Goal: Transaction & Acquisition: Purchase product/service

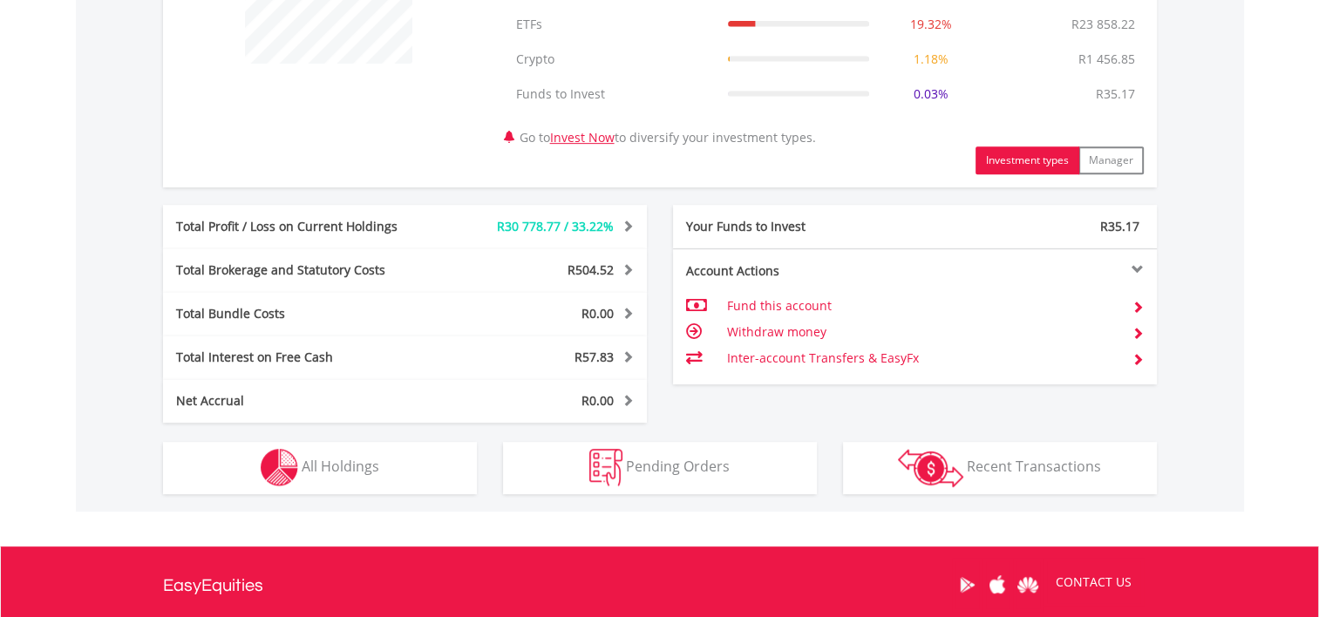
scroll to position [785, 0]
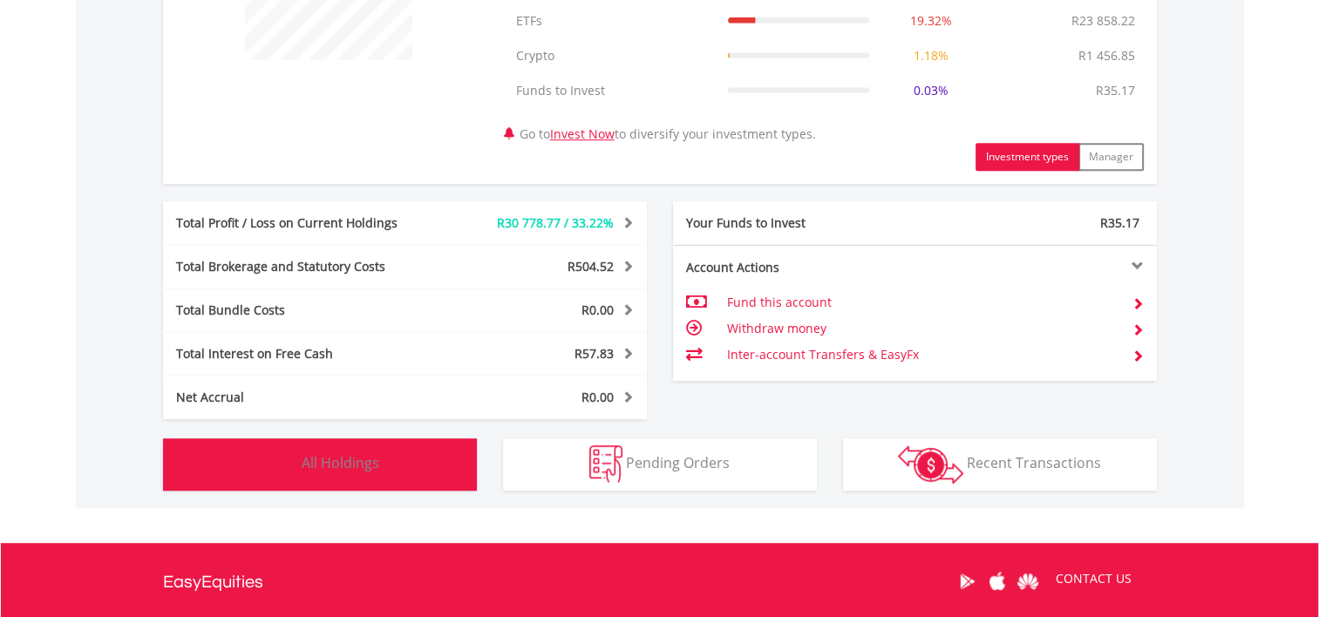
click at [346, 462] on span "All Holdings" at bounding box center [341, 462] width 78 height 19
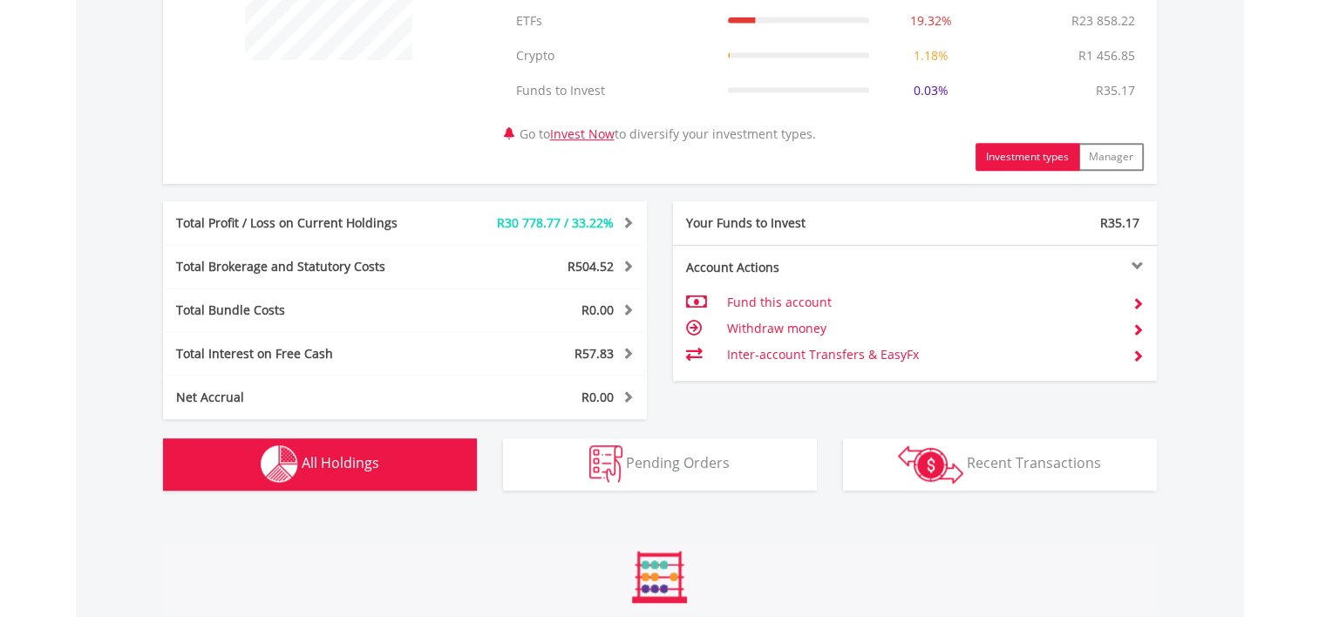
scroll to position [1326, 0]
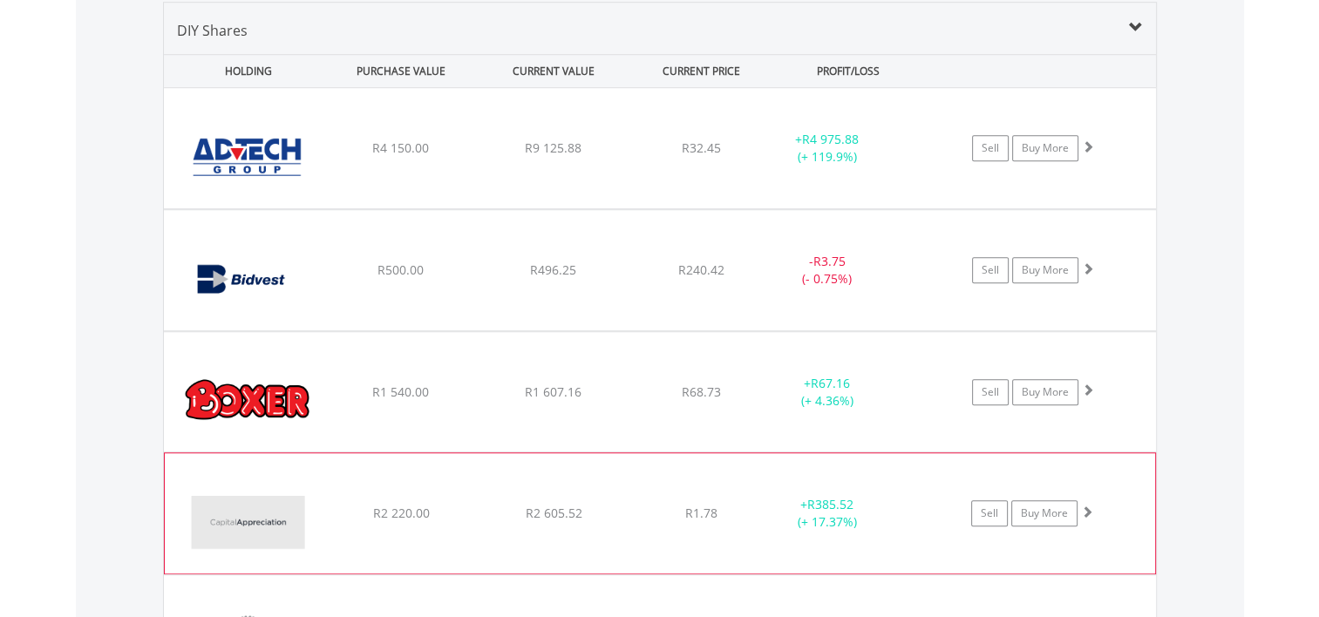
click at [289, 511] on img at bounding box center [249, 522] width 150 height 94
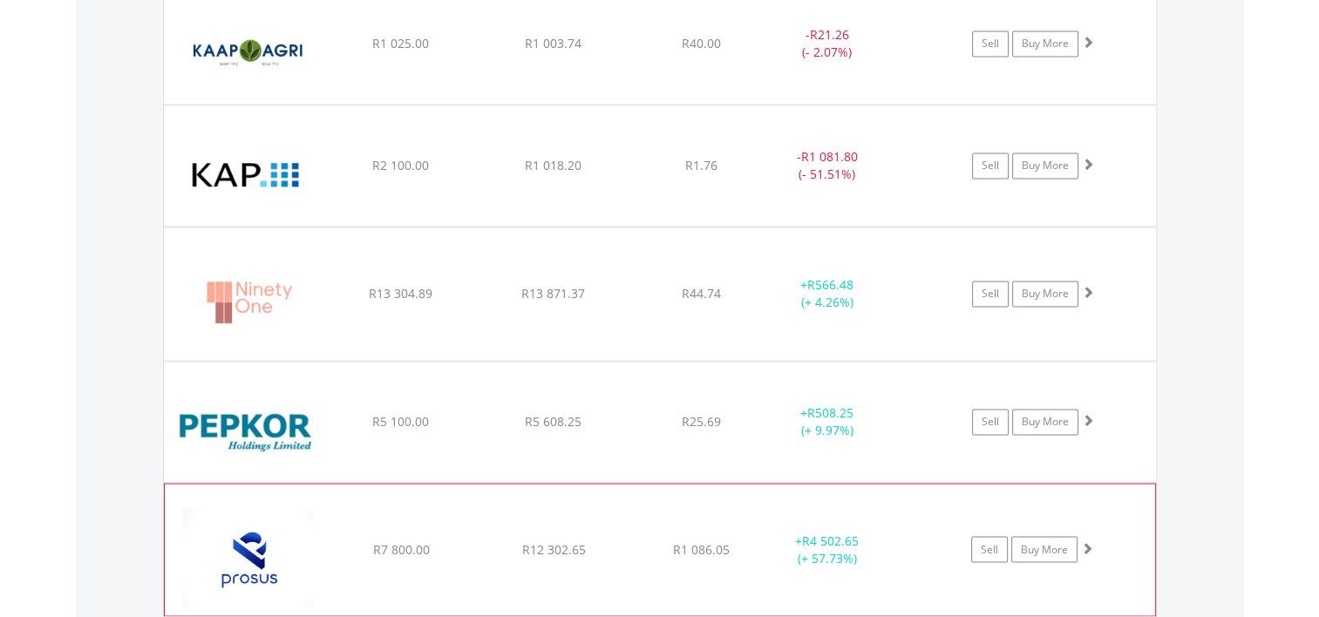
scroll to position [2896, 0]
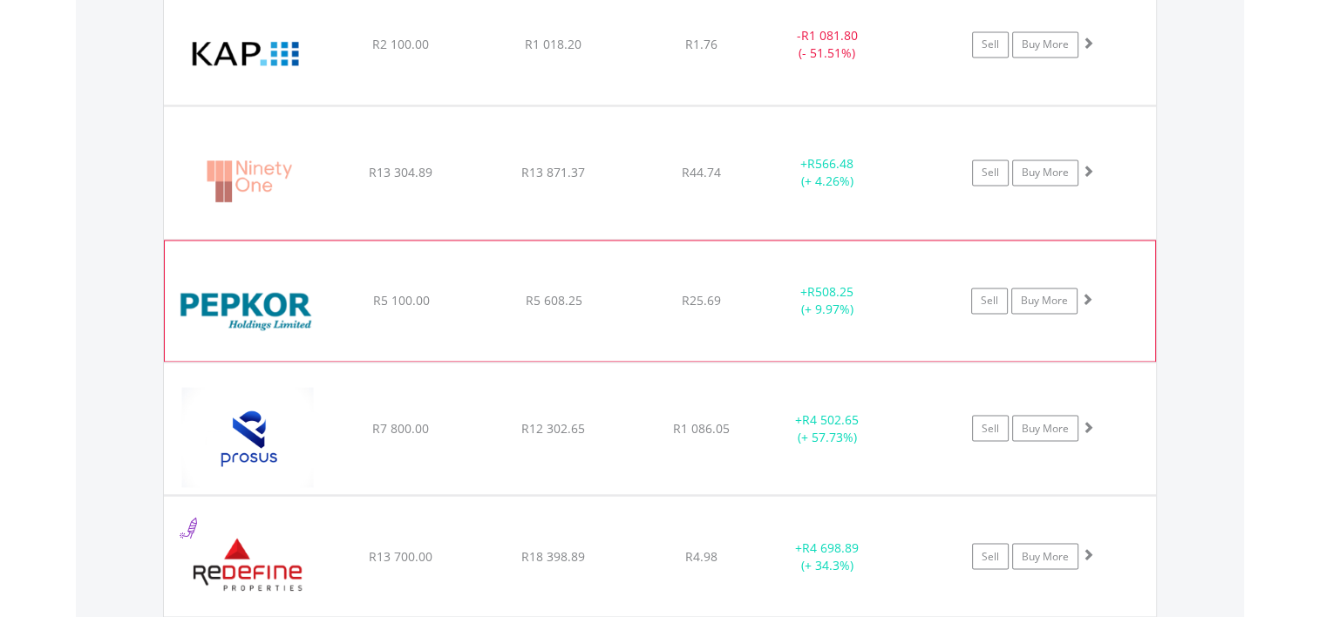
click at [304, 303] on img at bounding box center [249, 309] width 150 height 94
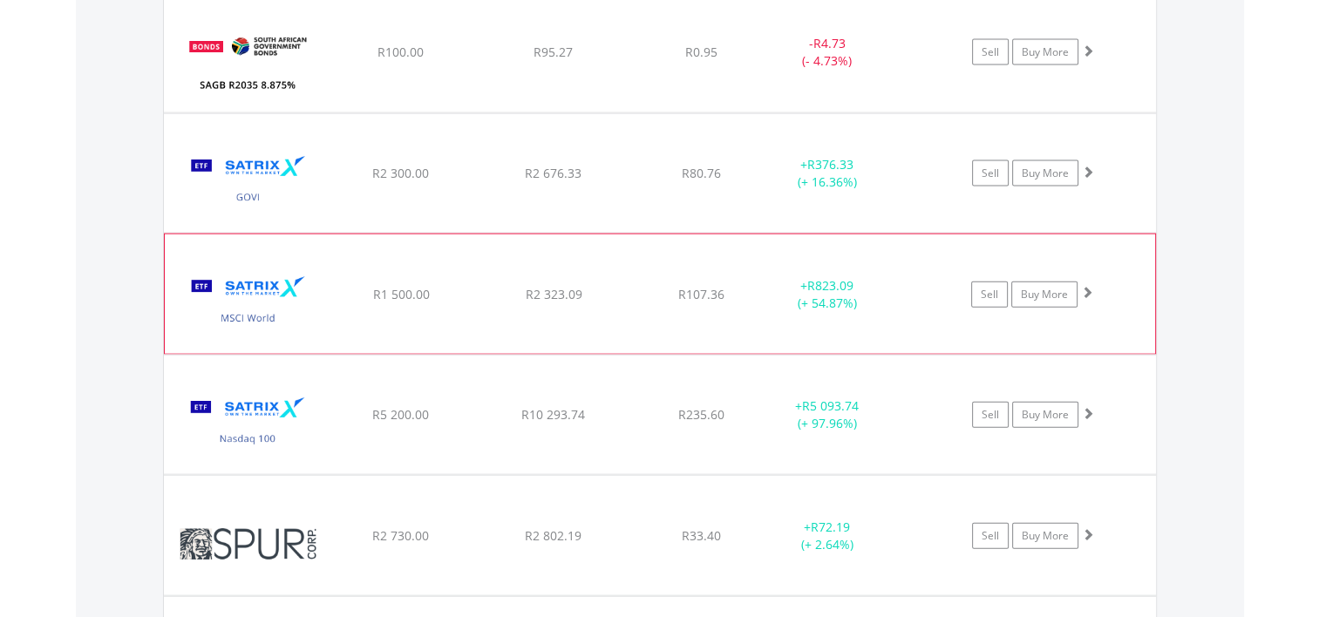
scroll to position [3681, 0]
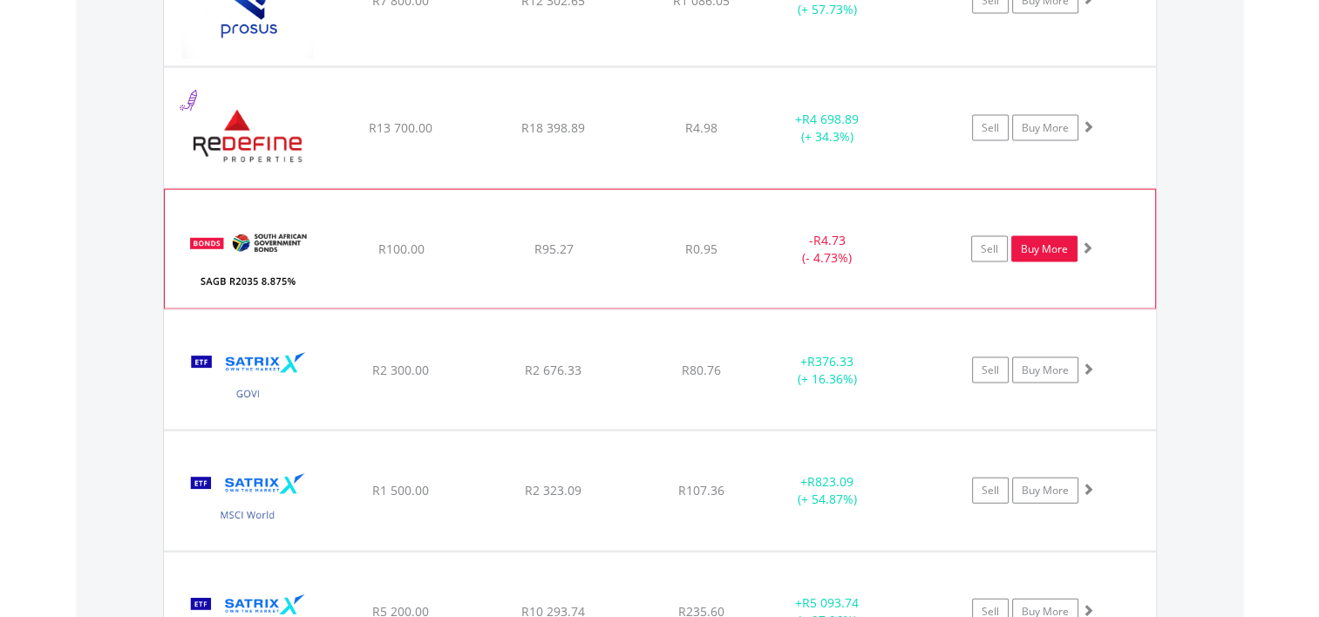
click at [1042, 246] on link "Buy More" at bounding box center [1045, 249] width 66 height 26
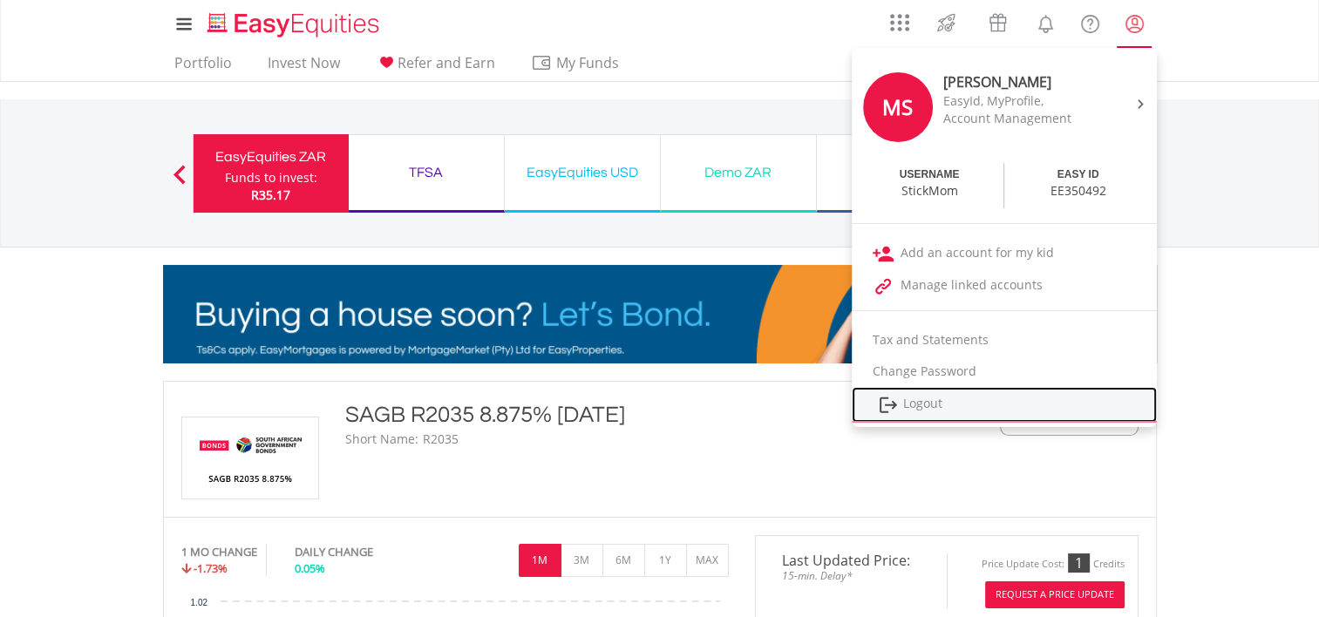
click at [937, 399] on link "Logout" at bounding box center [1004, 405] width 305 height 36
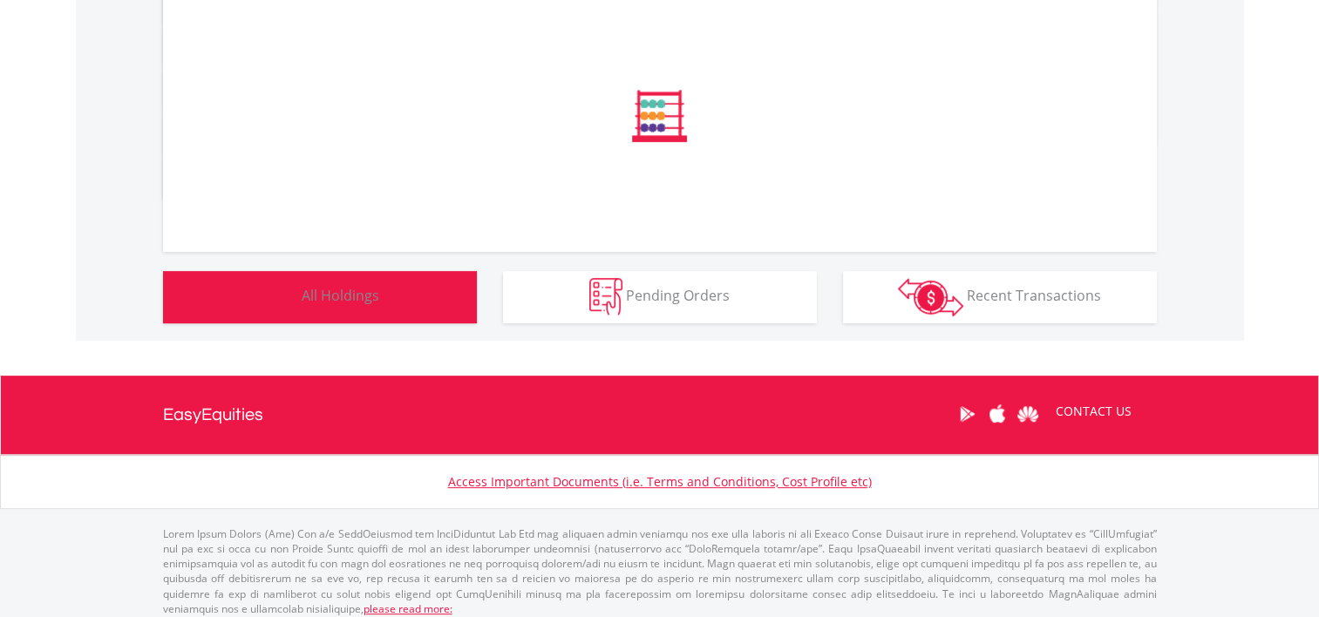
scroll to position [995, 0]
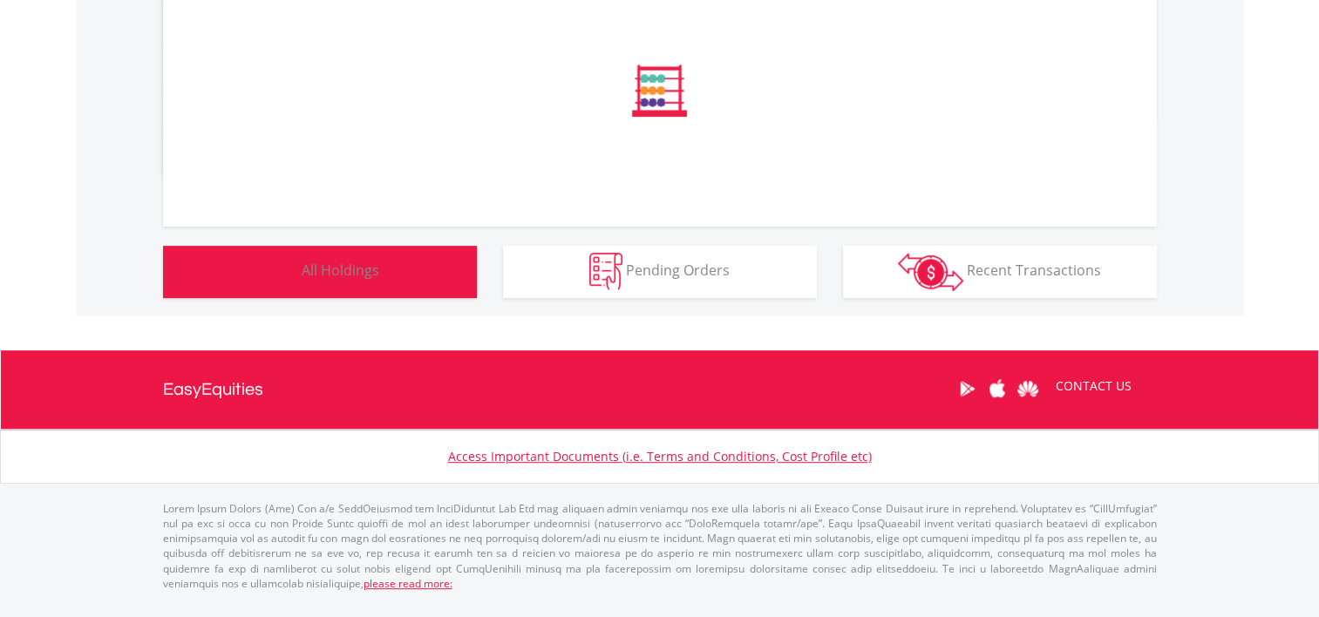
click at [366, 298] on button "Holdings All Holdings" at bounding box center [320, 272] width 314 height 52
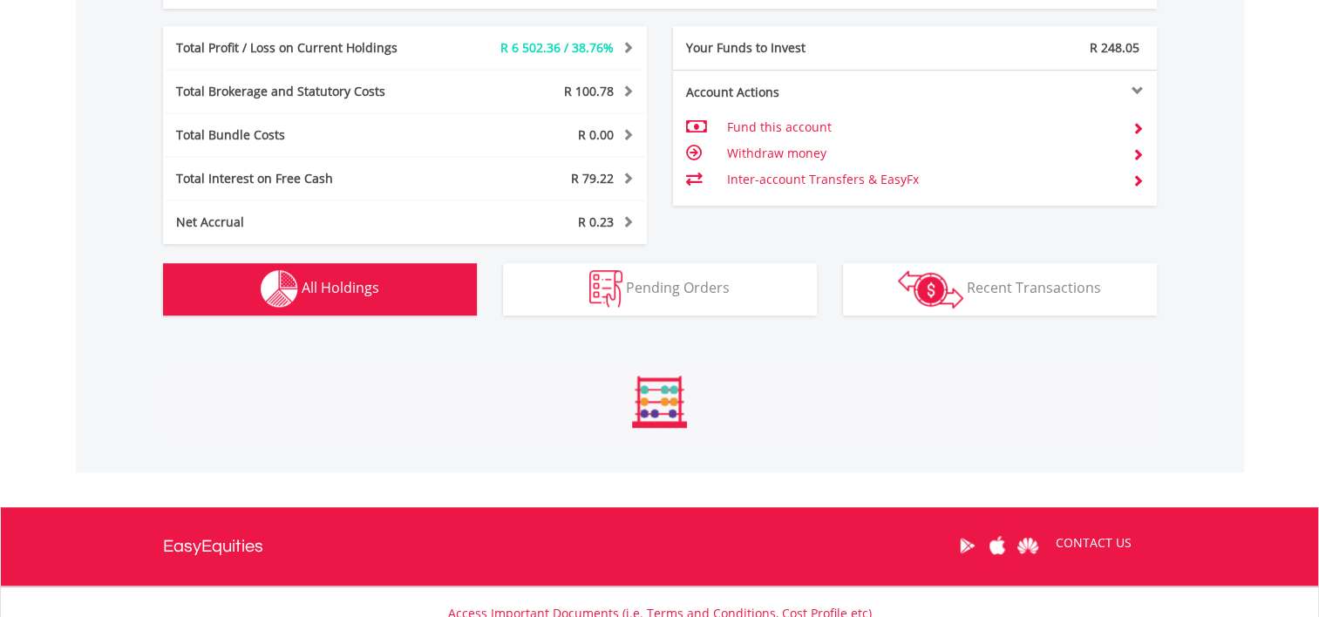
scroll to position [167, 331]
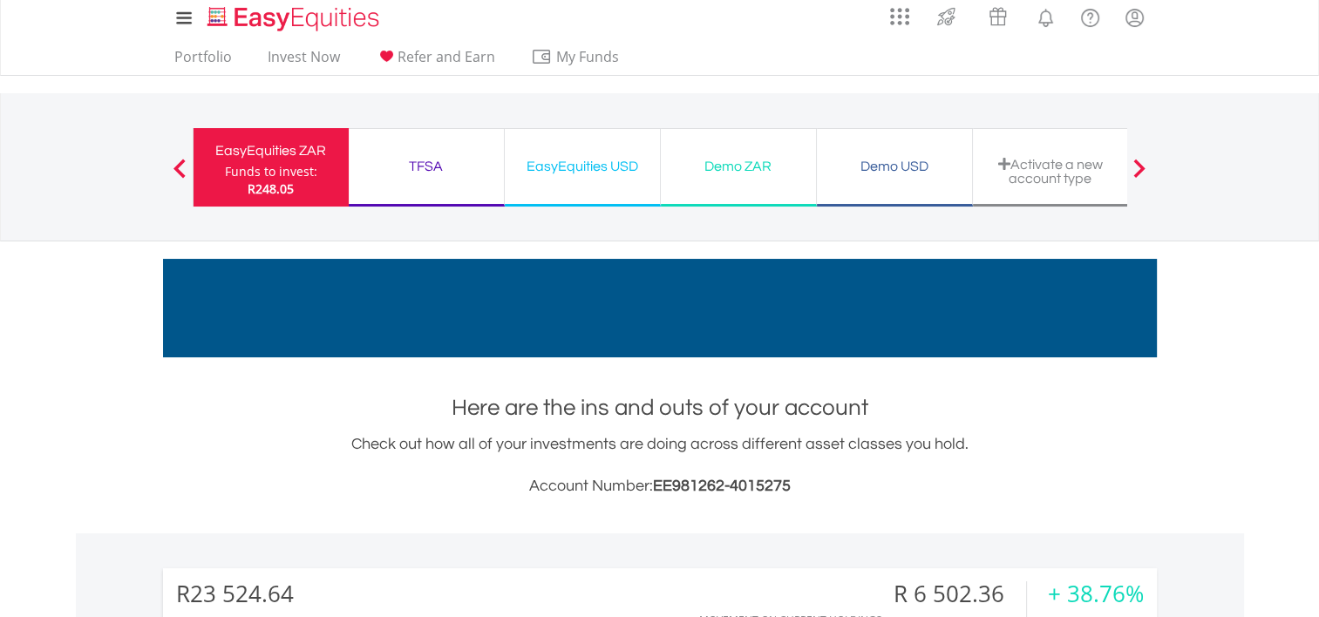
scroll to position [0, 0]
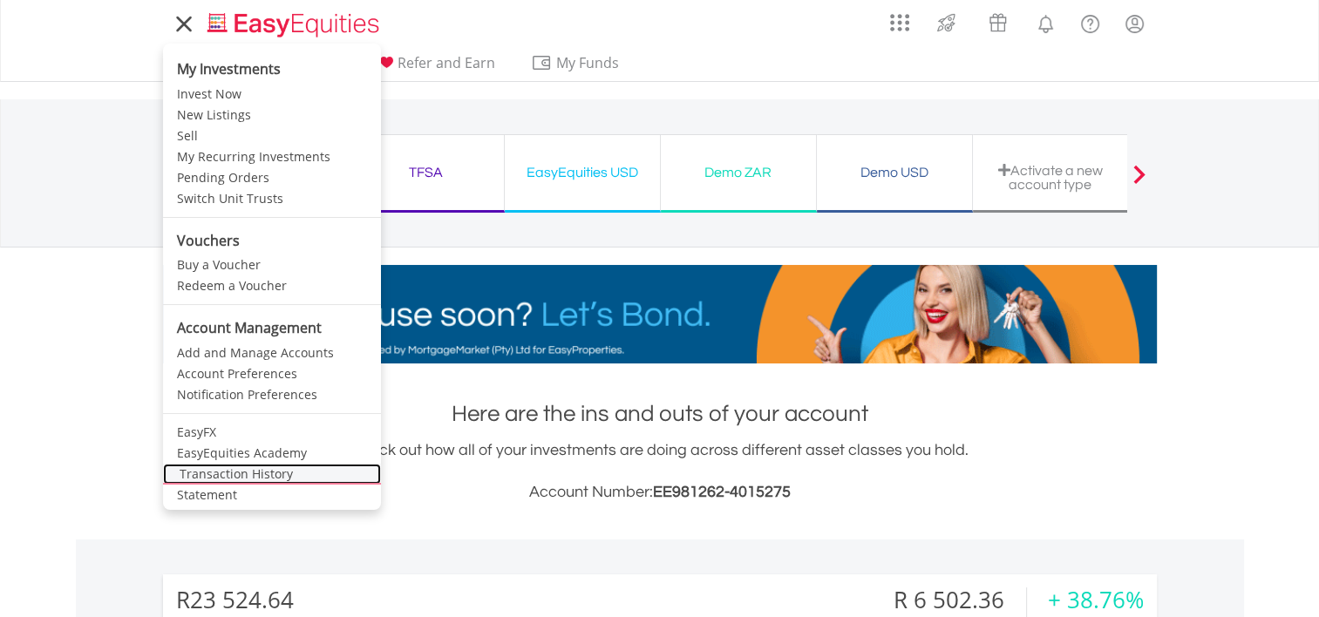
click at [208, 475] on link "Transaction History" at bounding box center [272, 474] width 218 height 21
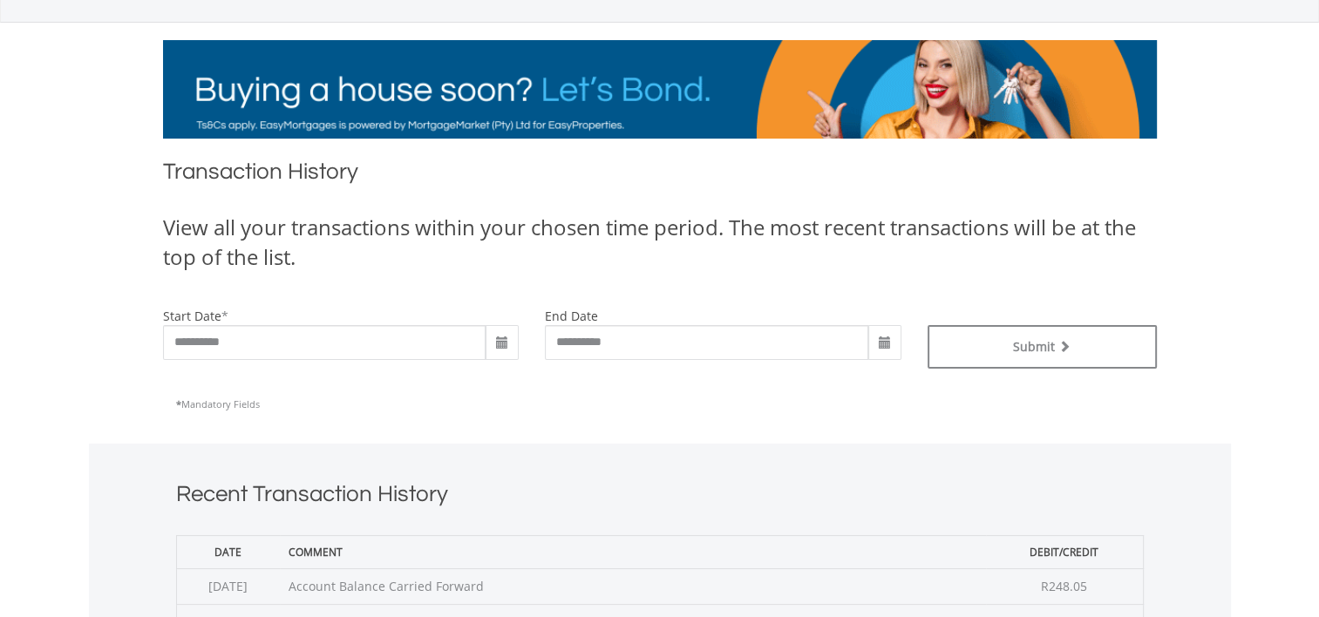
scroll to position [87, 0]
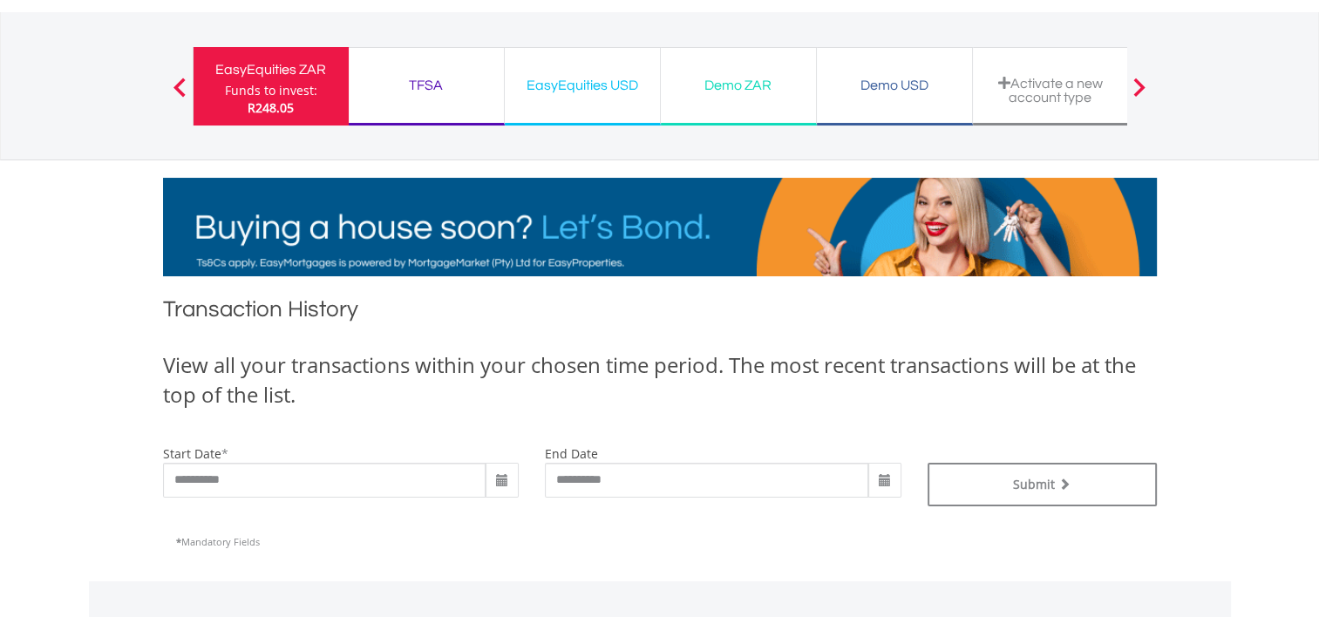
click at [290, 77] on div "EasyEquities ZAR" at bounding box center [271, 70] width 134 height 24
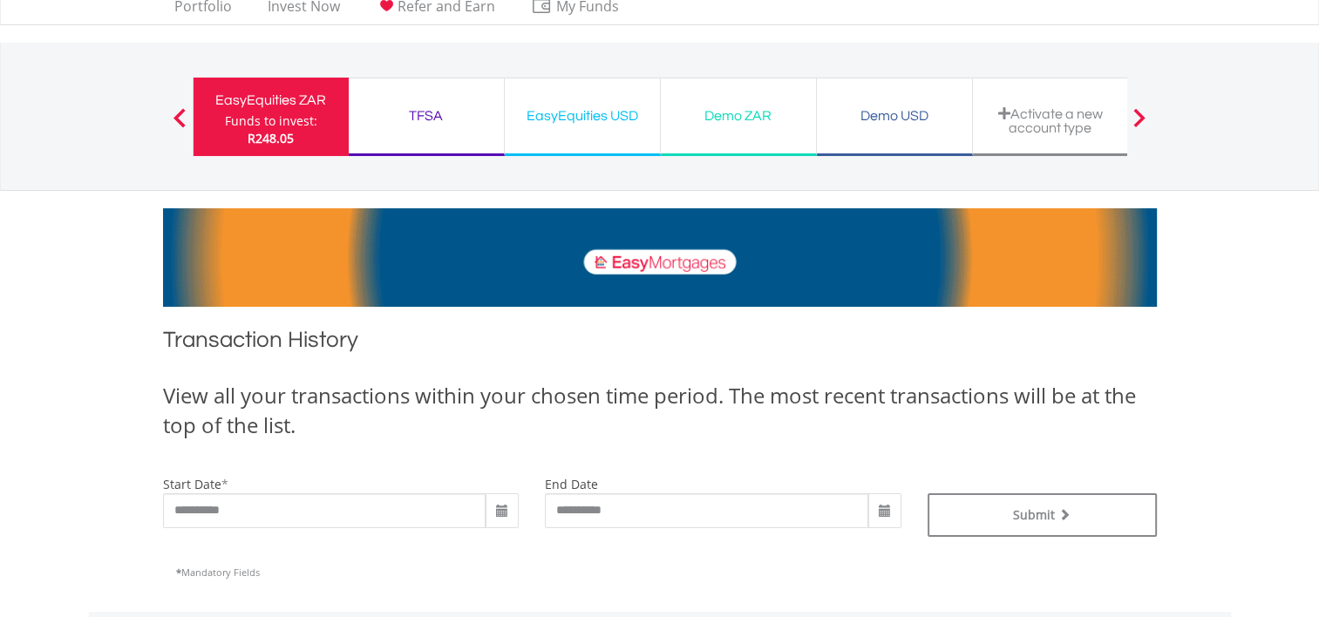
scroll to position [86, 0]
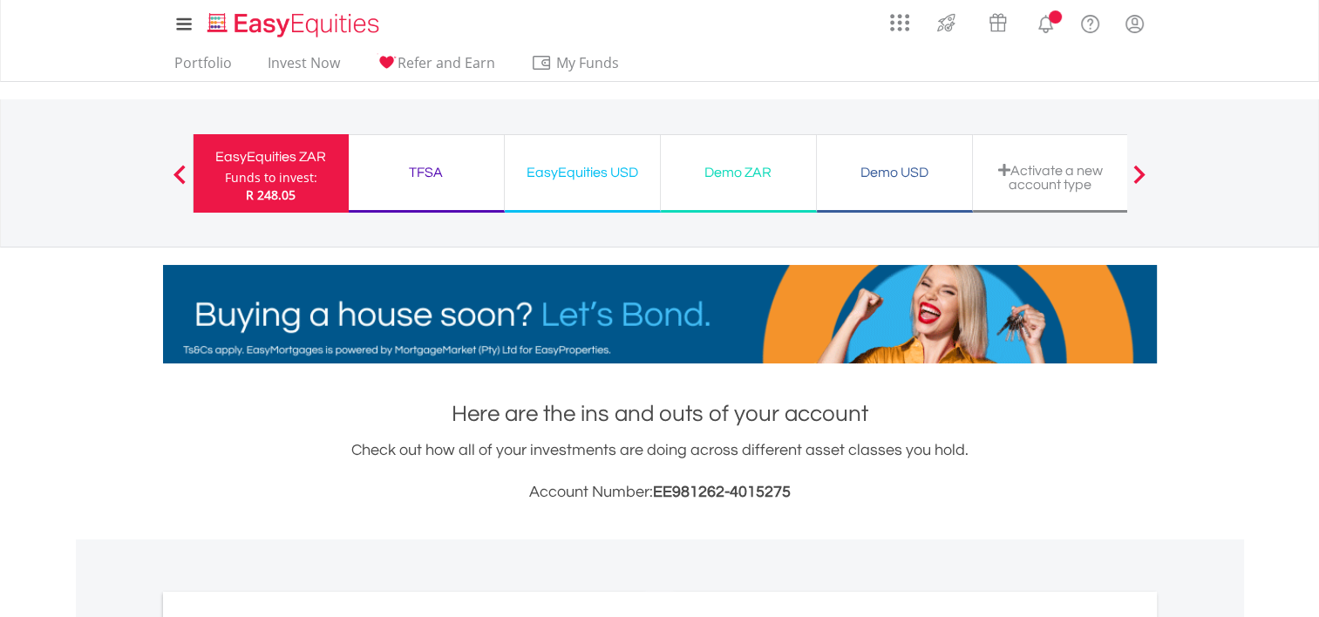
drag, startPoint x: 250, startPoint y: 164, endPoint x: 326, endPoint y: 167, distance: 75.9
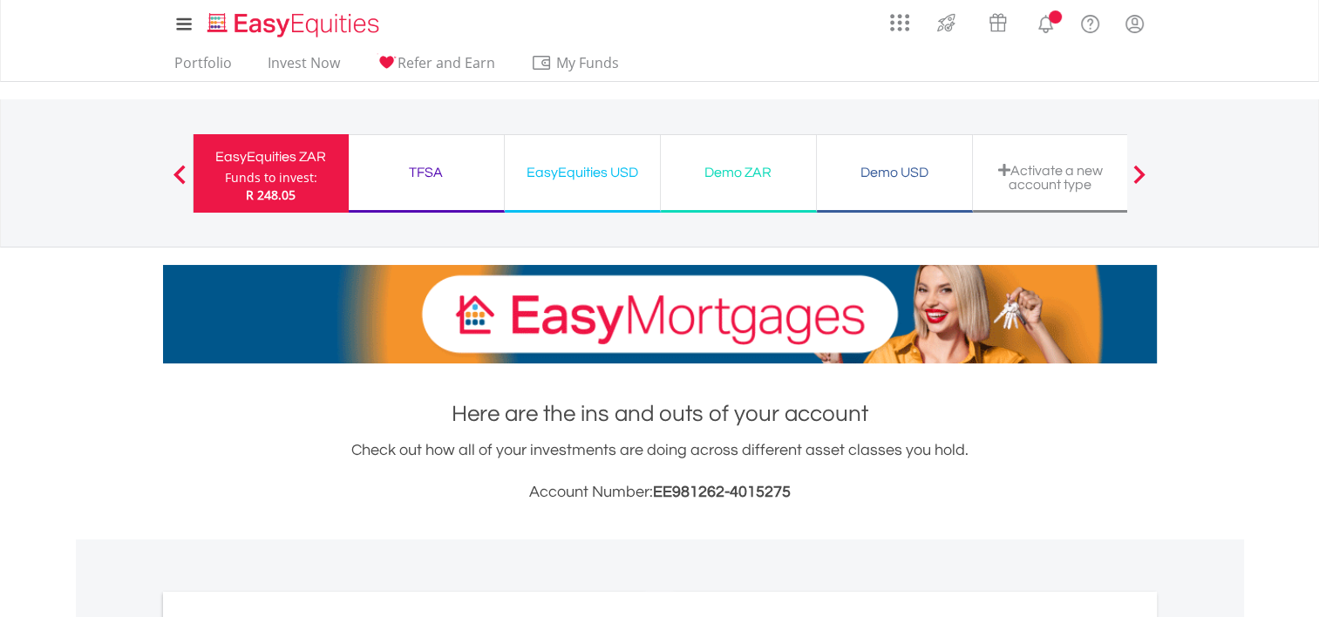
click at [251, 164] on div "EasyEquities ZAR" at bounding box center [271, 157] width 134 height 24
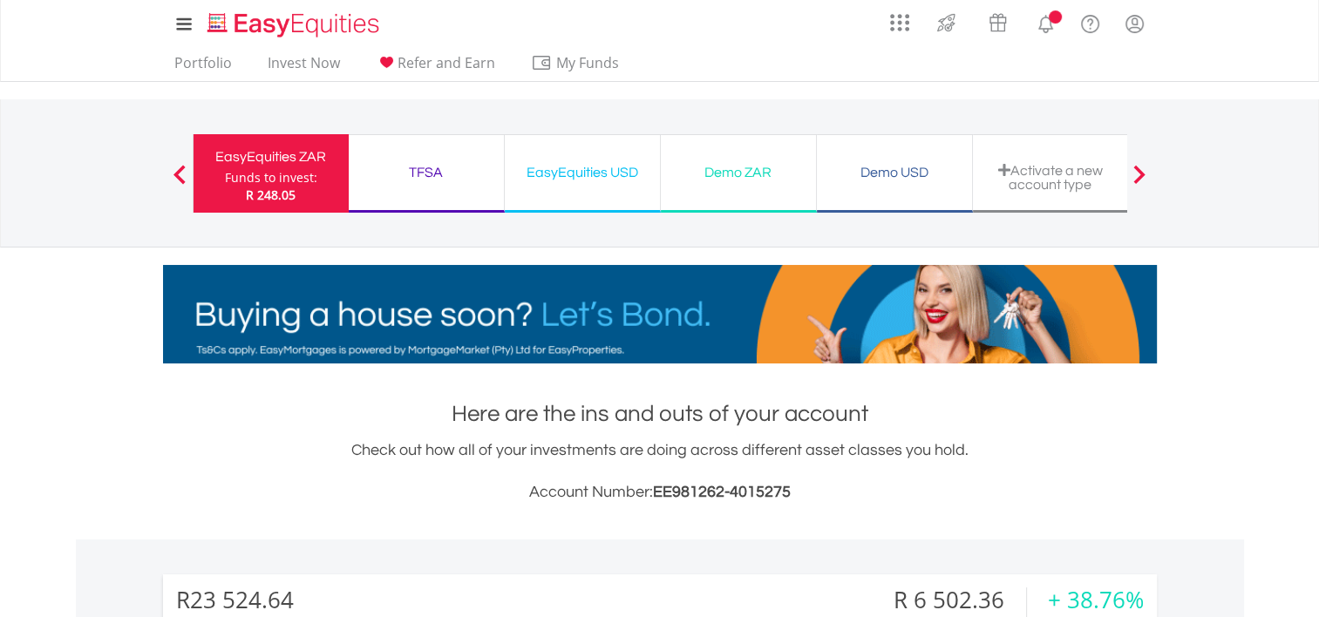
scroll to position [167, 331]
click at [398, 180] on div "TFSA" at bounding box center [426, 172] width 134 height 24
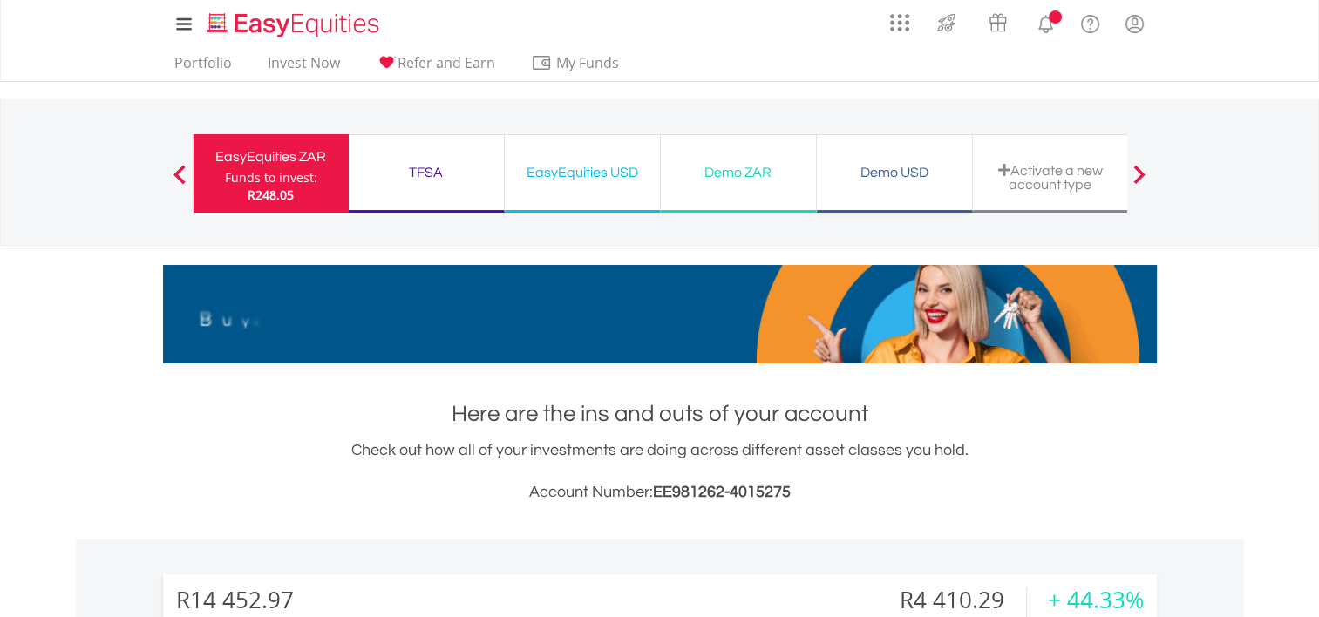
click at [290, 158] on div "EasyEquities ZAR" at bounding box center [271, 157] width 134 height 24
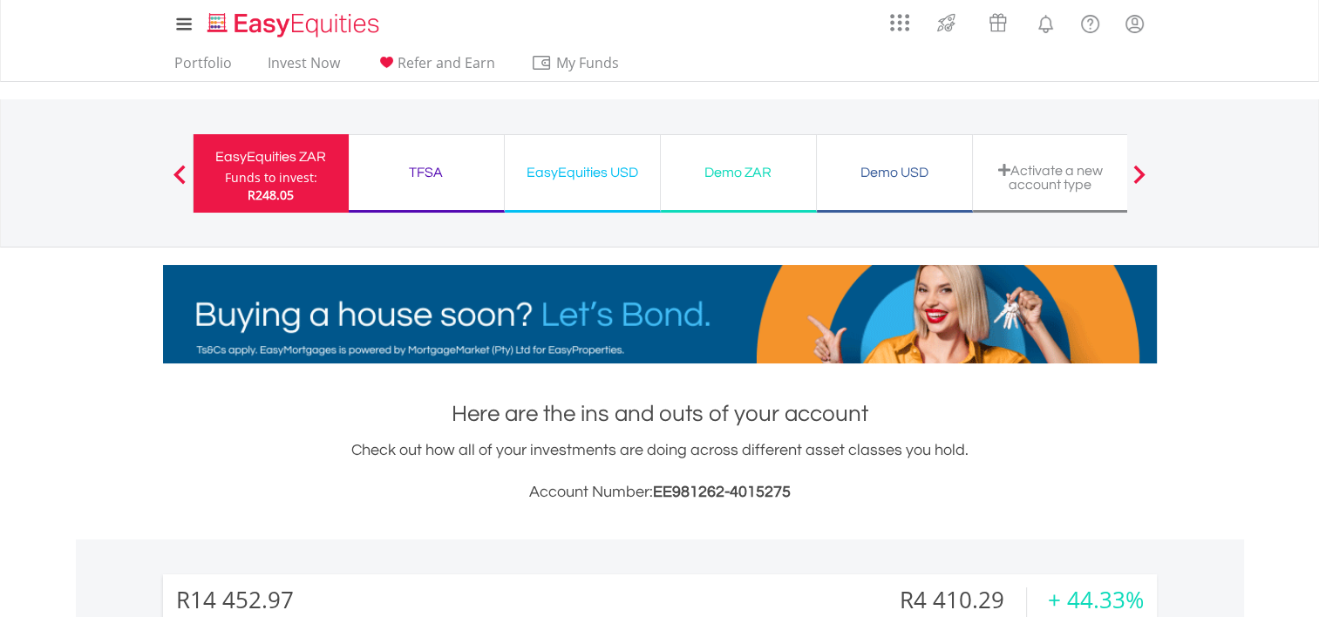
scroll to position [262, 0]
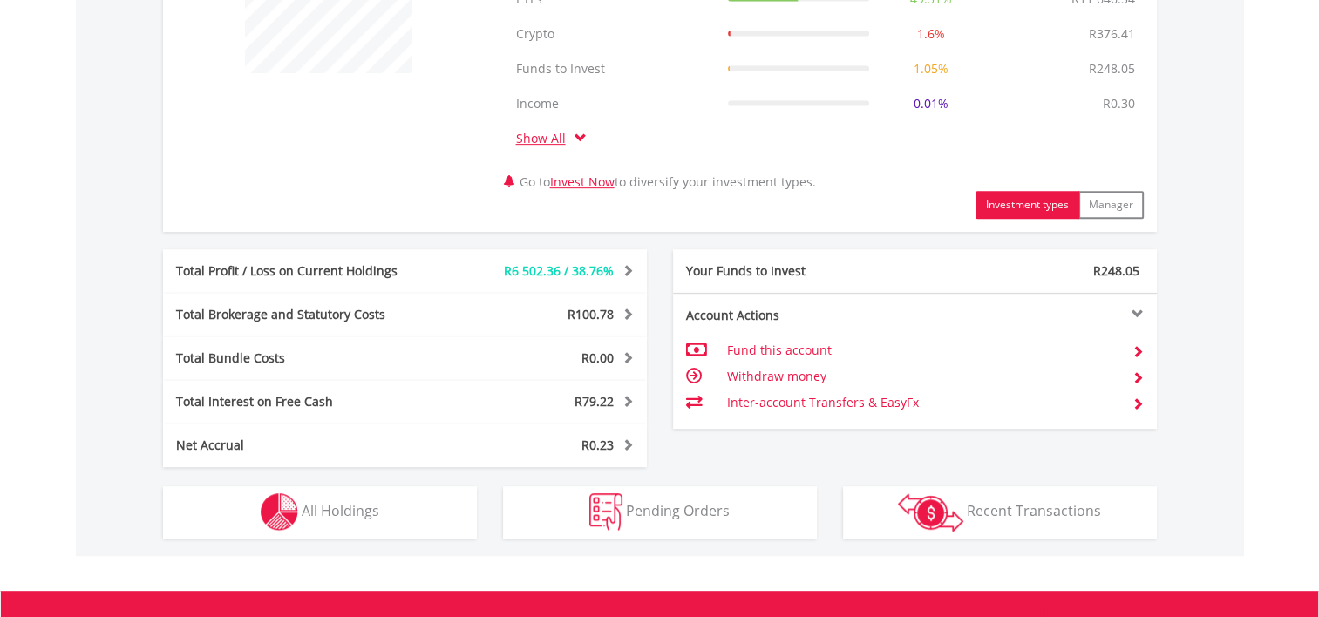
scroll to position [785, 0]
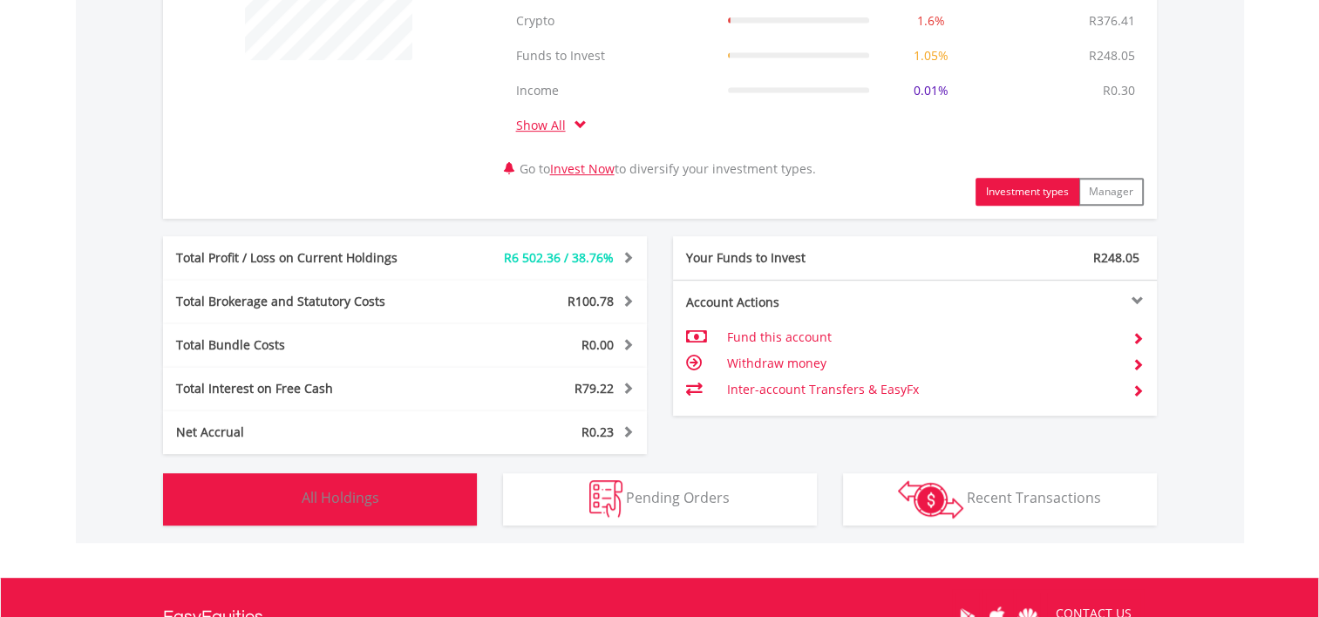
click at [341, 502] on span "All Holdings" at bounding box center [341, 497] width 78 height 19
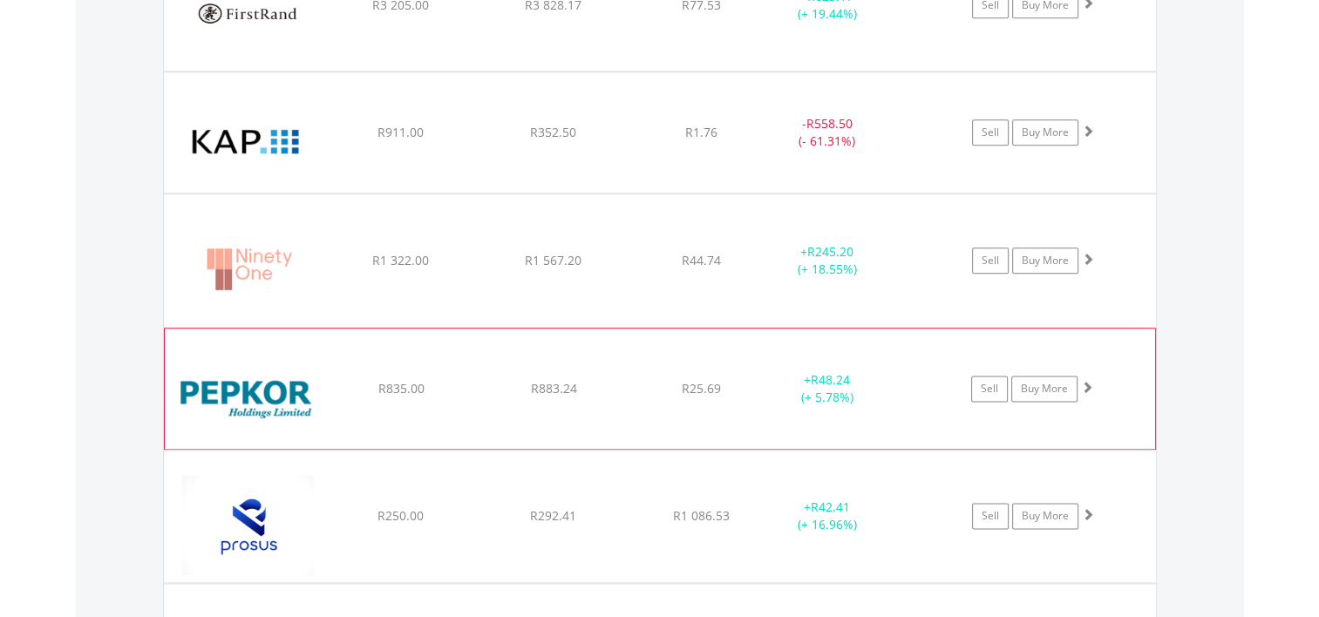
scroll to position [2233, 0]
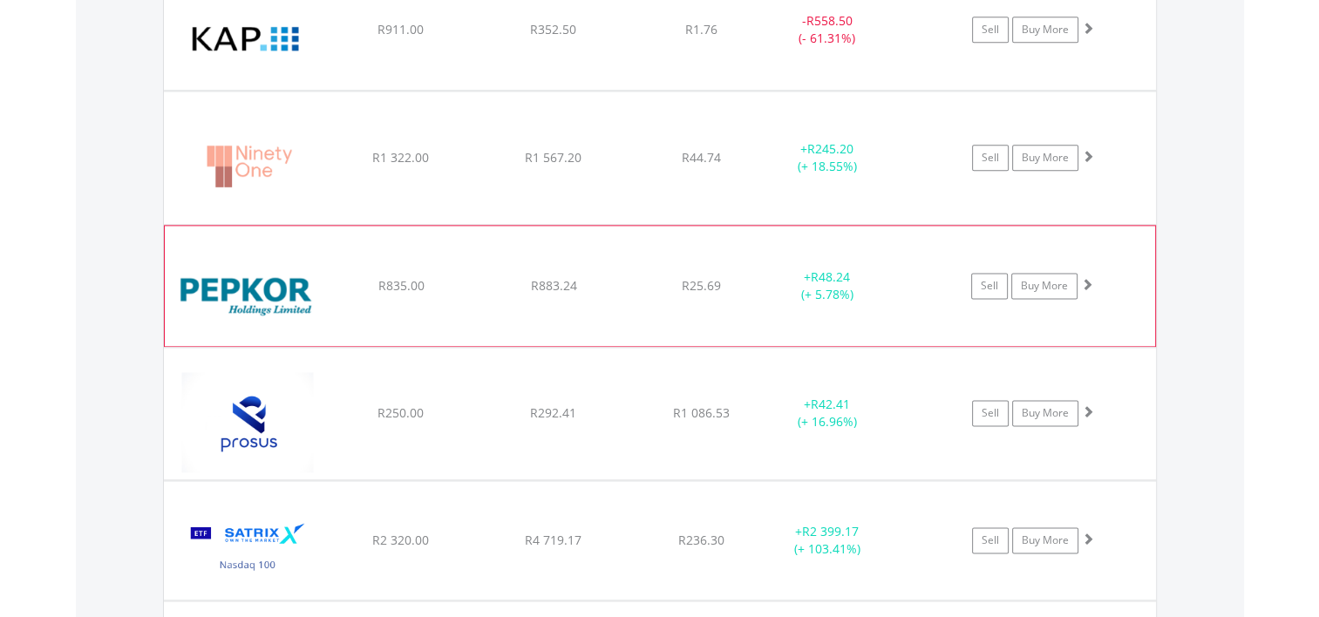
click at [270, 283] on img at bounding box center [249, 295] width 150 height 94
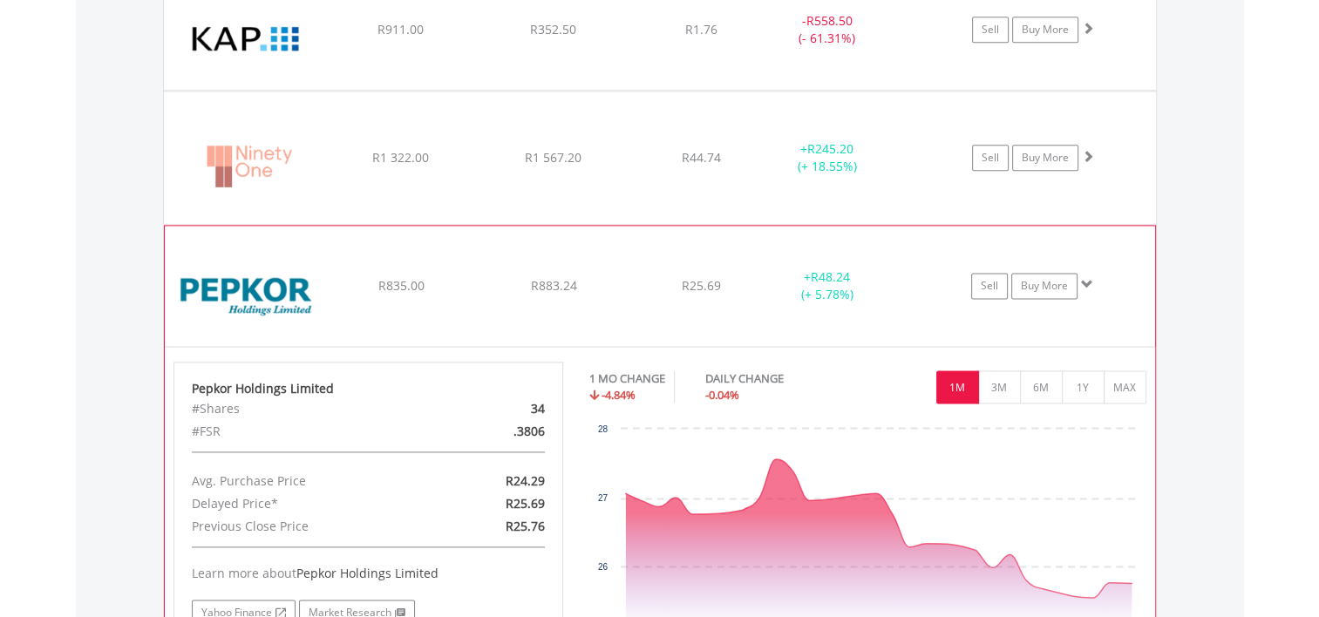
click at [269, 287] on img at bounding box center [249, 295] width 150 height 94
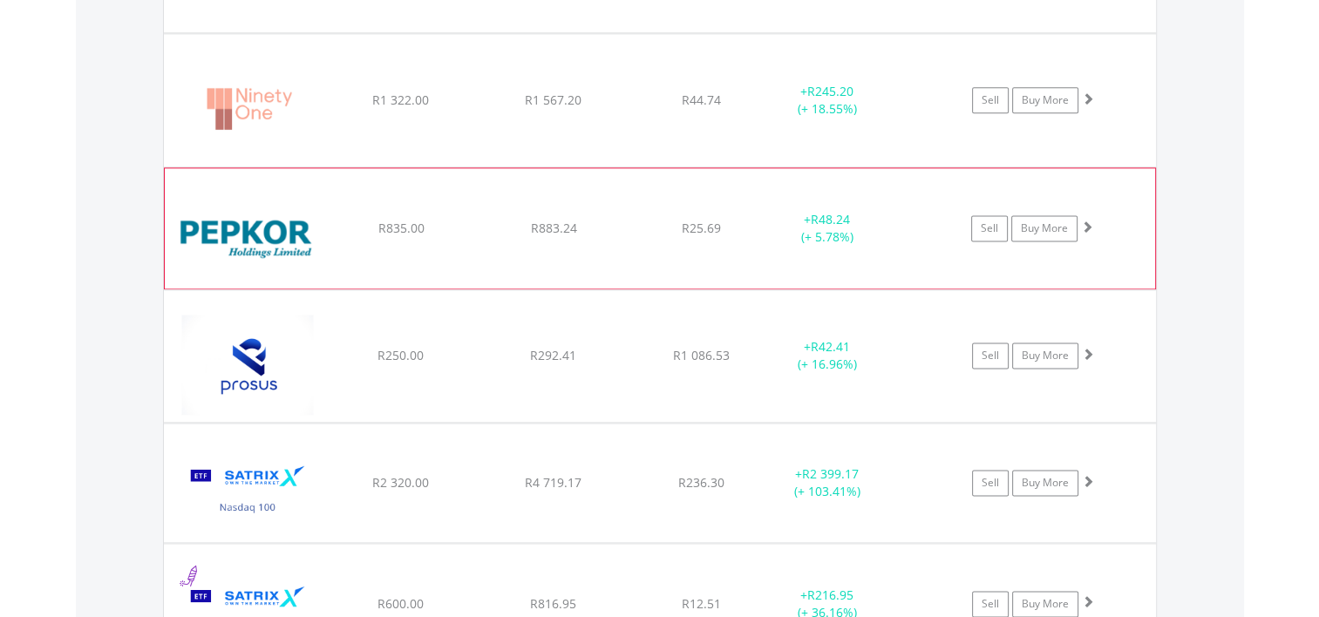
scroll to position [2320, 0]
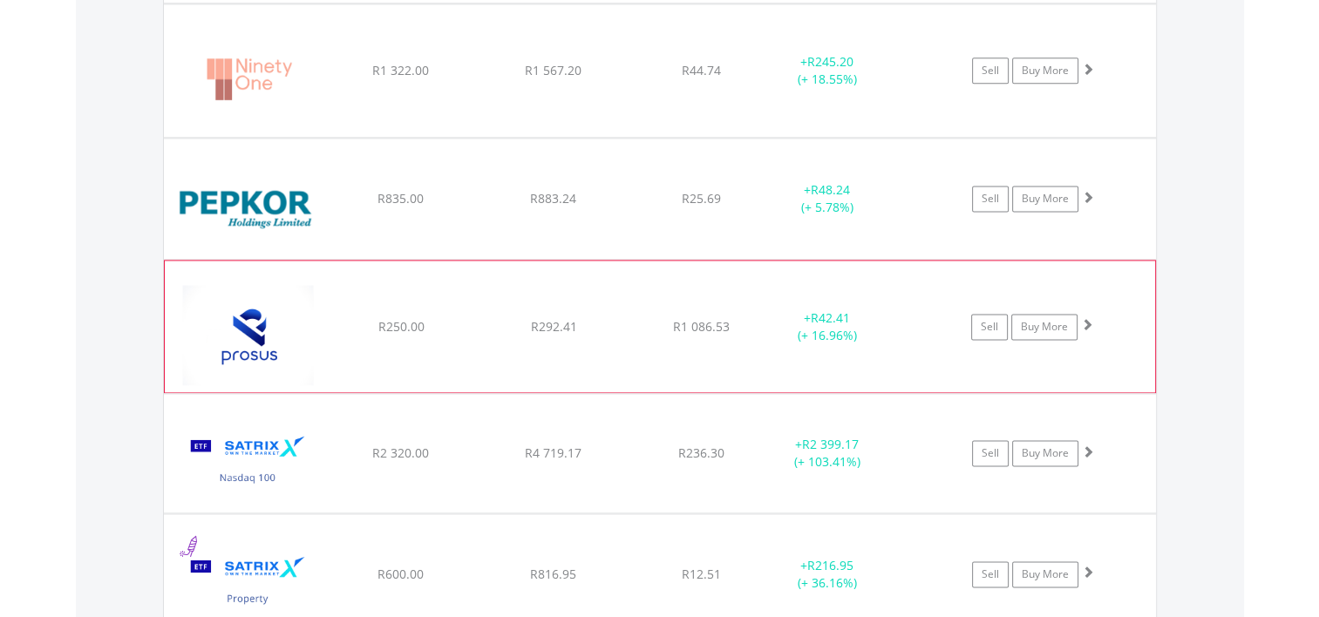
click at [269, 289] on img at bounding box center [249, 335] width 150 height 105
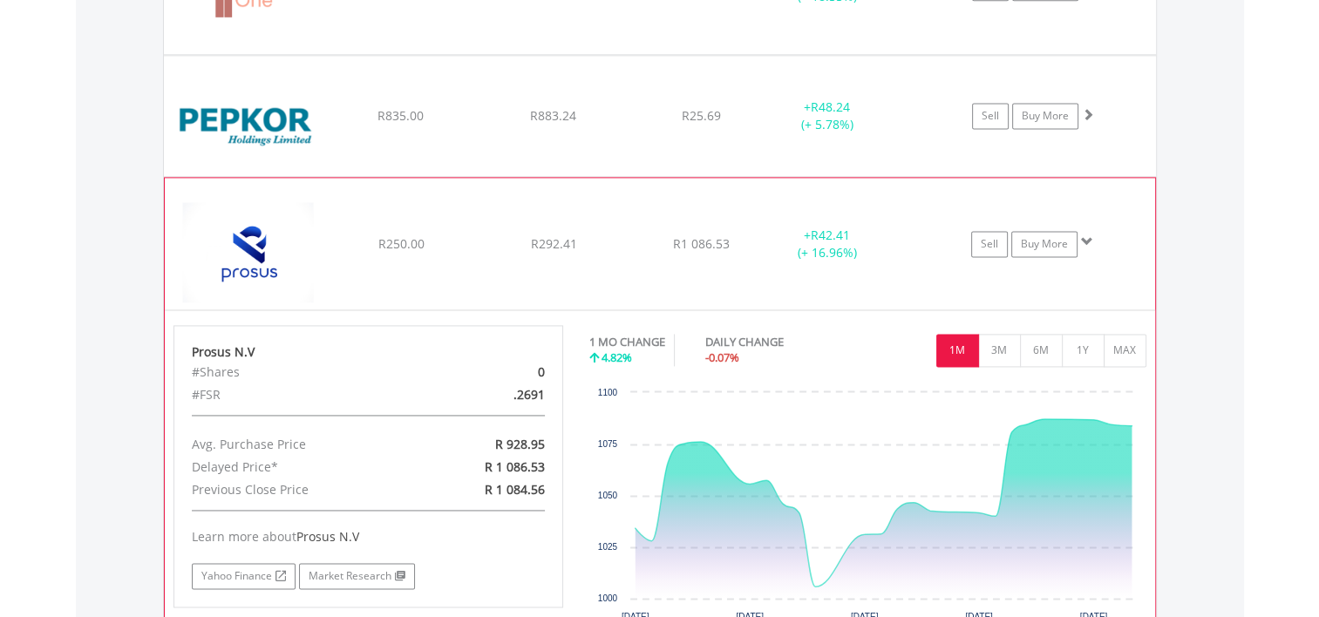
scroll to position [2408, 0]
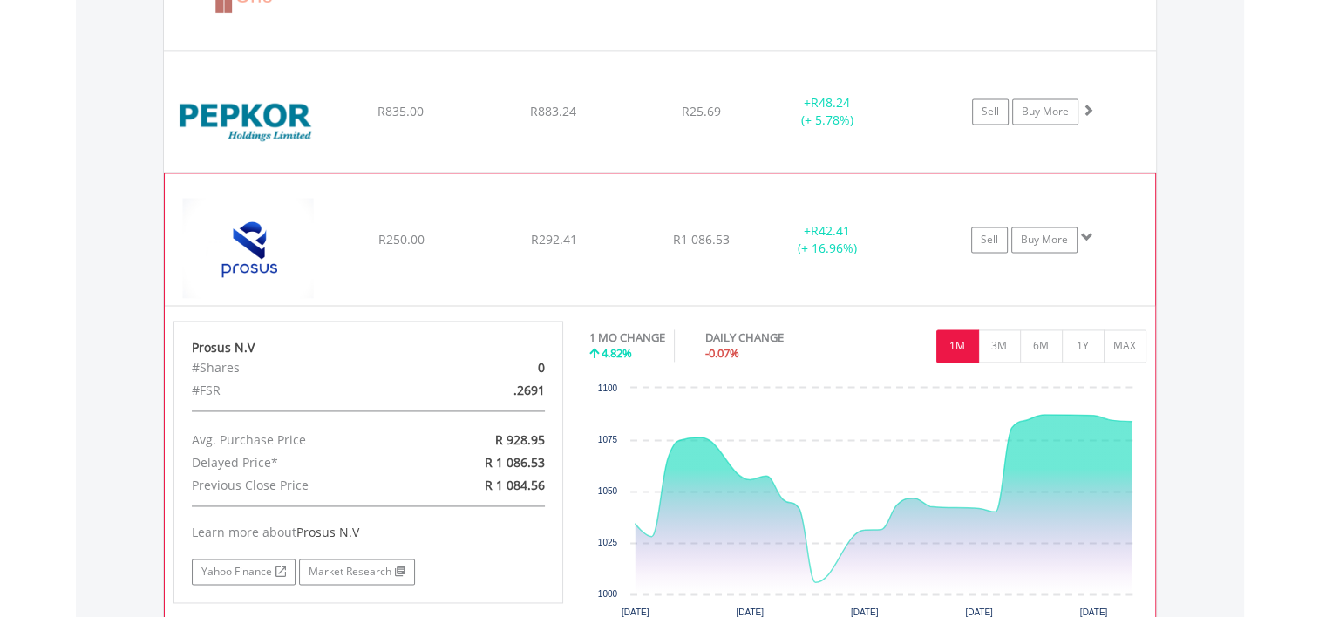
click at [242, 243] on img at bounding box center [249, 247] width 150 height 105
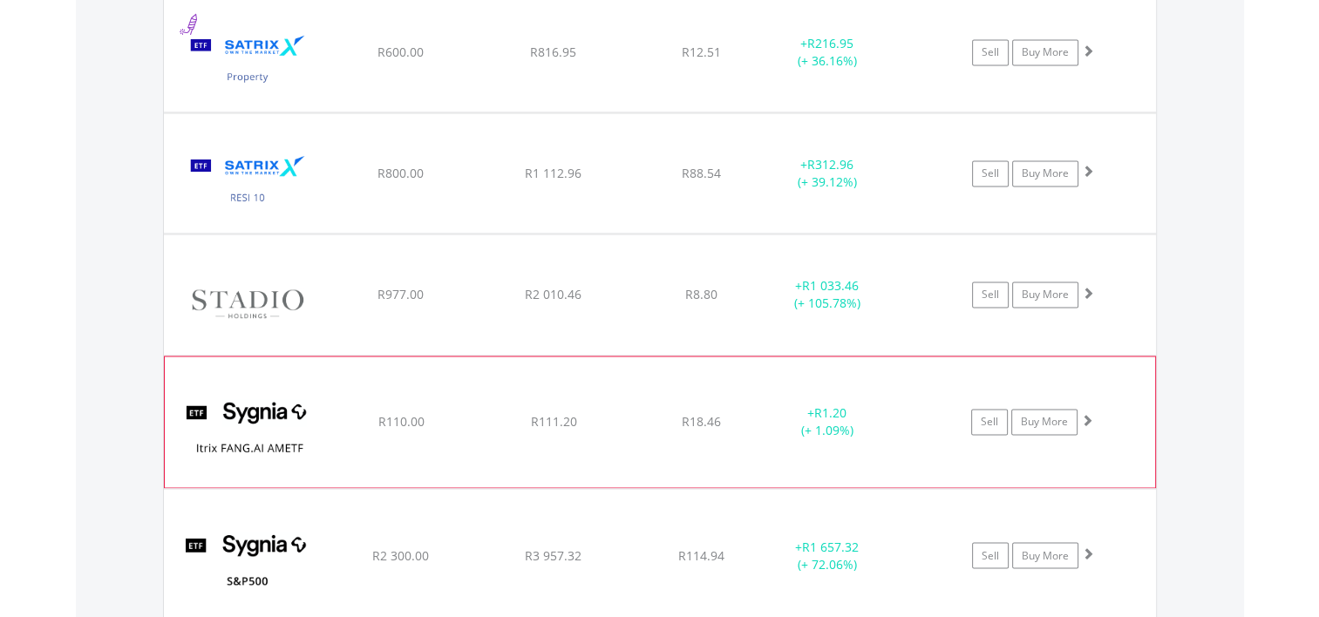
scroll to position [2844, 0]
click at [247, 406] on img at bounding box center [249, 430] width 150 height 105
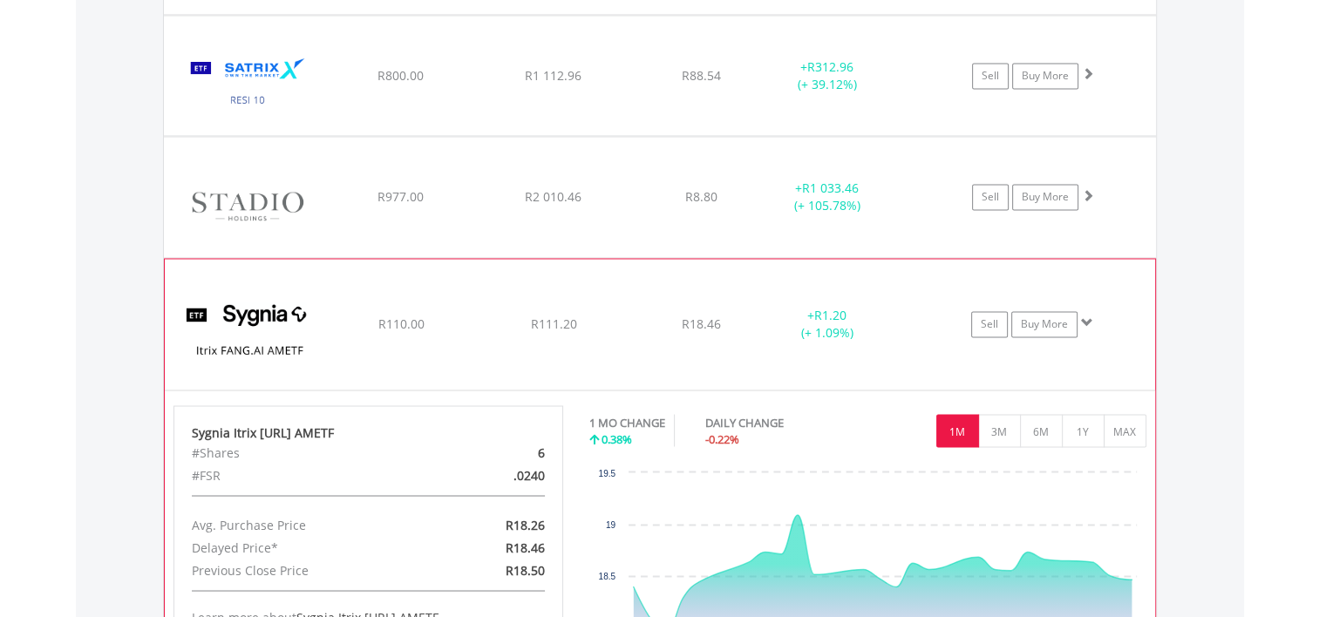
scroll to position [2931, 0]
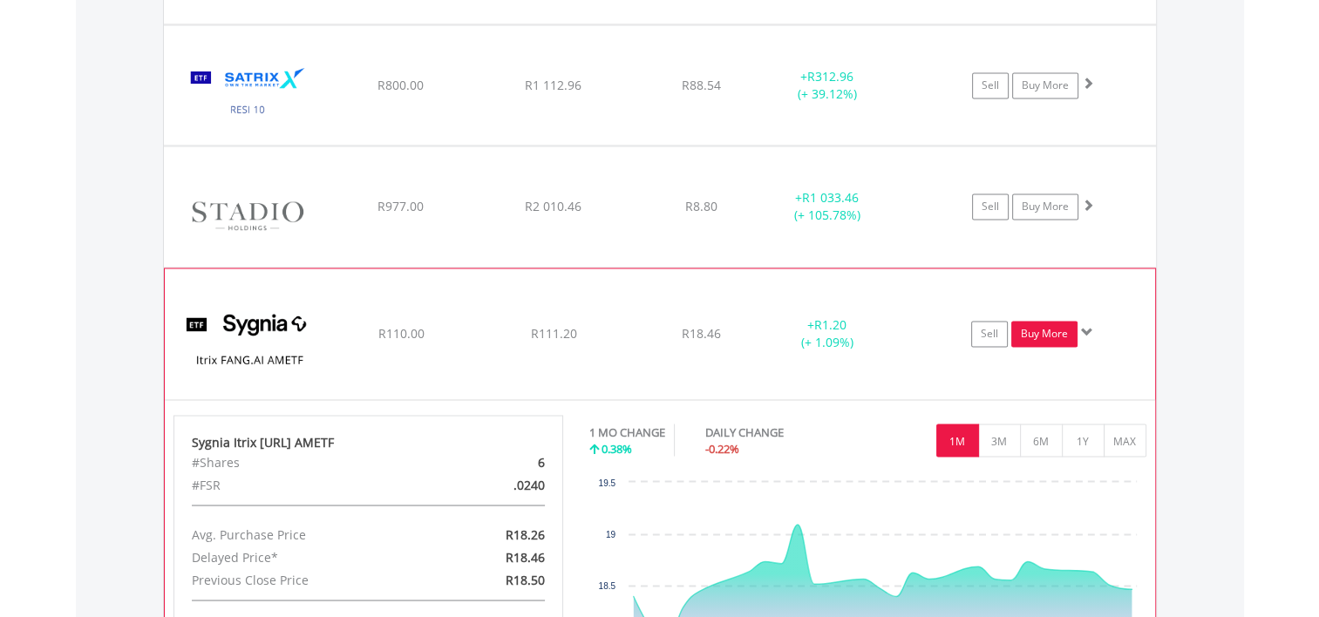
click at [1039, 330] on link "Buy More" at bounding box center [1045, 334] width 66 height 26
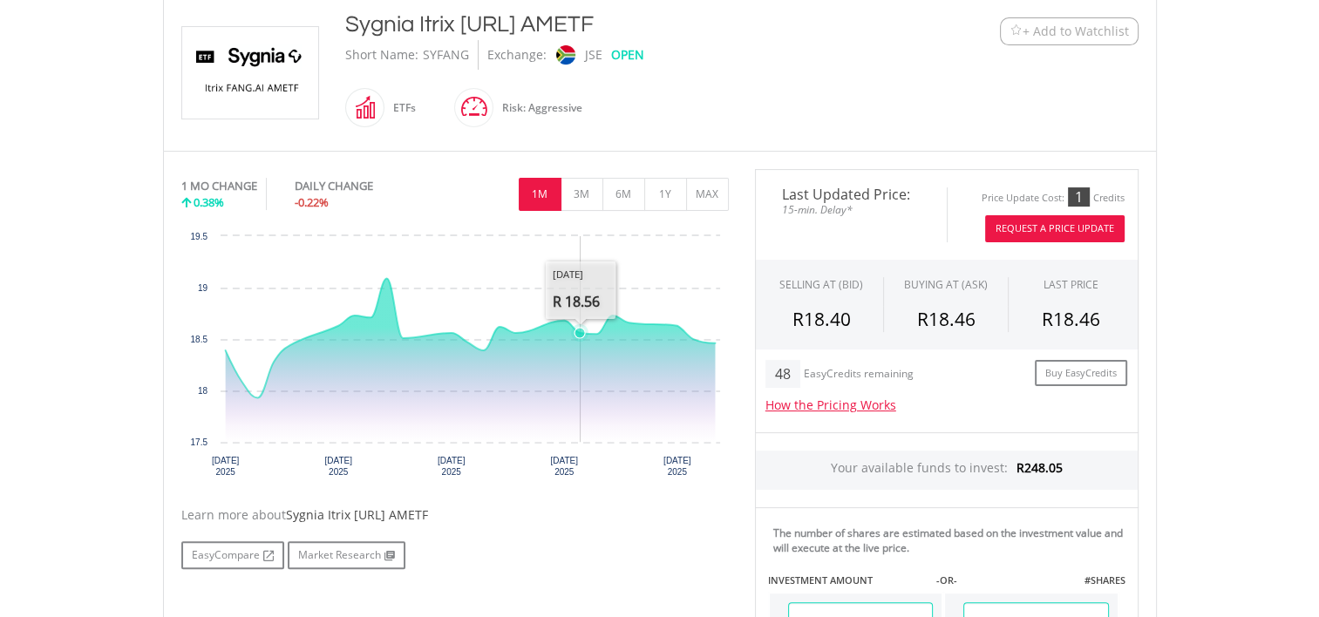
scroll to position [436, 0]
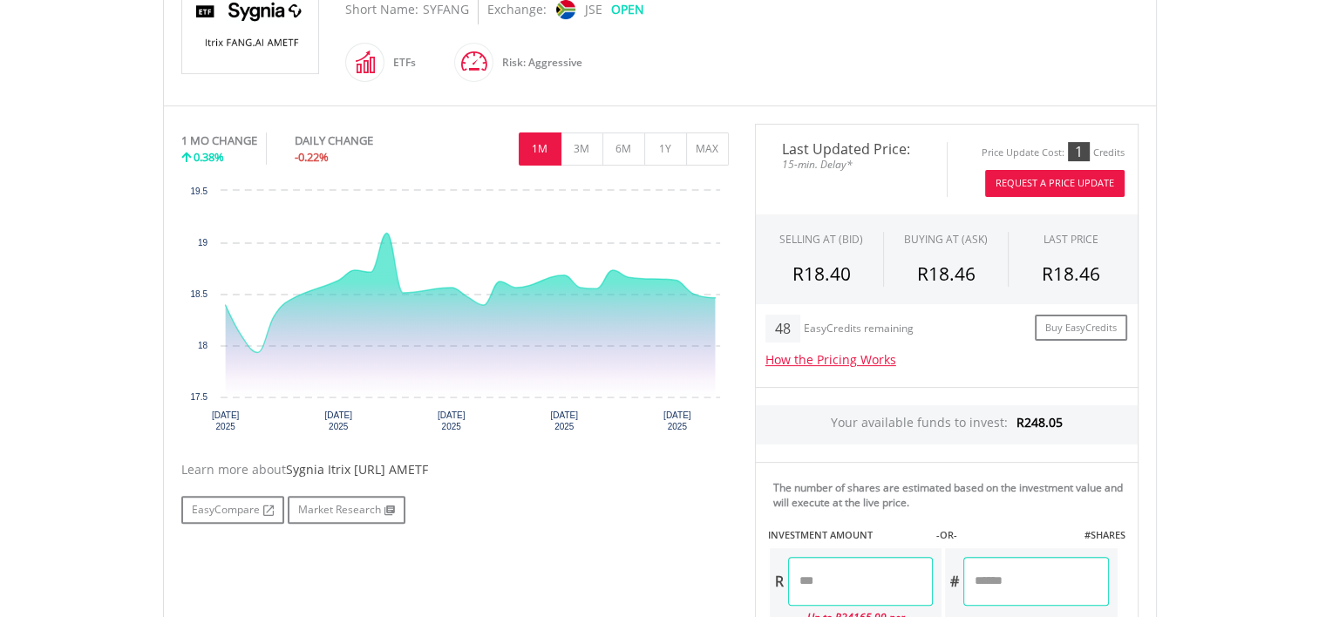
click at [844, 585] on input "number" at bounding box center [860, 581] width 145 height 49
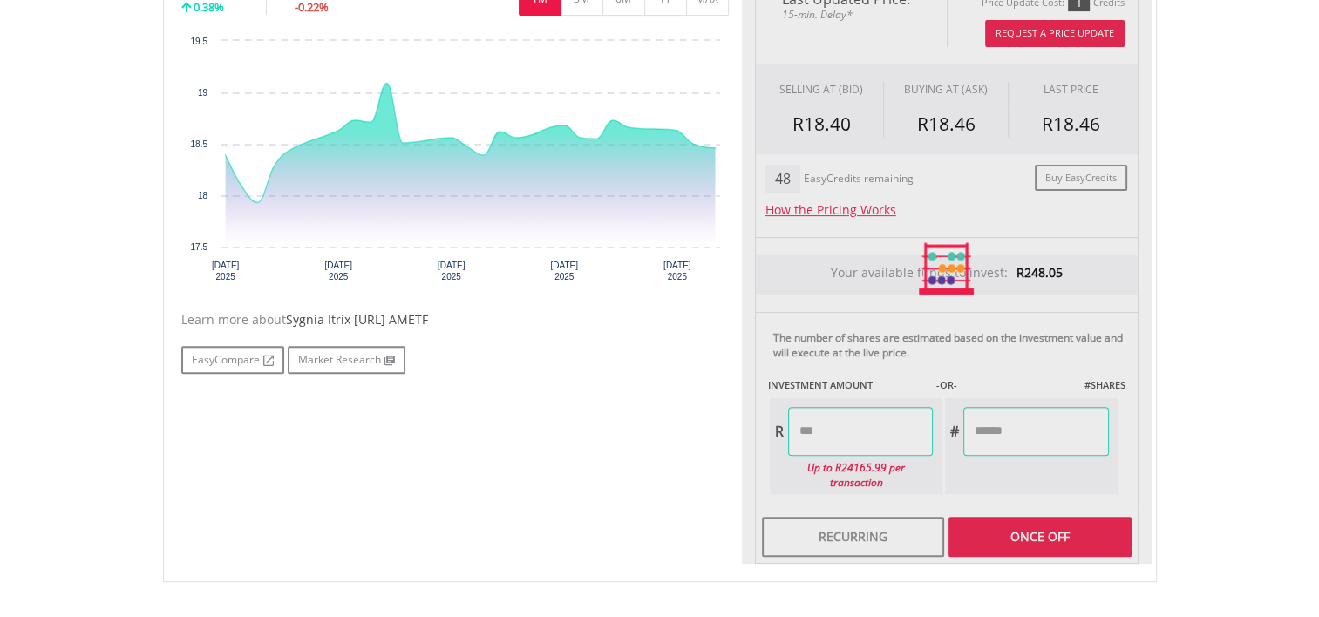
scroll to position [610, 0]
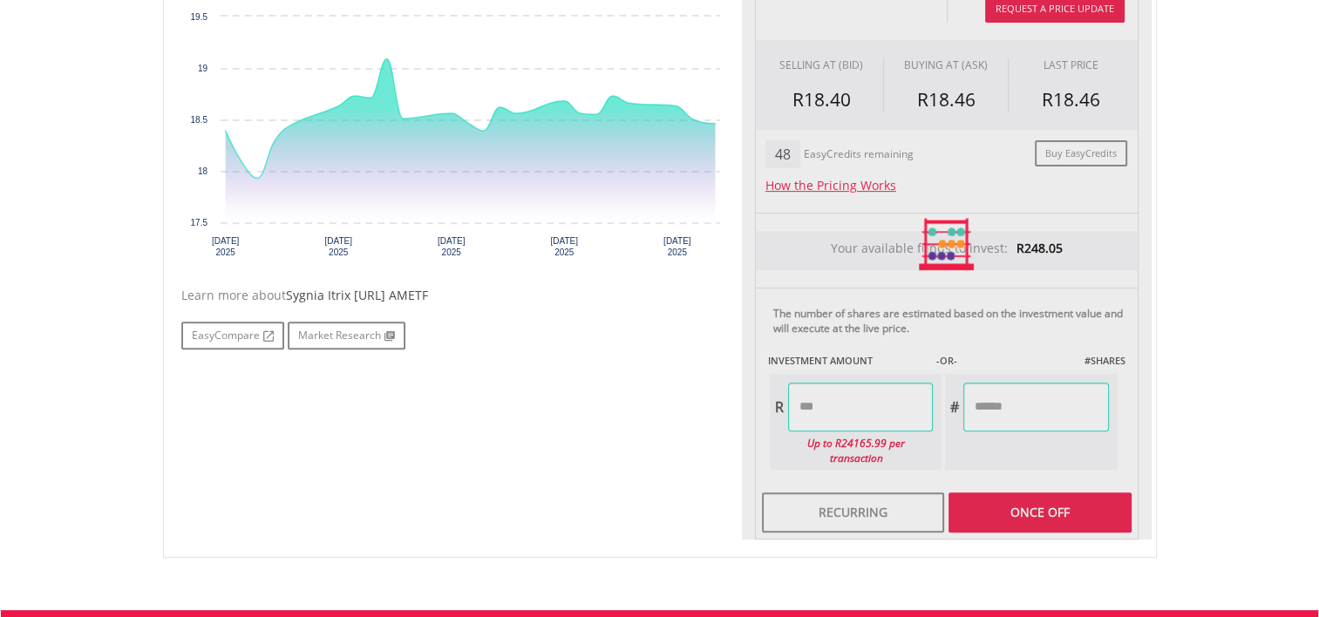
type input "******"
click at [1200, 450] on body "My Investments Invest Now New Listings Sell My Recurring Investments Pending Or…" at bounding box center [659, 134] width 1319 height 1488
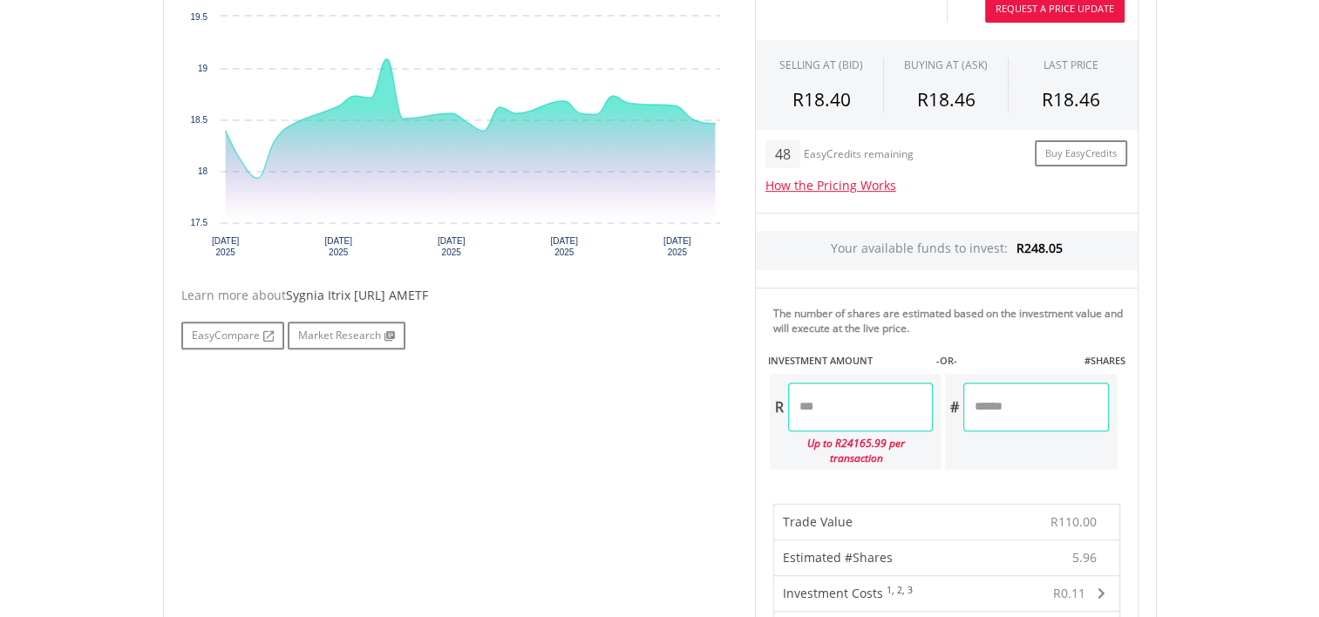
click at [1014, 505] on div "R110.00" at bounding box center [1039, 522] width 131 height 35
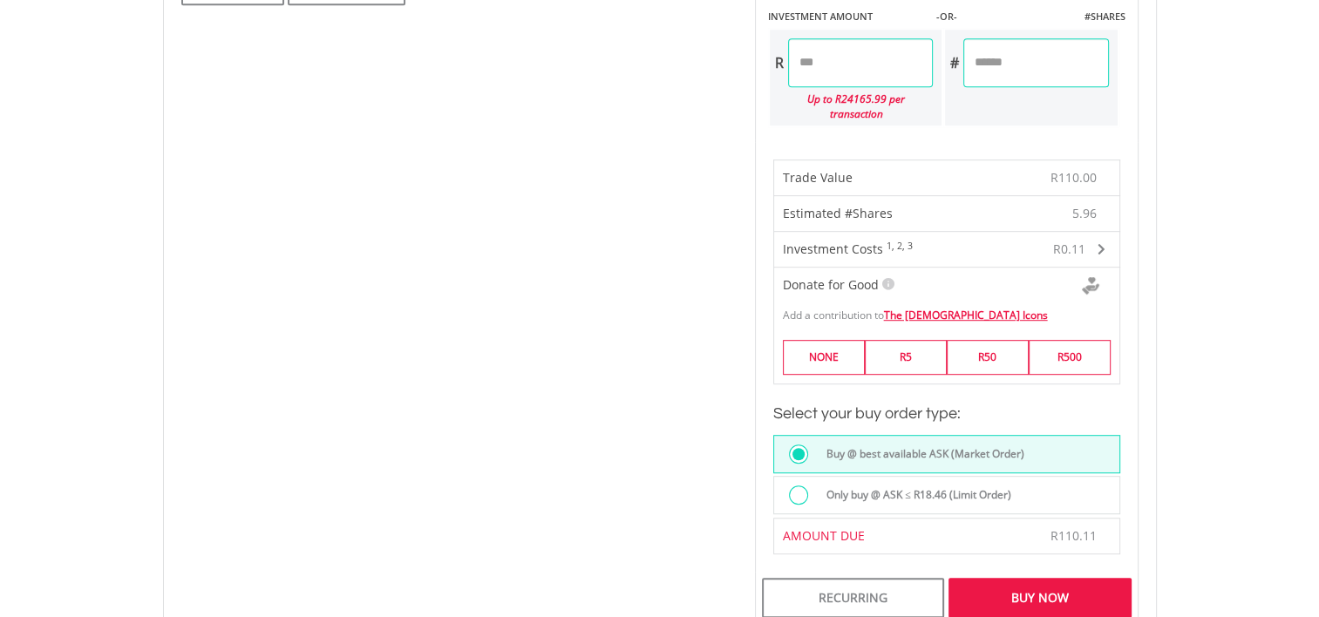
scroll to position [959, 0]
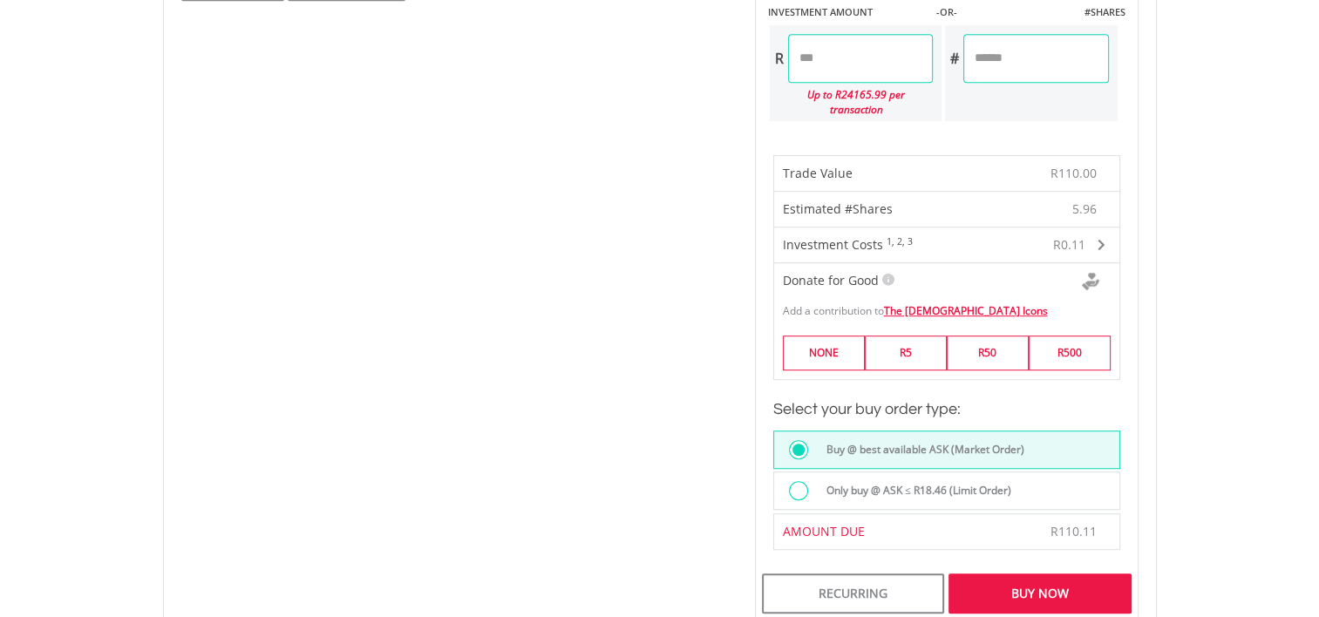
click at [1025, 576] on div "Buy Now" at bounding box center [1040, 594] width 182 height 40
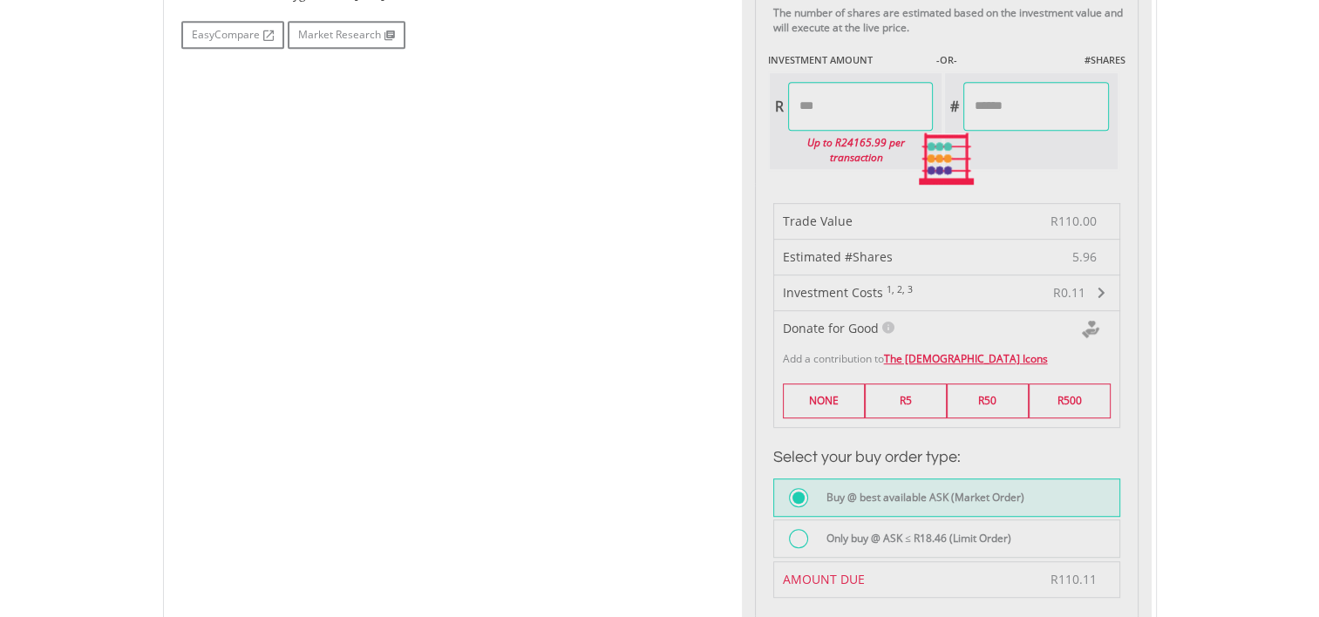
scroll to position [785, 0]
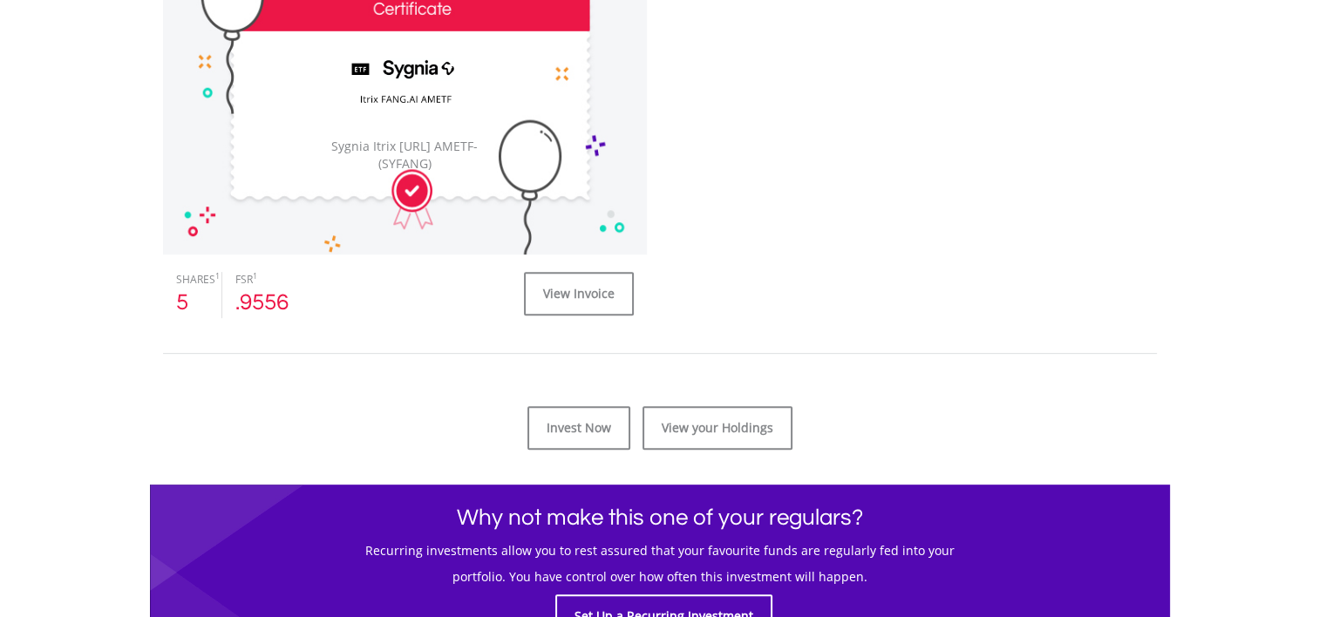
scroll to position [610, 0]
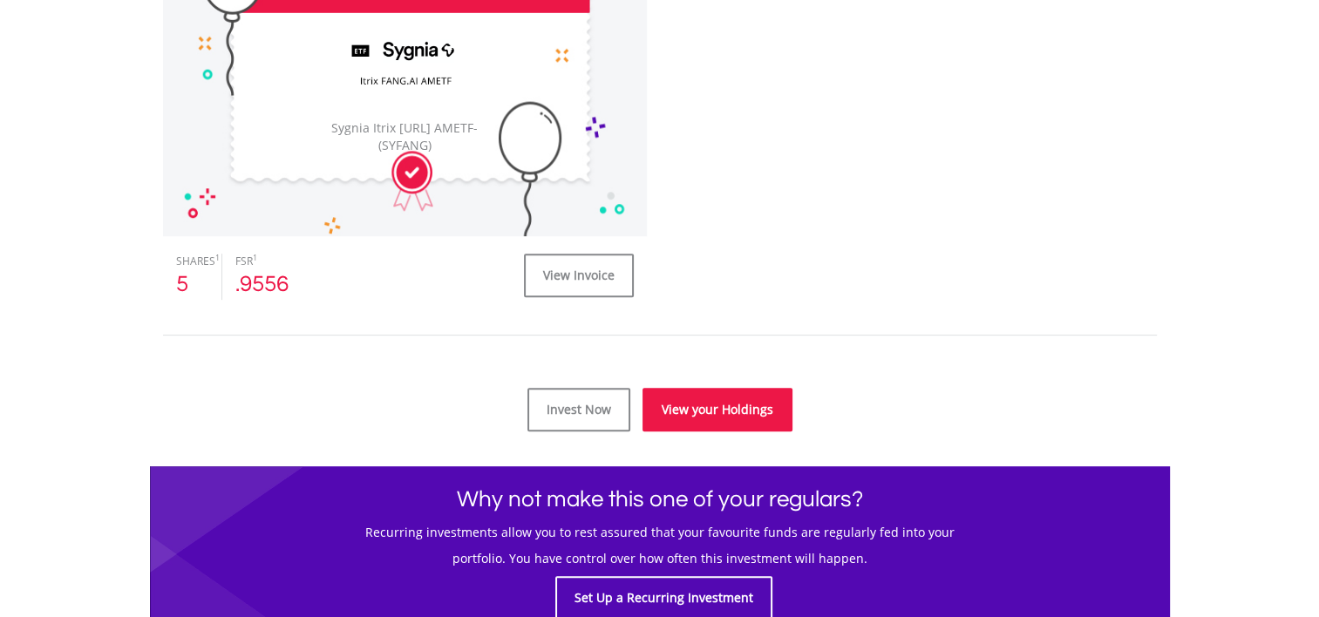
click at [717, 402] on link "View your Holdings" at bounding box center [718, 410] width 150 height 44
click at [698, 412] on link "View your Holdings" at bounding box center [718, 410] width 150 height 44
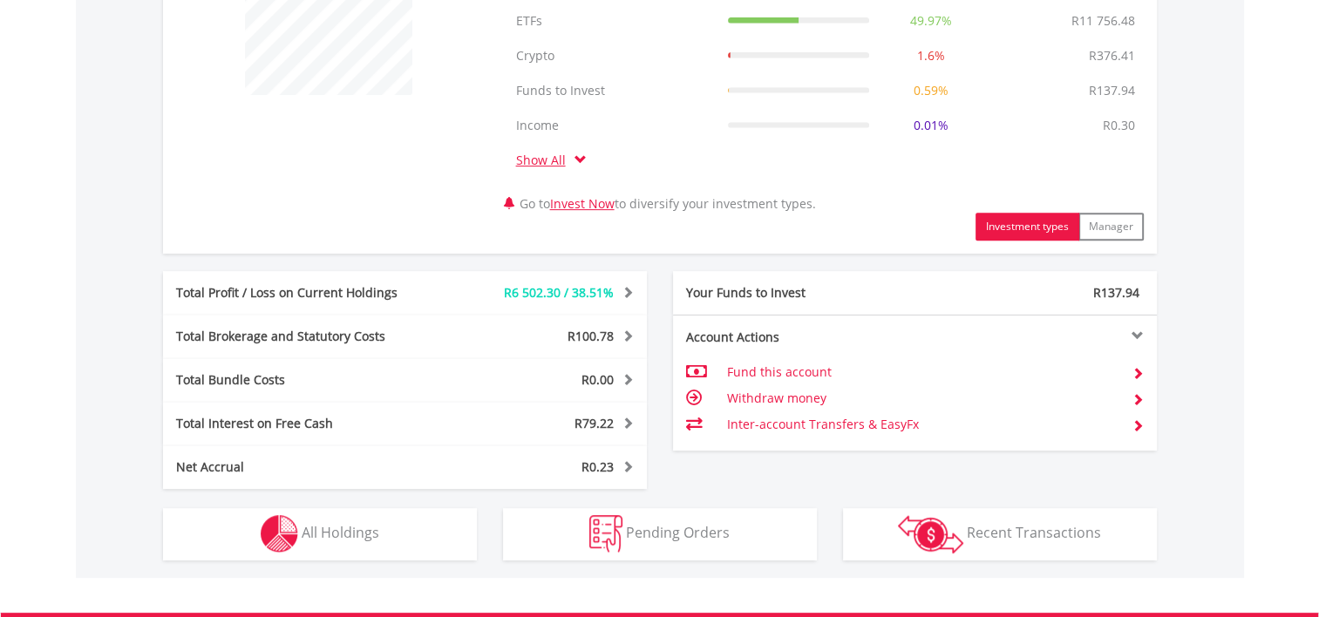
scroll to position [995, 0]
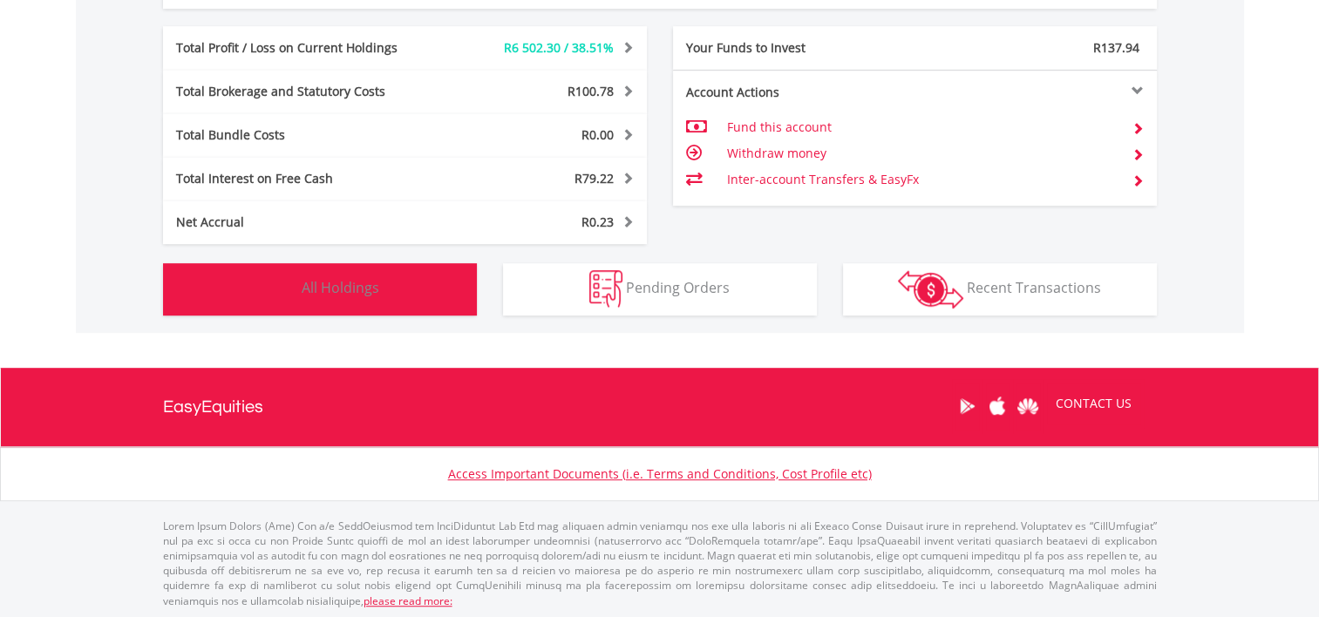
click at [237, 303] on button "Holdings All Holdings" at bounding box center [320, 289] width 314 height 52
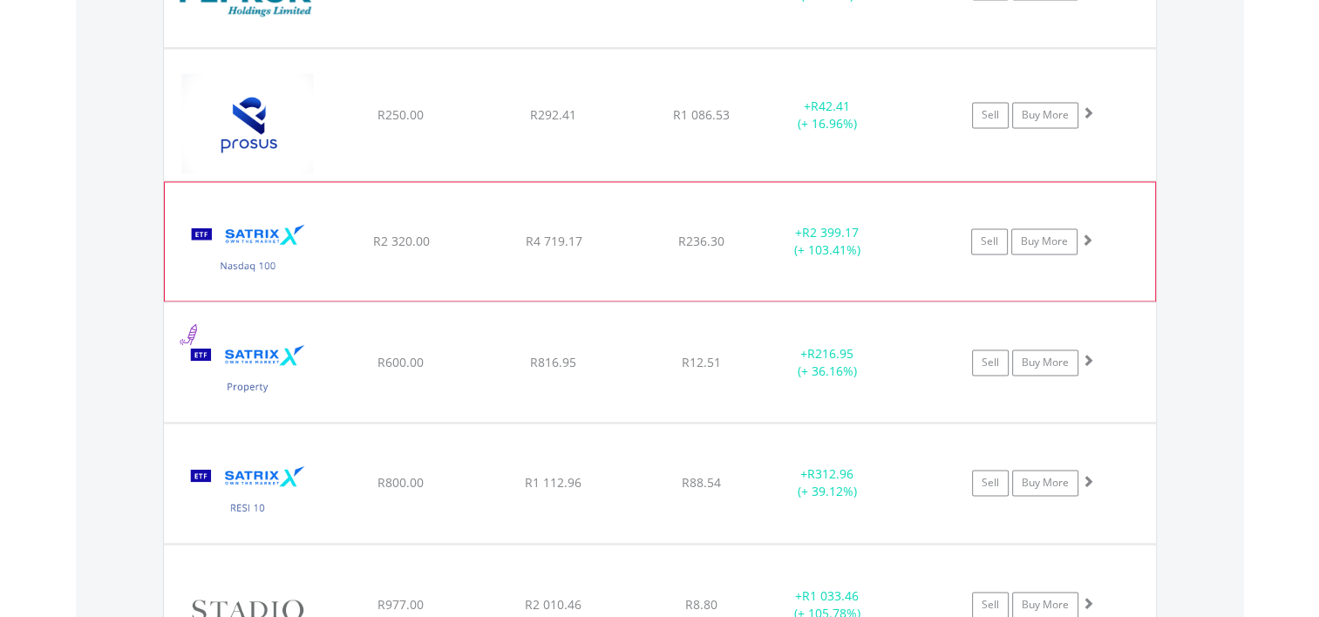
scroll to position [2320, 0]
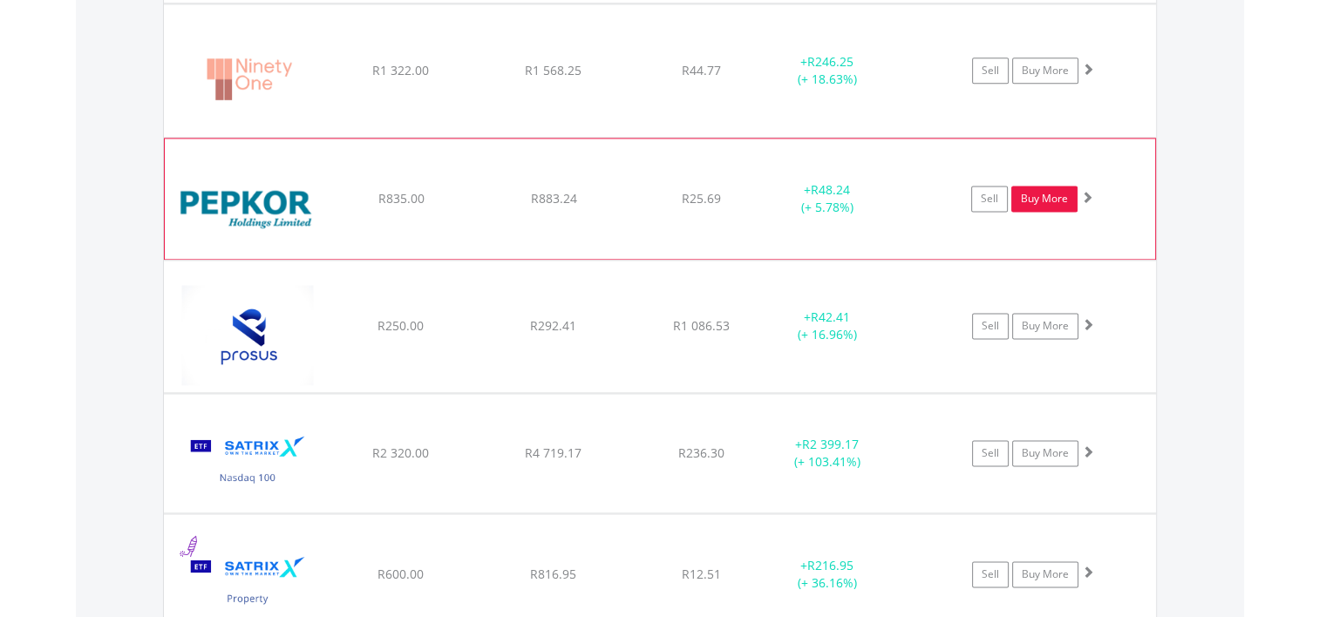
click at [1036, 190] on link "Buy More" at bounding box center [1045, 199] width 66 height 26
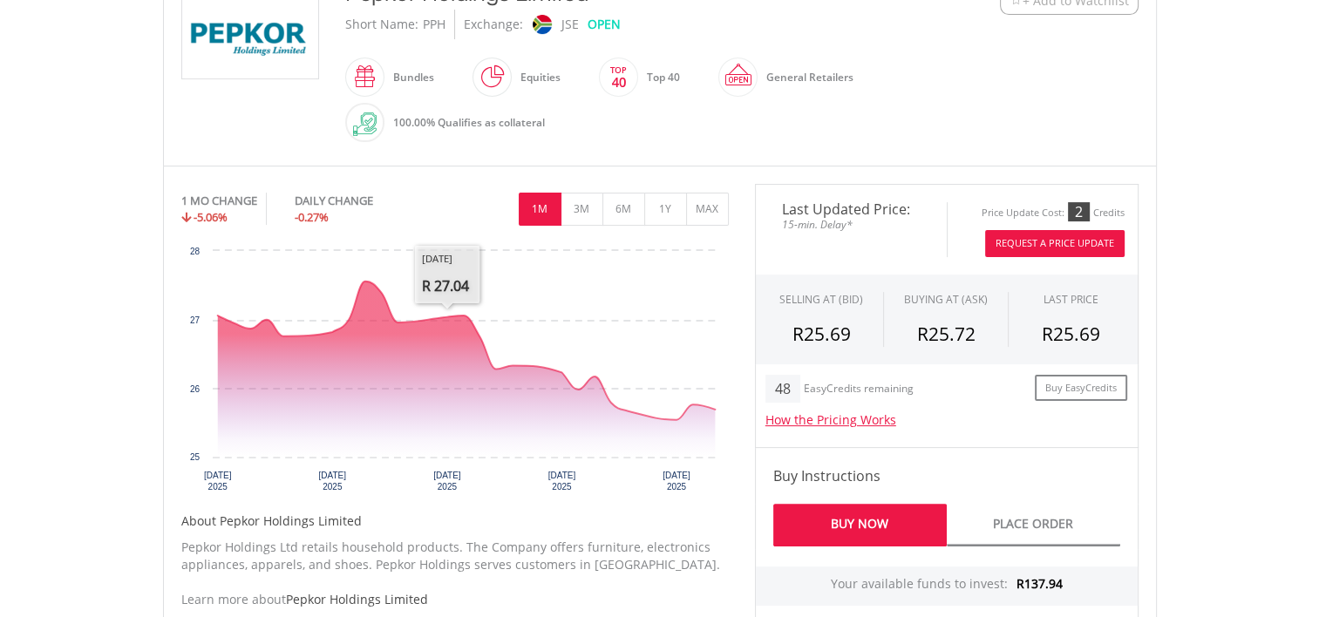
scroll to position [436, 0]
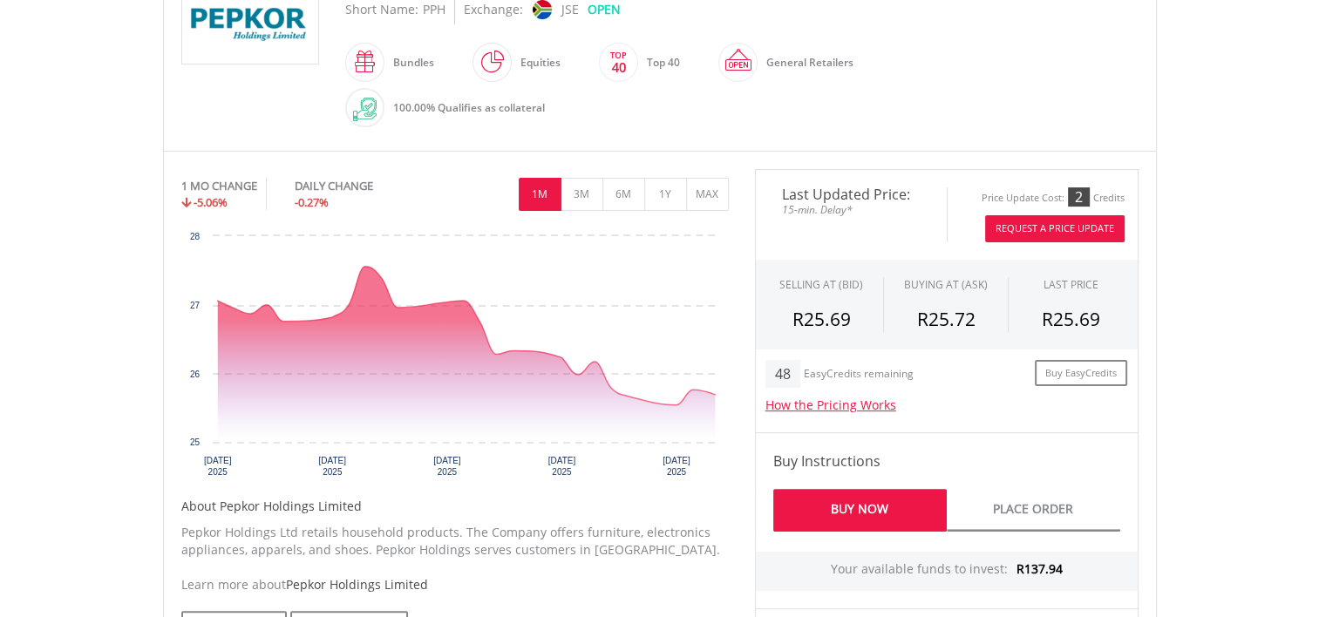
click at [863, 510] on link "Buy Now" at bounding box center [860, 510] width 174 height 43
click at [872, 502] on link "Buy Now" at bounding box center [860, 510] width 174 height 43
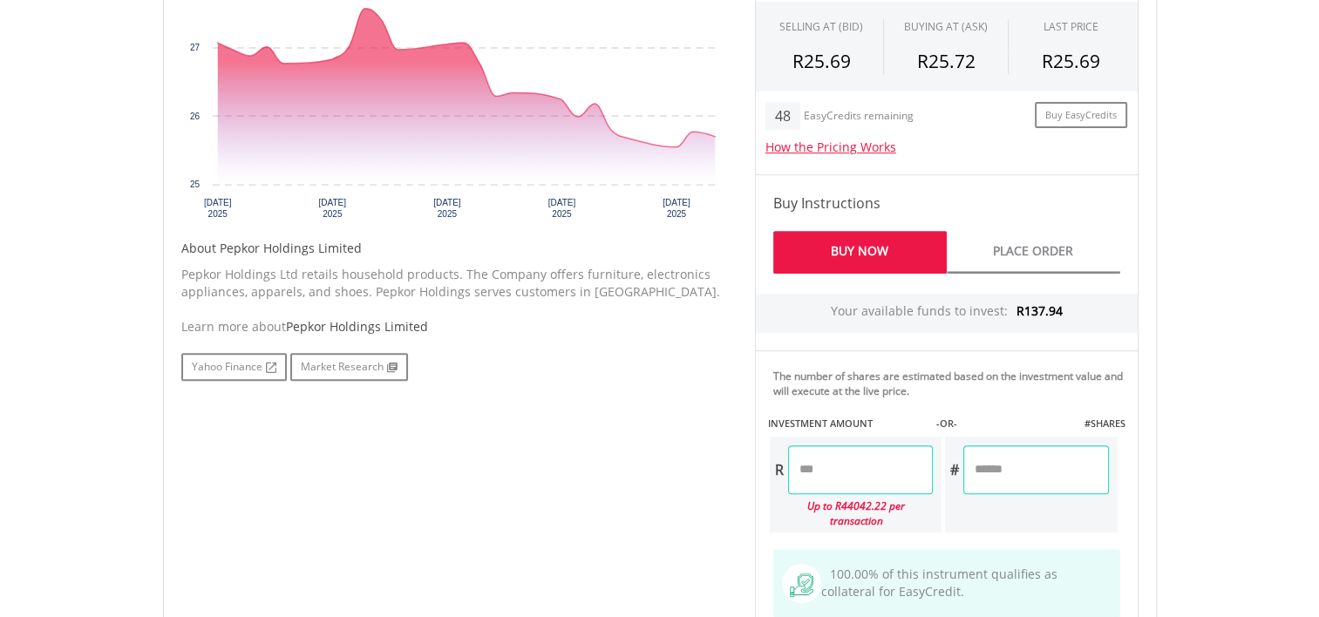
scroll to position [698, 0]
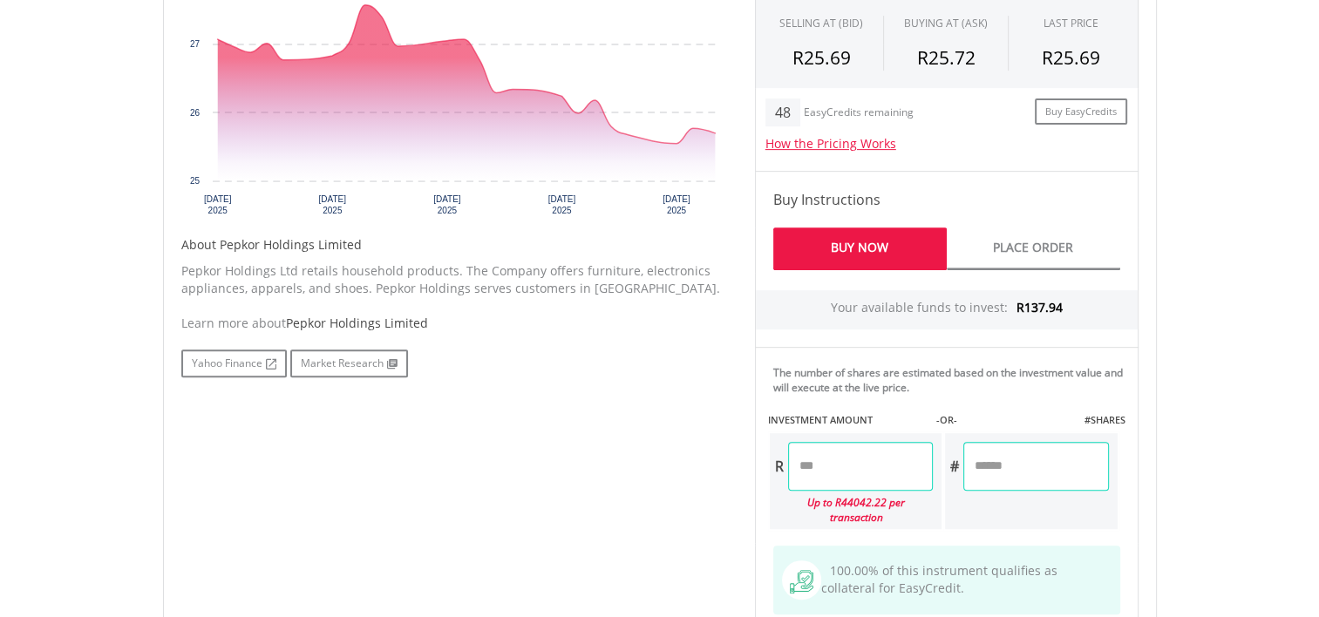
click at [847, 468] on input "number" at bounding box center [860, 466] width 145 height 49
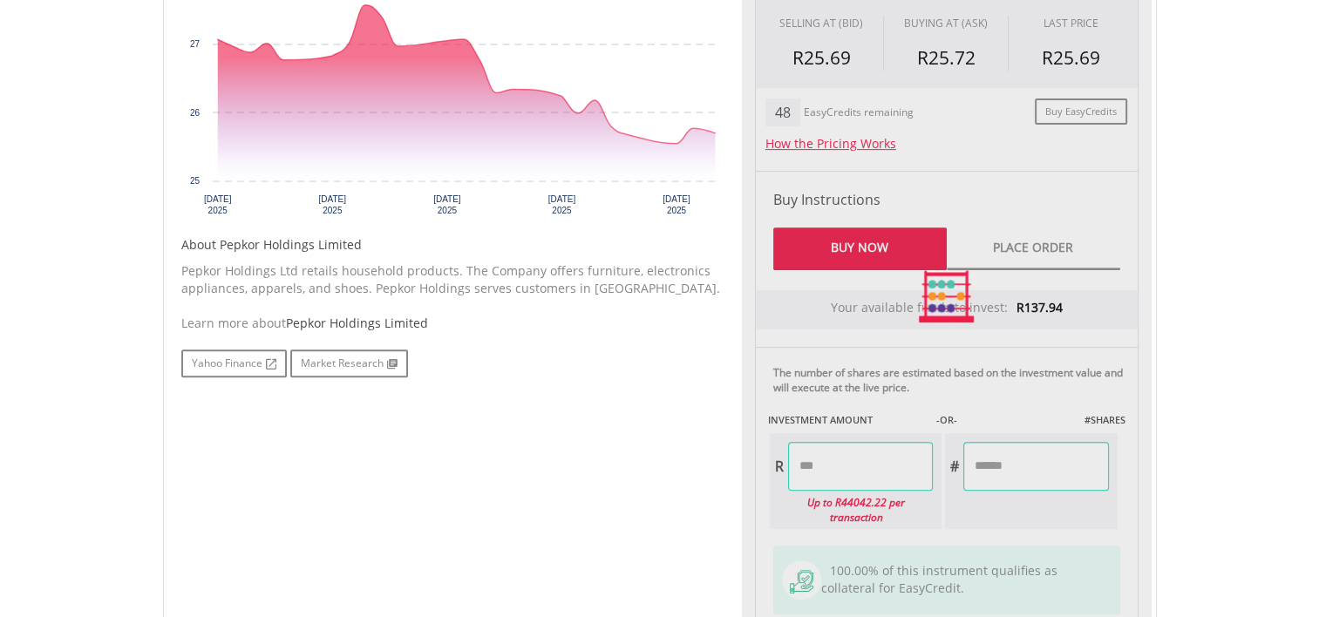
type input "******"
click at [1035, 521] on div "Last Updated Price: 15-min. Delay* Price Update Cost: 2 Credits Request A Price…" at bounding box center [947, 297] width 410 height 778
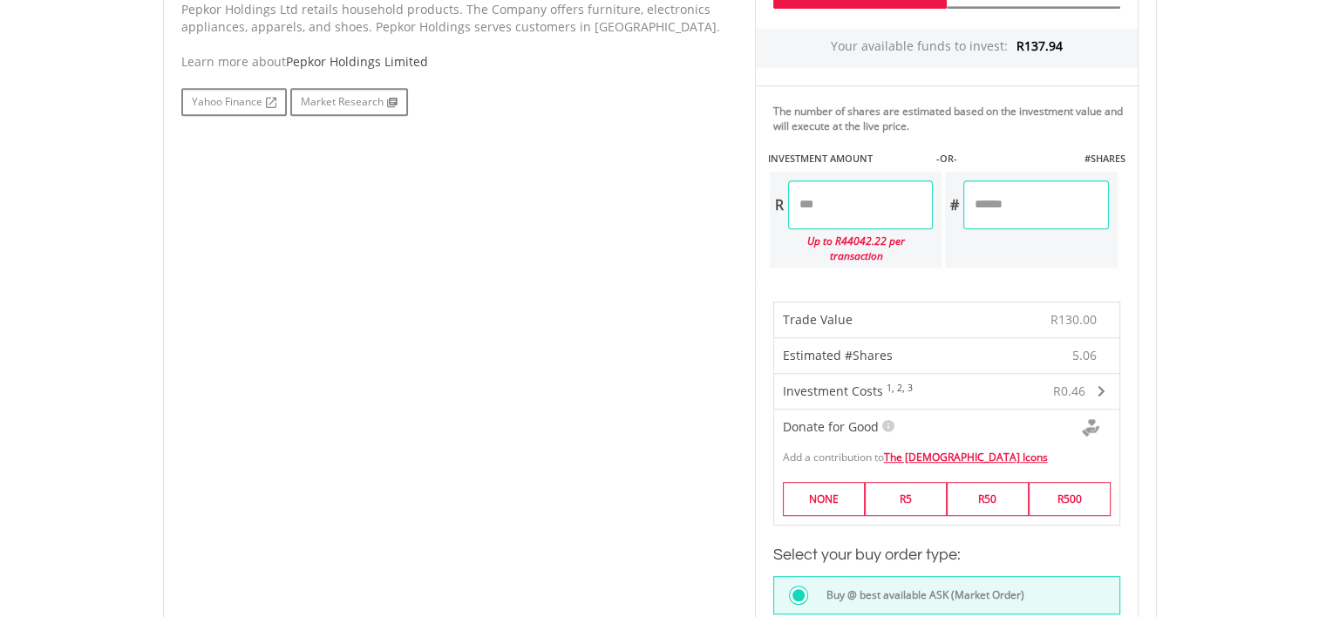
scroll to position [1046, 0]
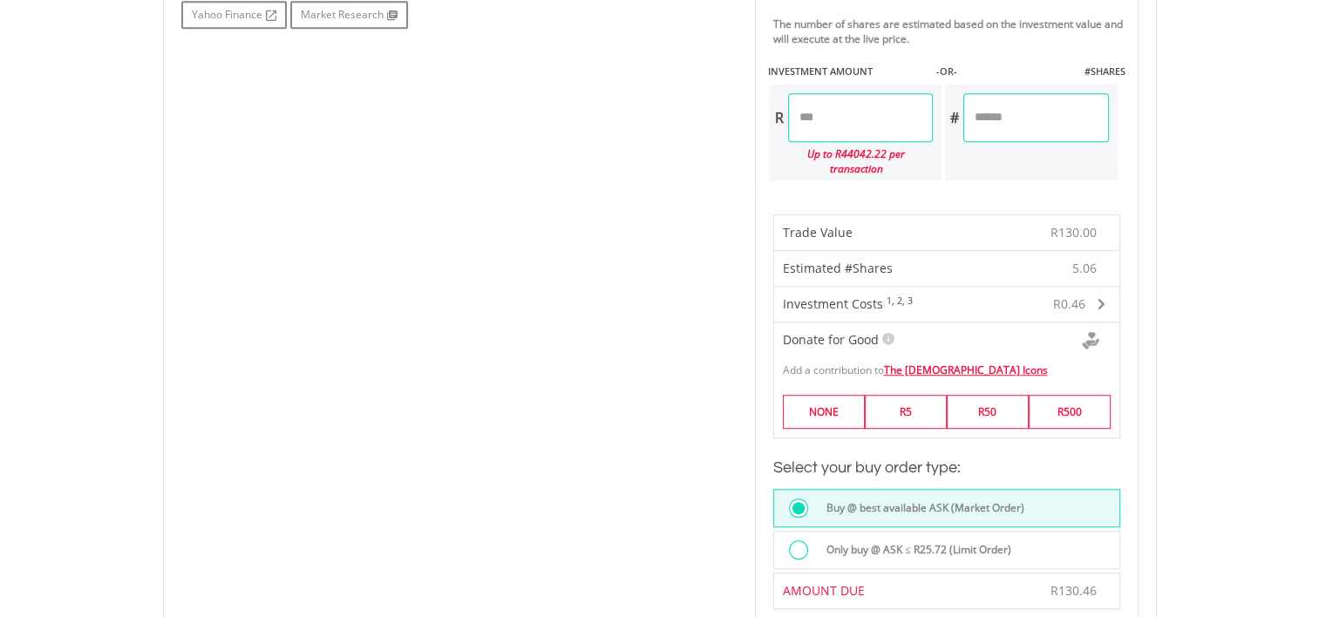
click at [796, 541] on div at bounding box center [798, 550] width 19 height 19
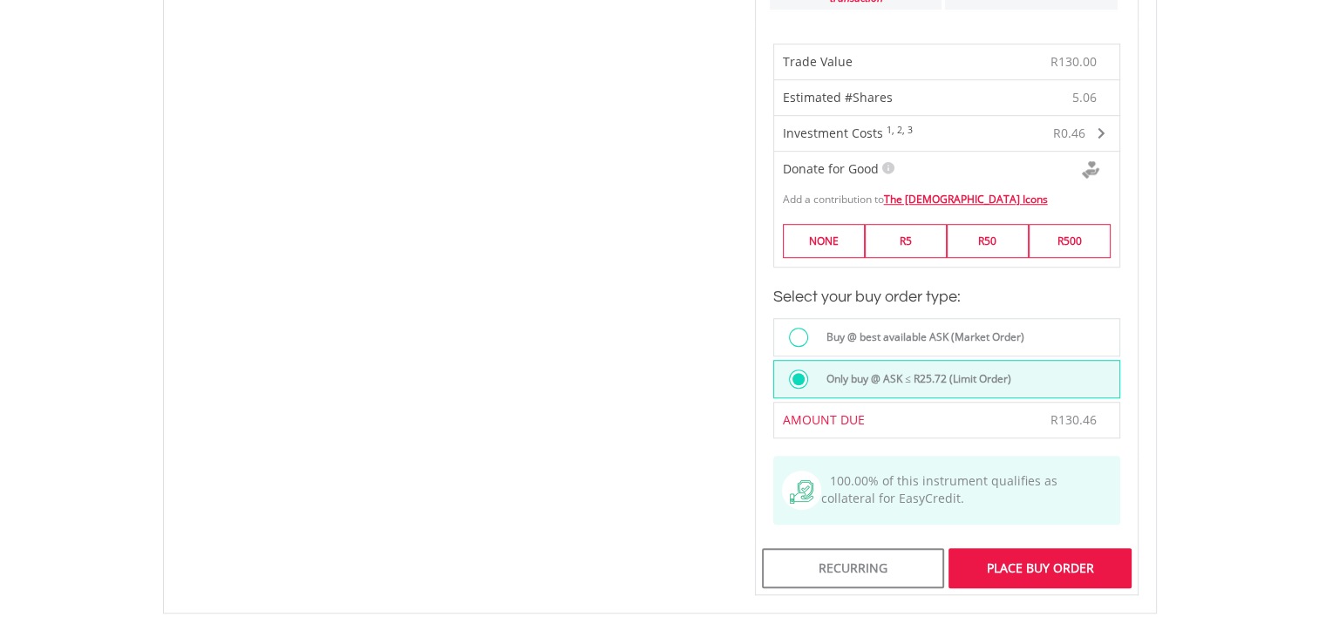
scroll to position [1221, 0]
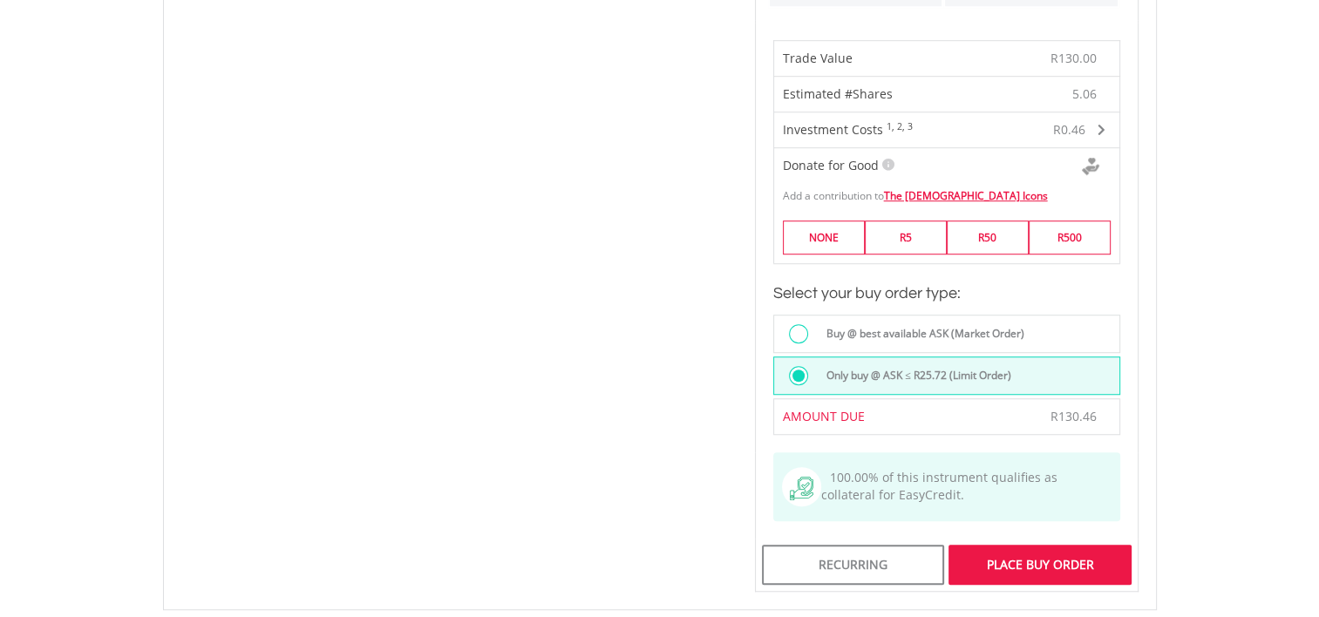
click at [1023, 545] on div "Place Buy Order" at bounding box center [1040, 565] width 182 height 40
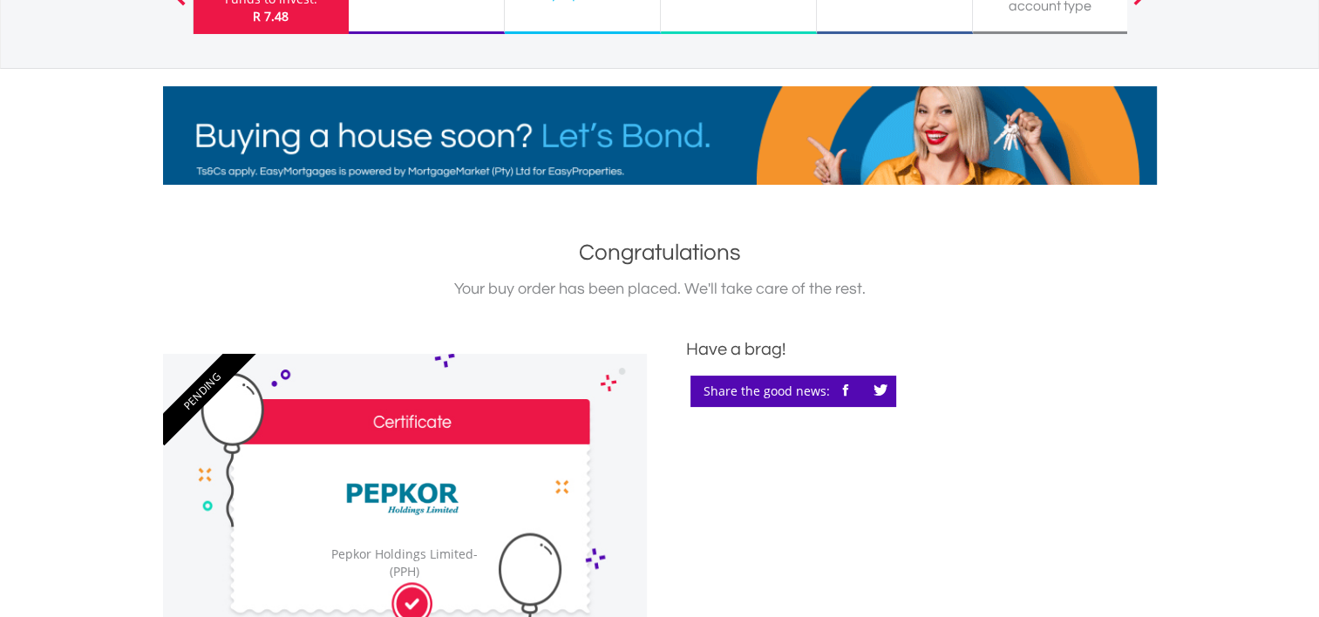
scroll to position [87, 0]
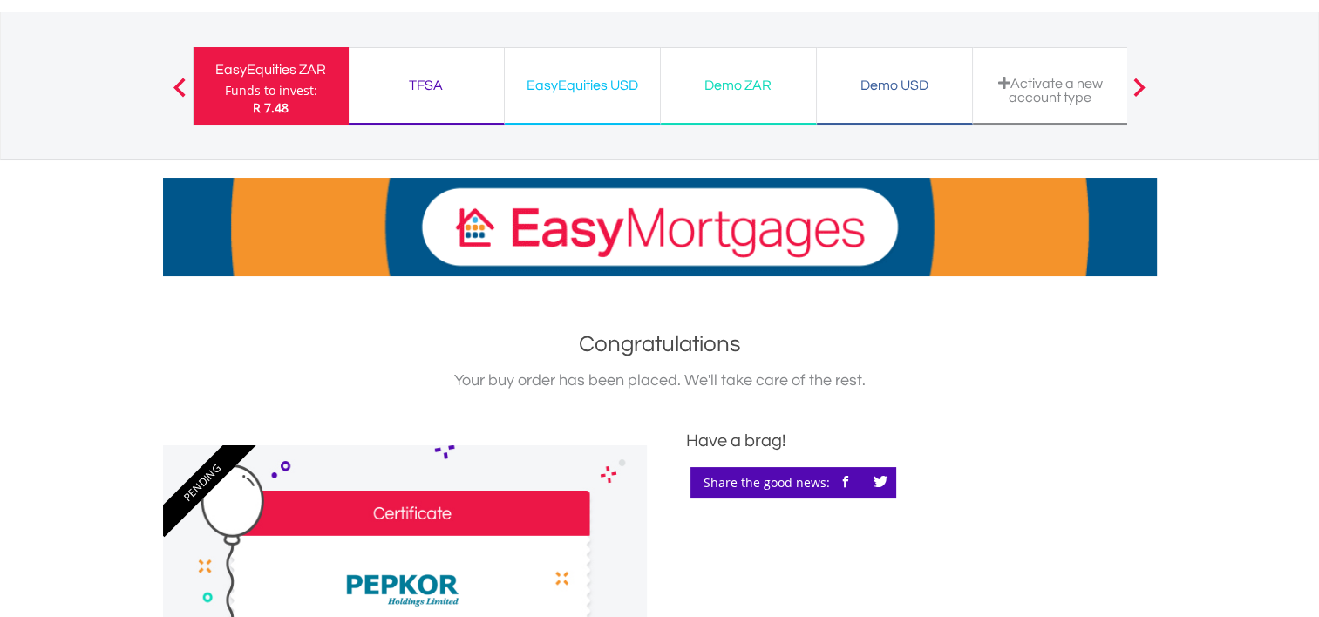
click at [255, 90] on div "Funds to invest:" at bounding box center [271, 90] width 92 height 17
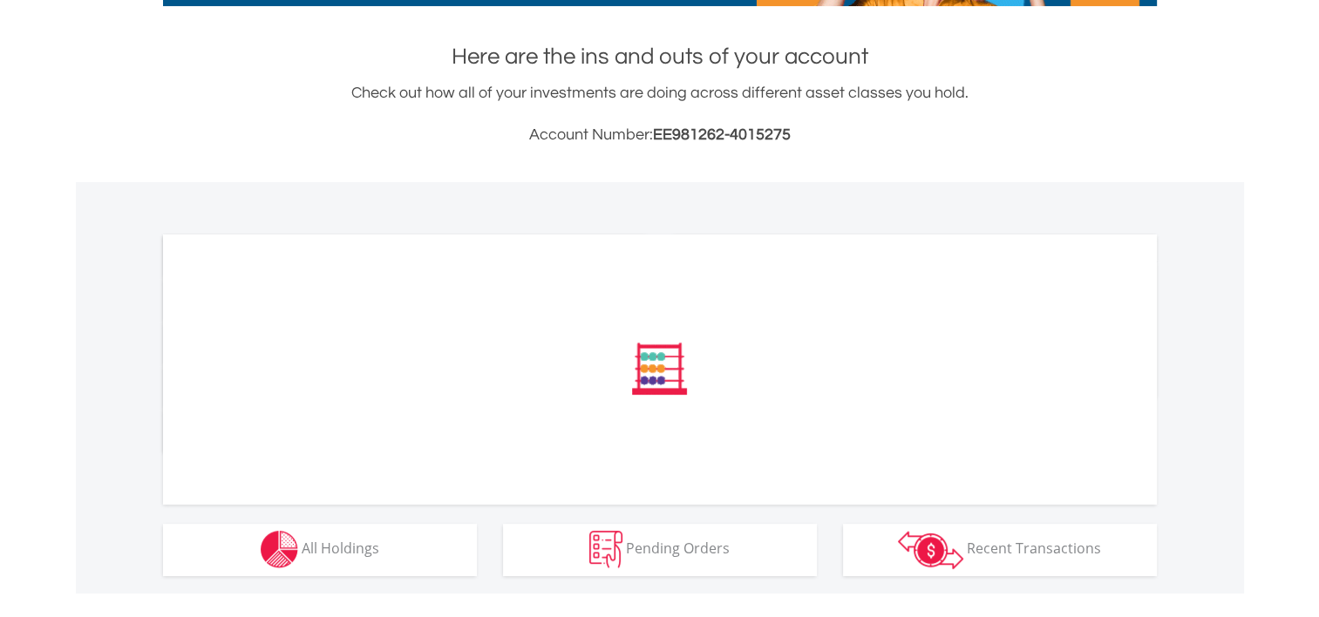
scroll to position [436, 0]
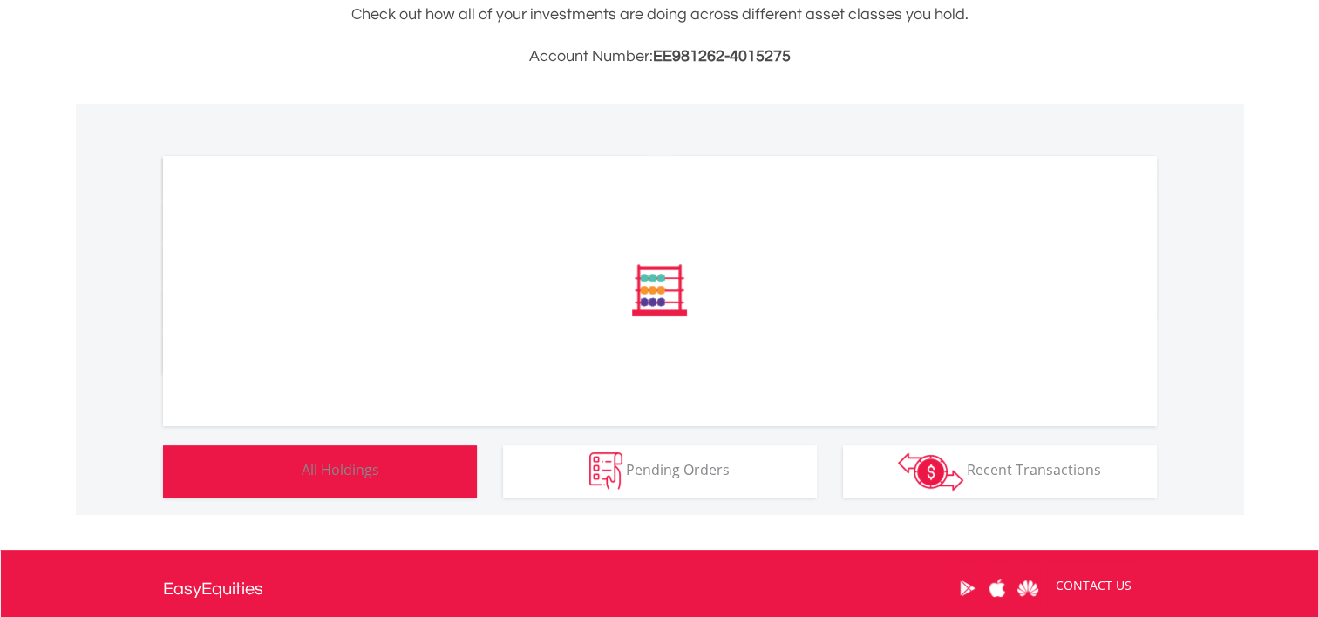
click at [368, 467] on span "All Holdings" at bounding box center [341, 469] width 78 height 19
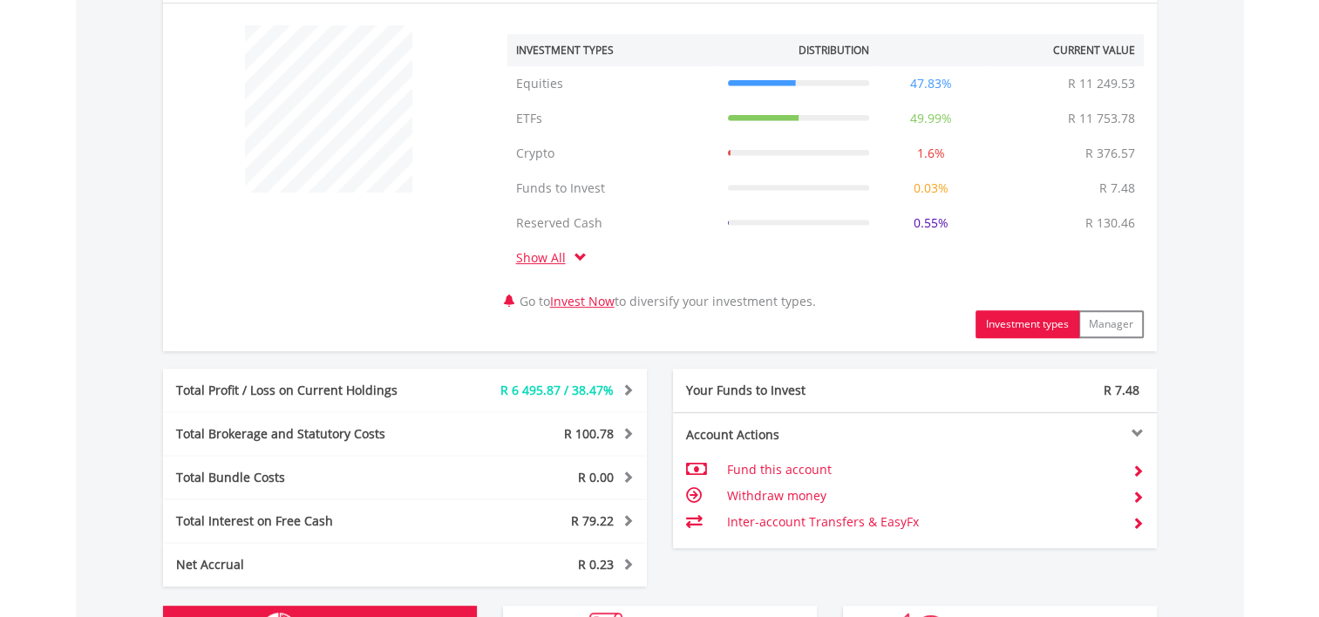
scroll to position [576, 0]
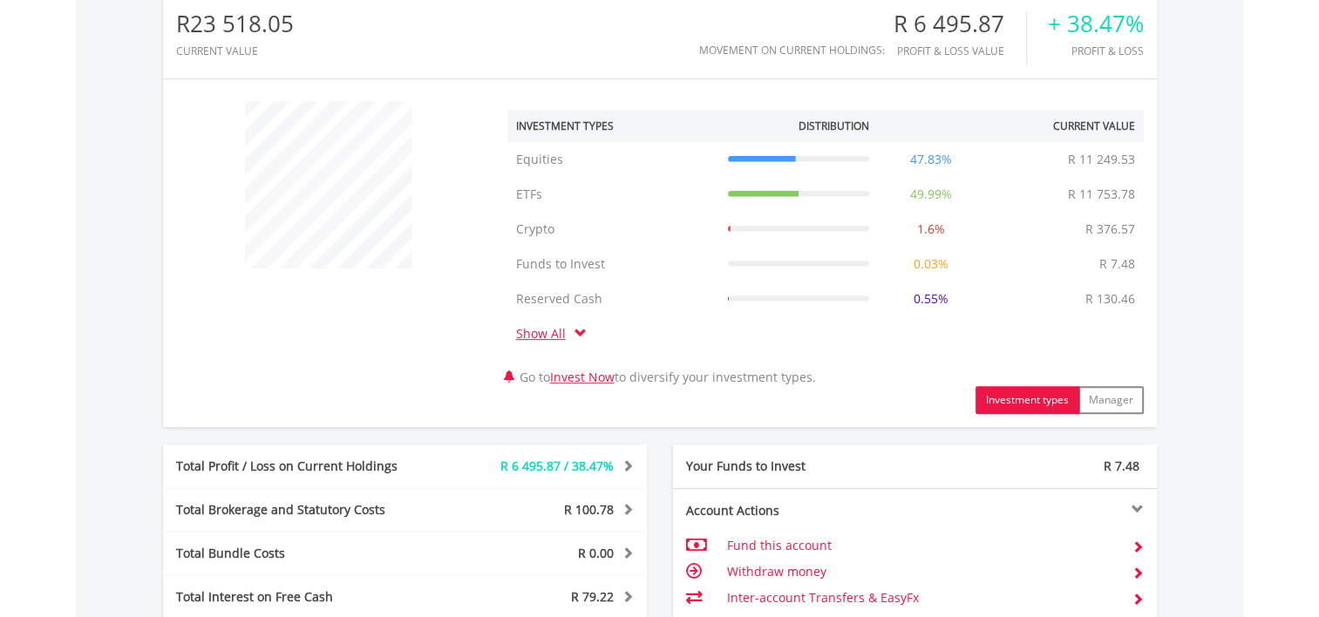
click at [548, 325] on link "Show All" at bounding box center [545, 333] width 58 height 17
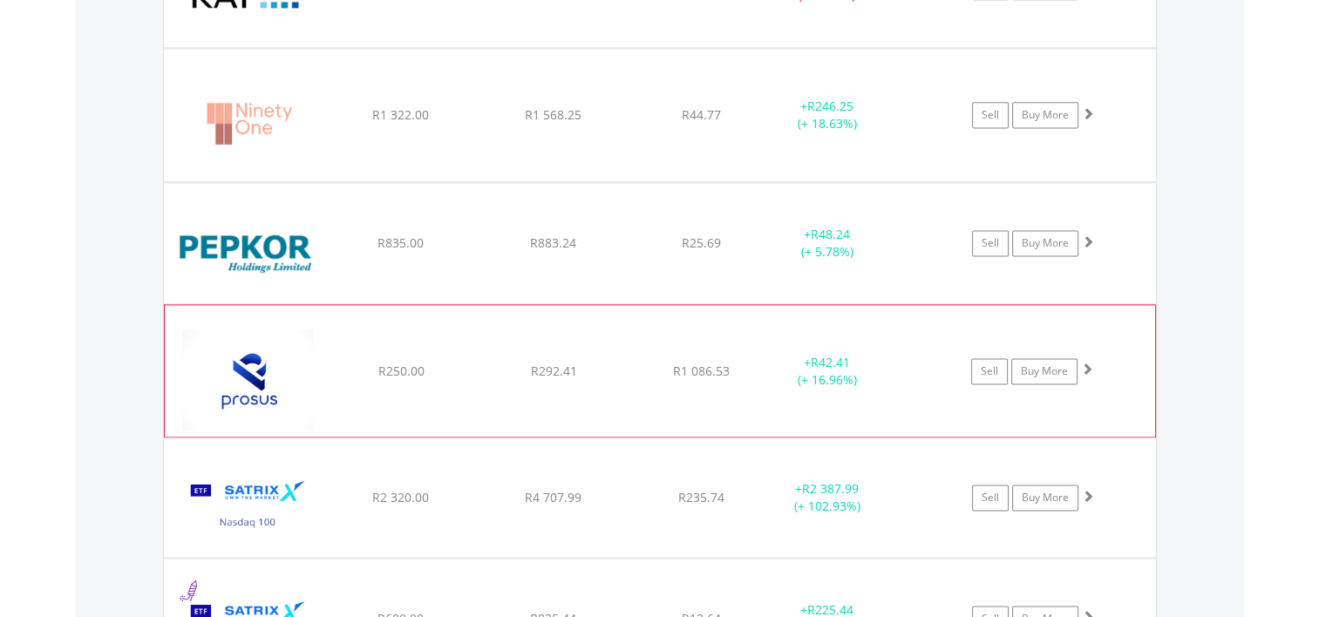
scroll to position [2320, 0]
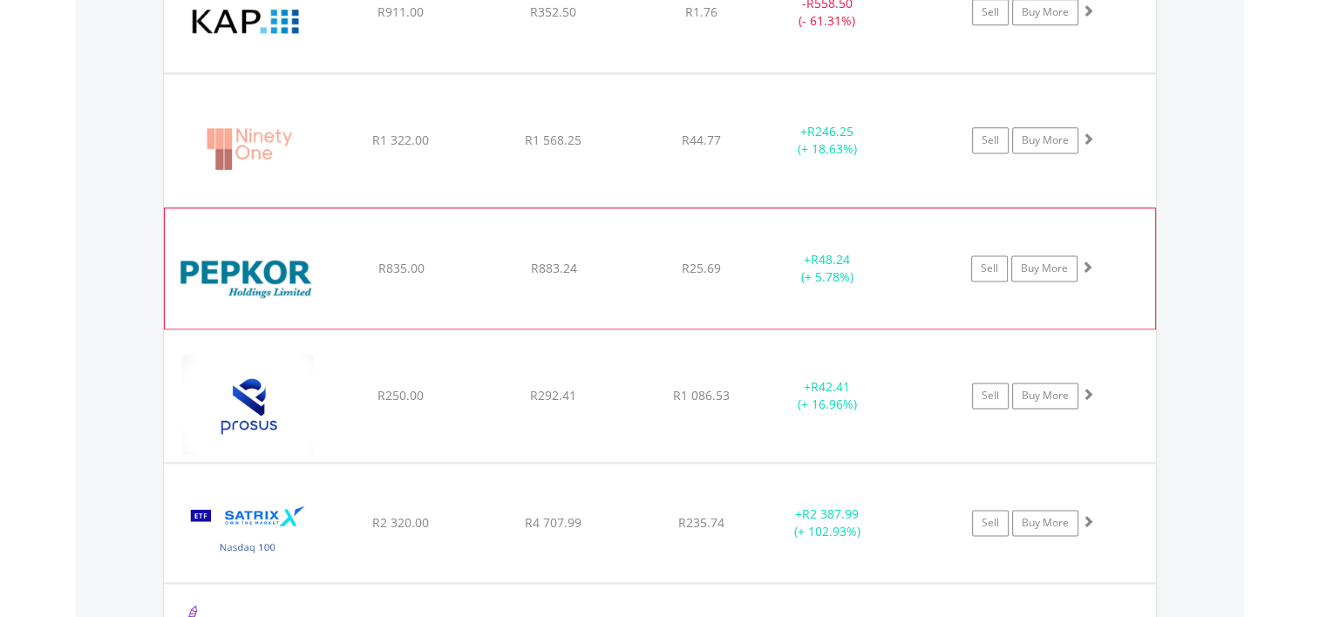
click at [273, 259] on img at bounding box center [249, 277] width 150 height 94
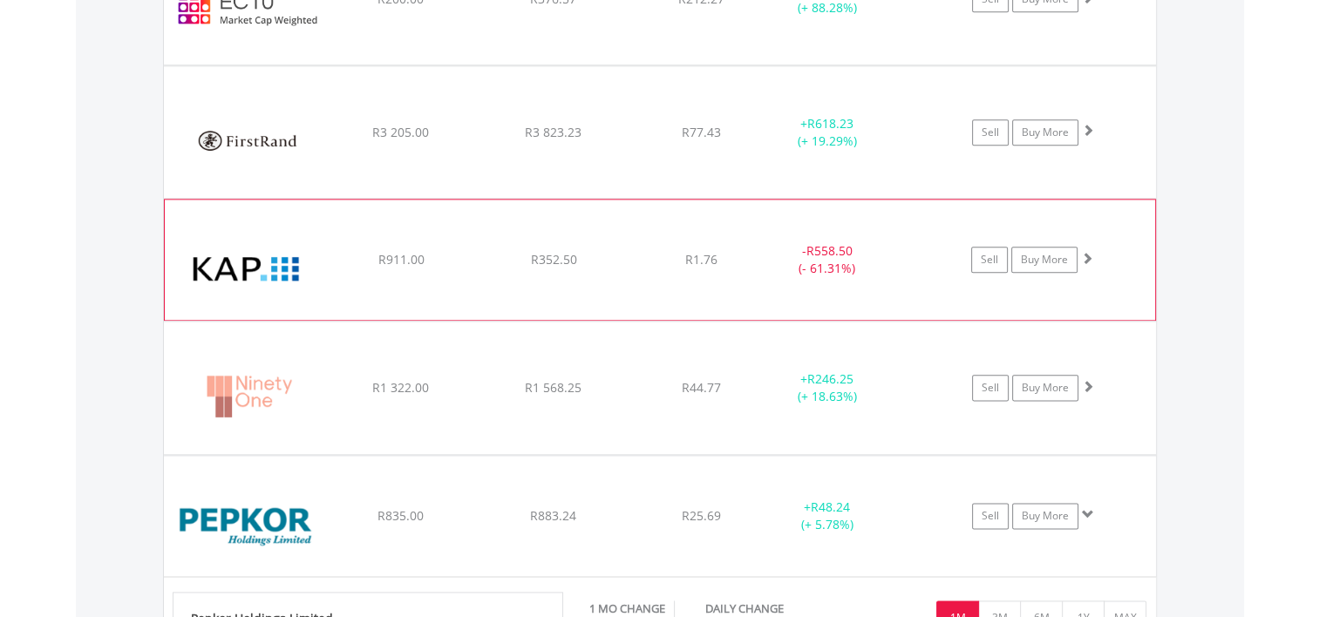
scroll to position [2059, 0]
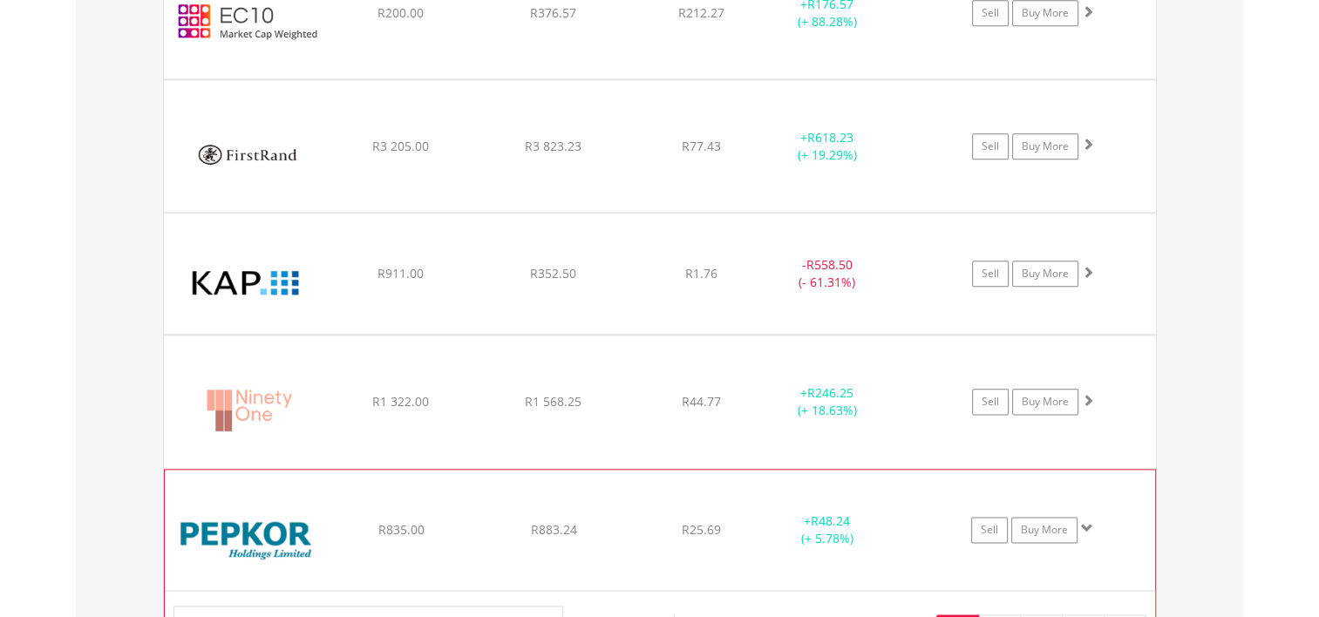
click at [269, 536] on img at bounding box center [249, 539] width 150 height 94
click at [276, 527] on img at bounding box center [249, 539] width 150 height 94
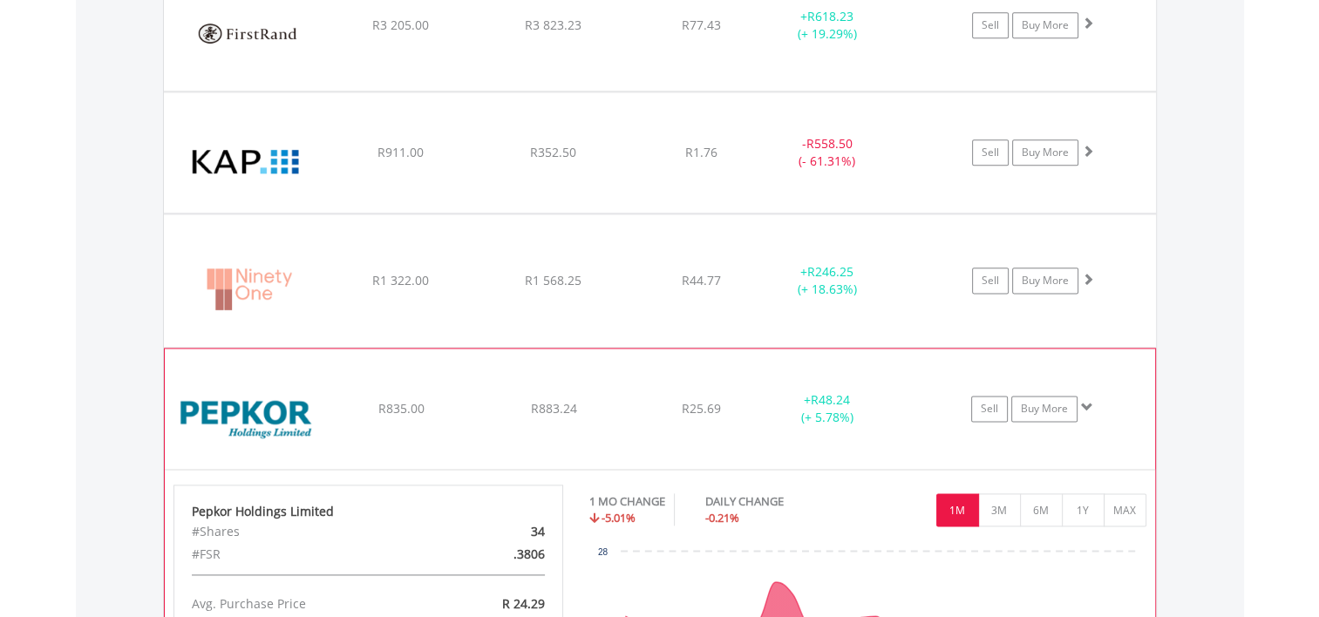
scroll to position [2320, 0]
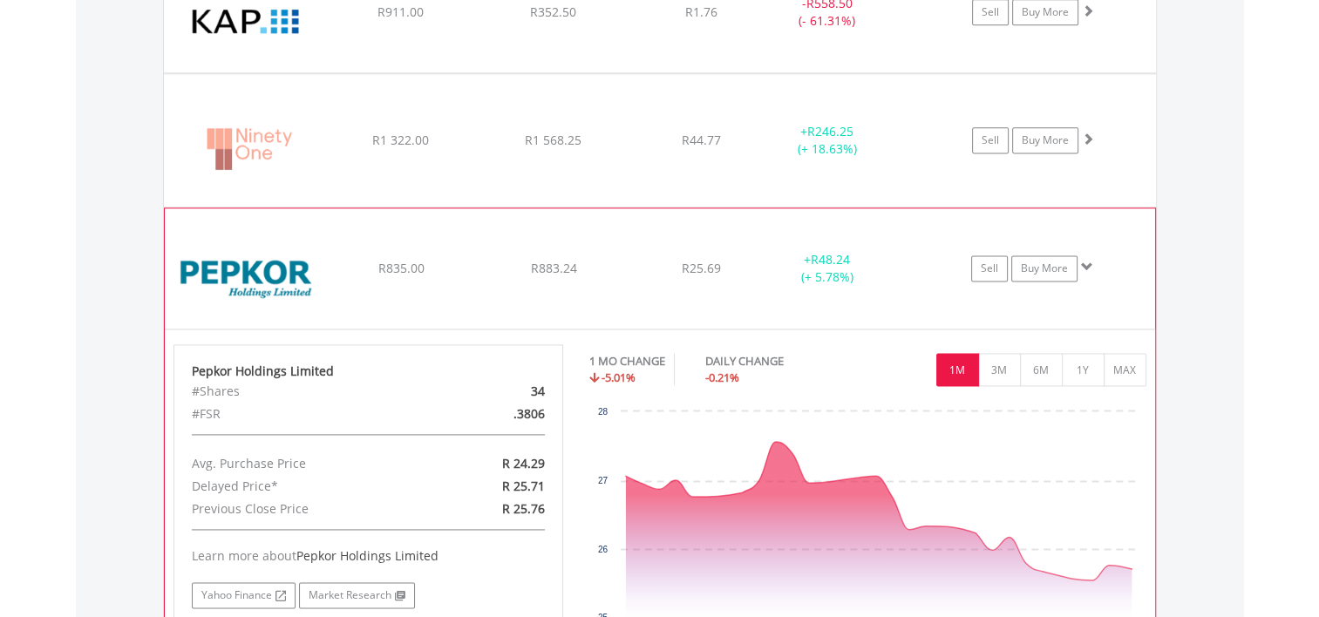
click at [222, 275] on img at bounding box center [249, 277] width 150 height 94
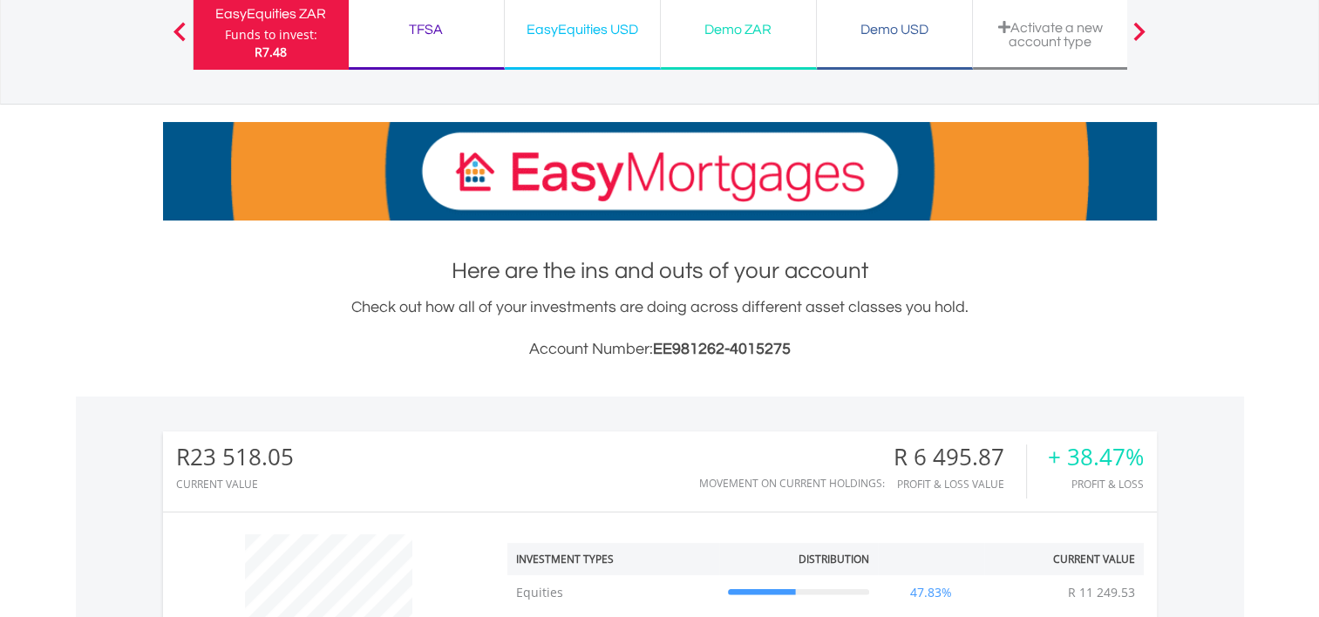
scroll to position [0, 0]
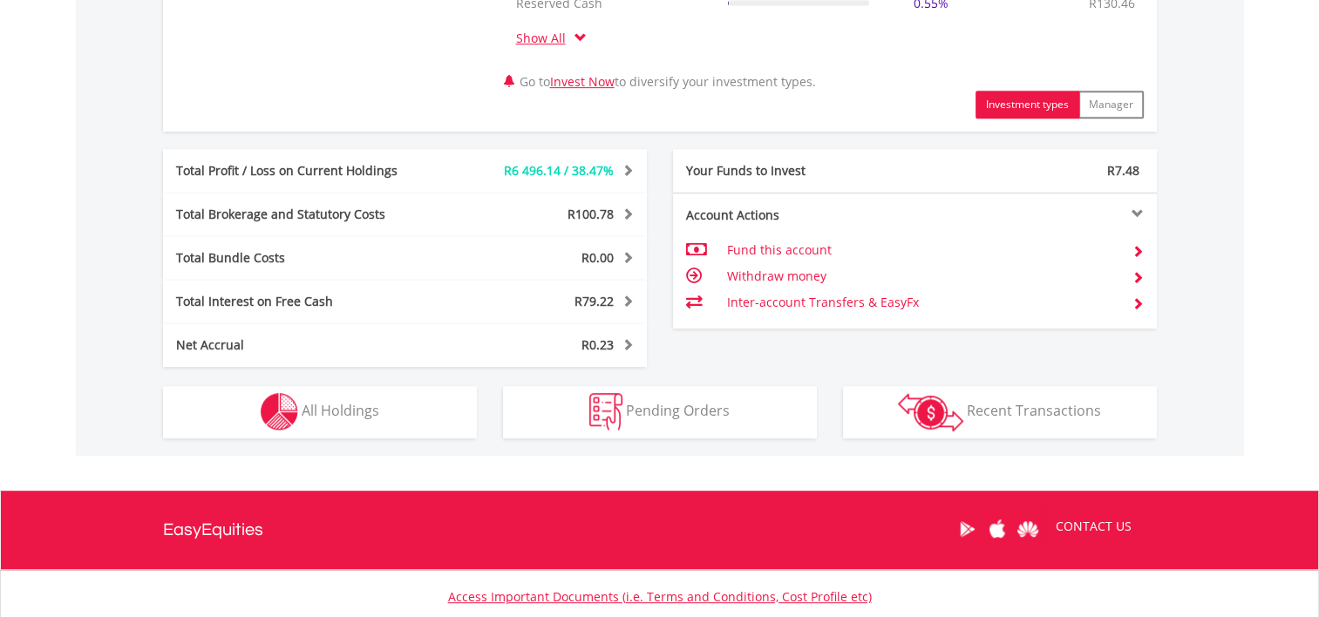
scroll to position [698, 0]
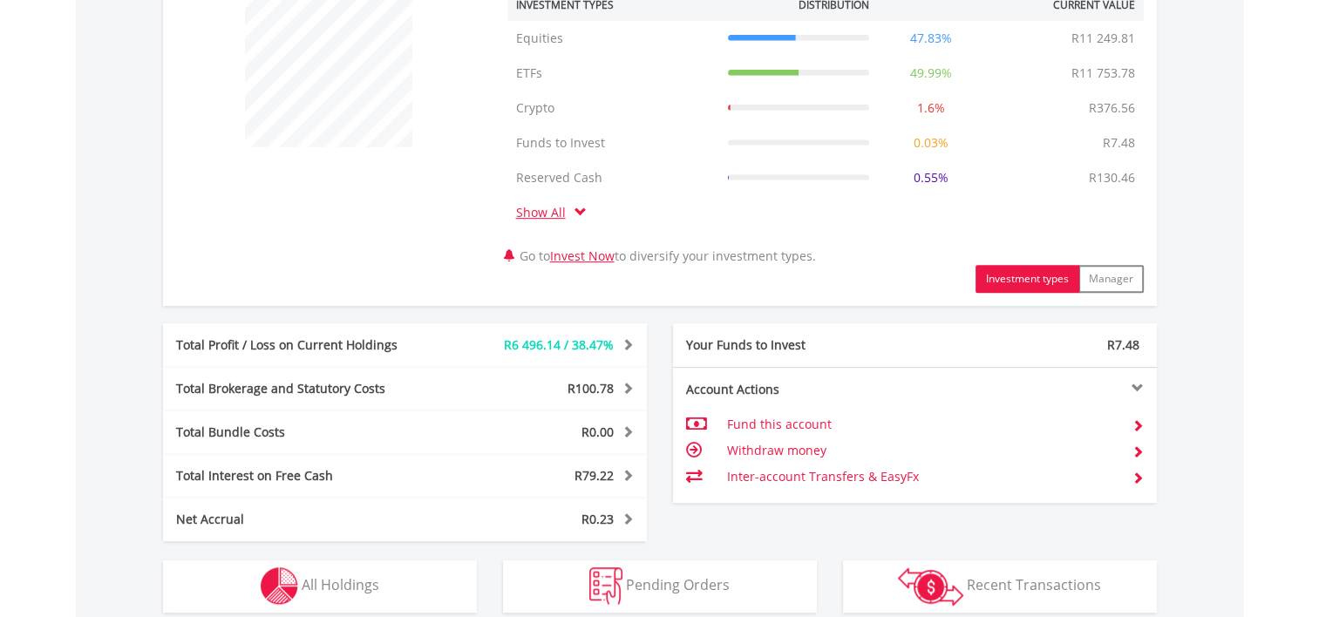
click at [542, 213] on link "Show All" at bounding box center [545, 212] width 58 height 17
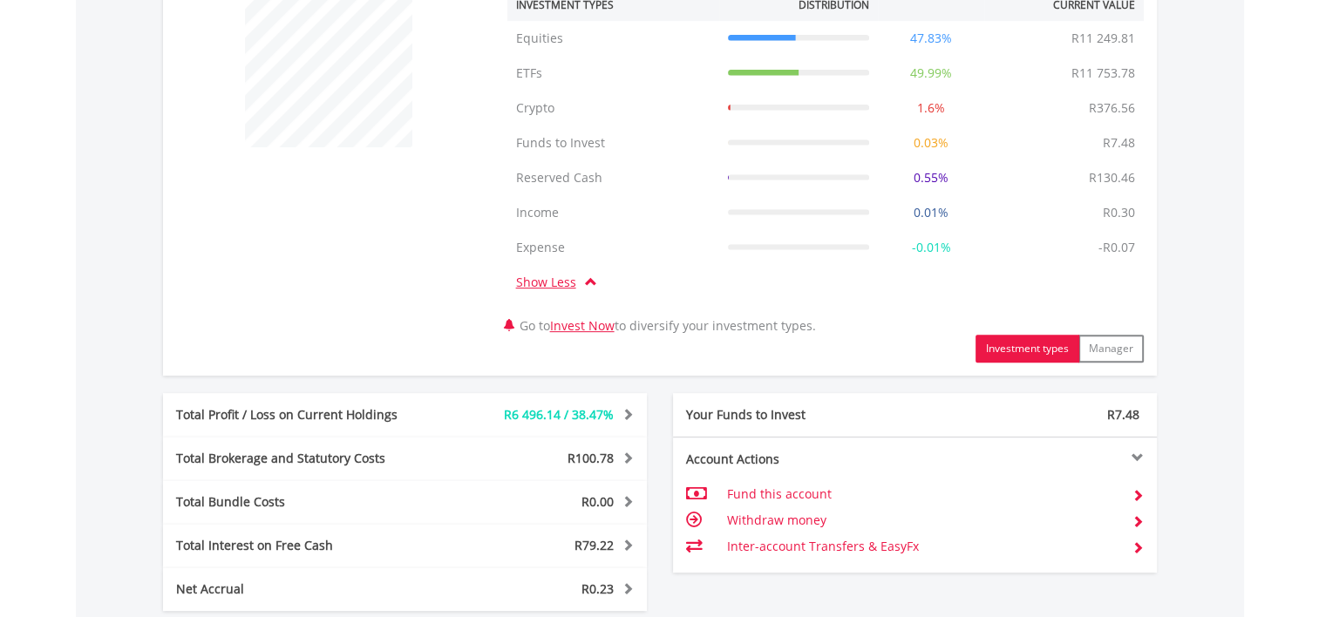
click at [540, 286] on link "Show Less" at bounding box center [550, 282] width 69 height 17
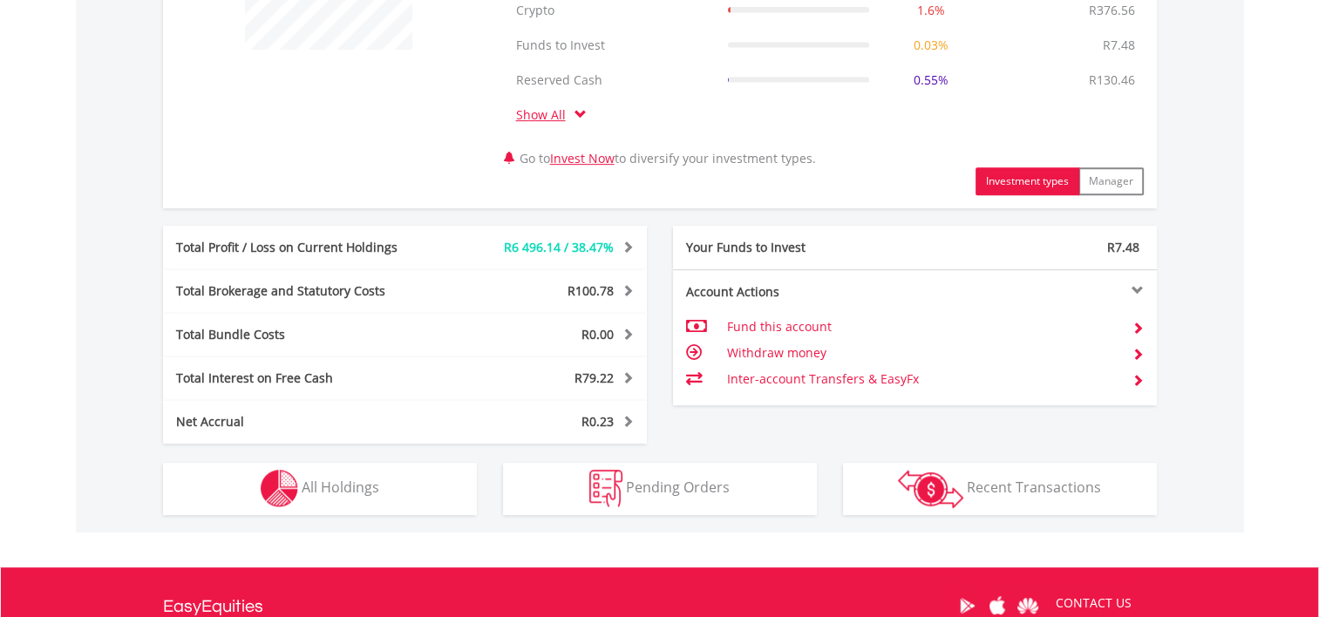
scroll to position [785, 0]
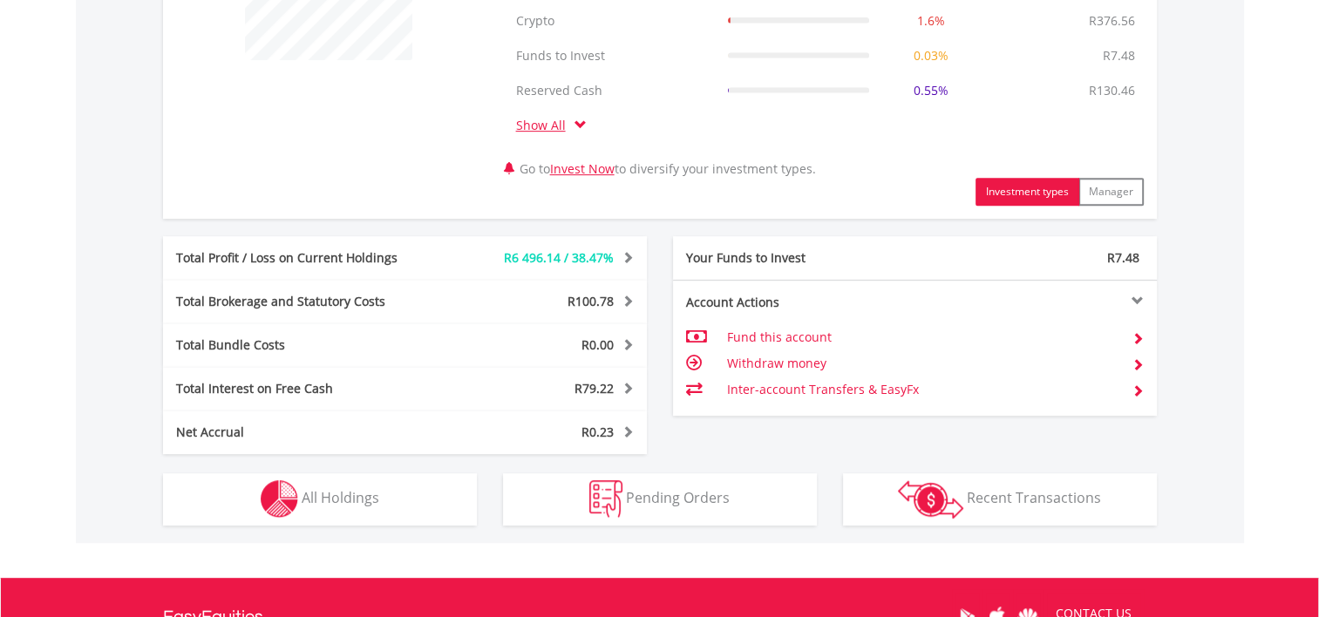
click at [549, 124] on link "Show All" at bounding box center [545, 125] width 58 height 17
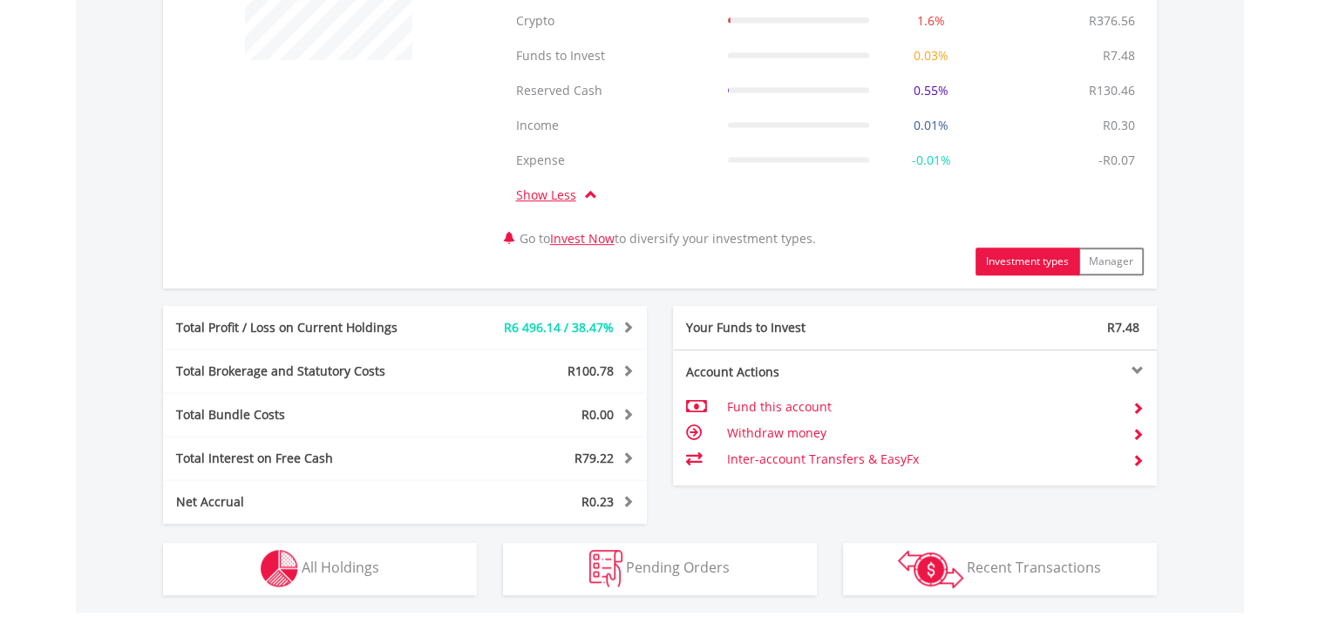
click at [557, 193] on link "Show Less" at bounding box center [550, 195] width 69 height 17
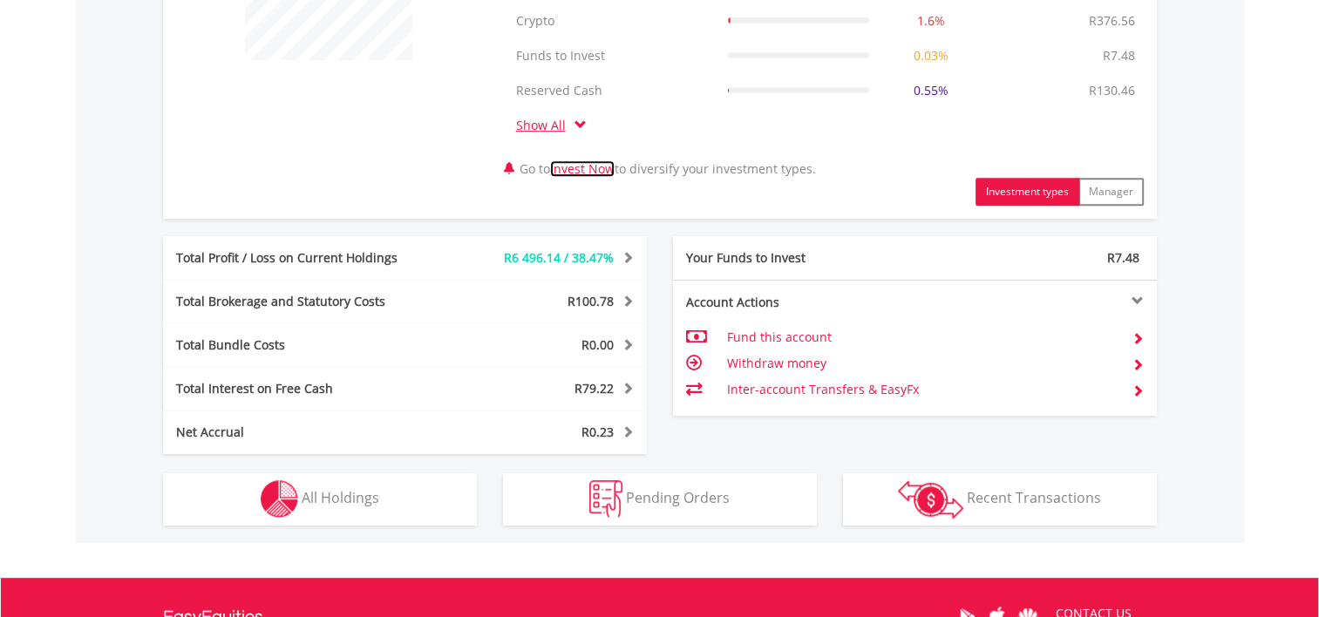
click at [576, 169] on link "Invest Now" at bounding box center [582, 168] width 65 height 17
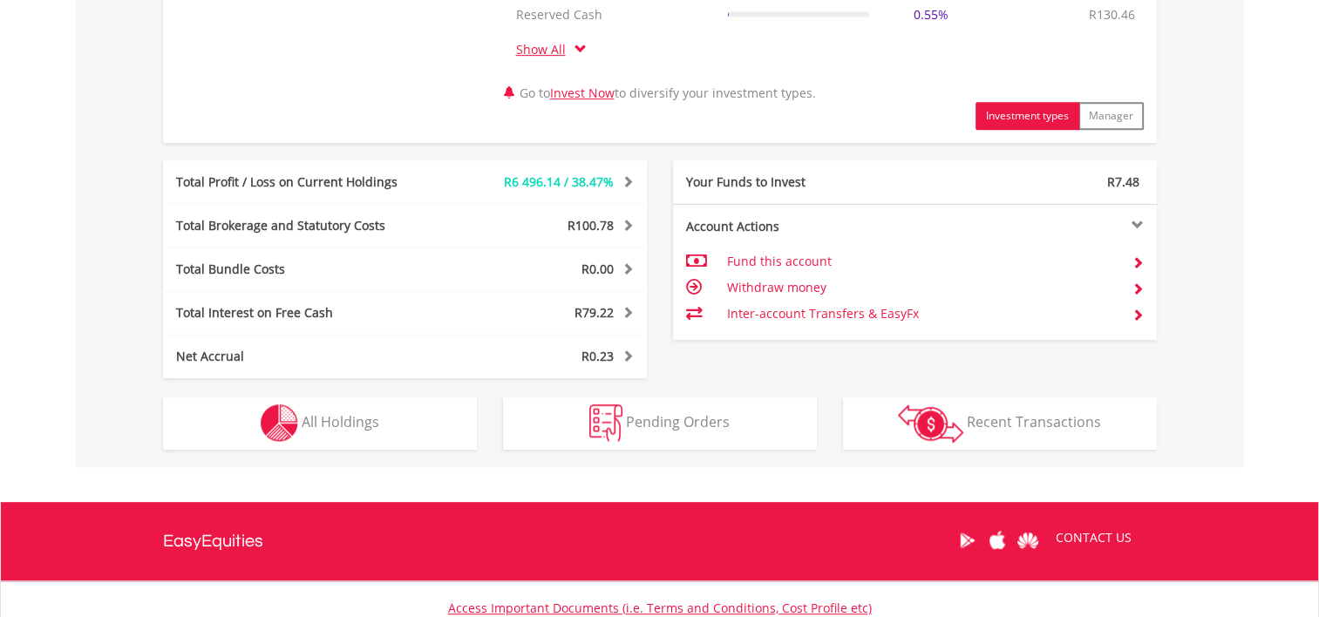
scroll to position [872, 0]
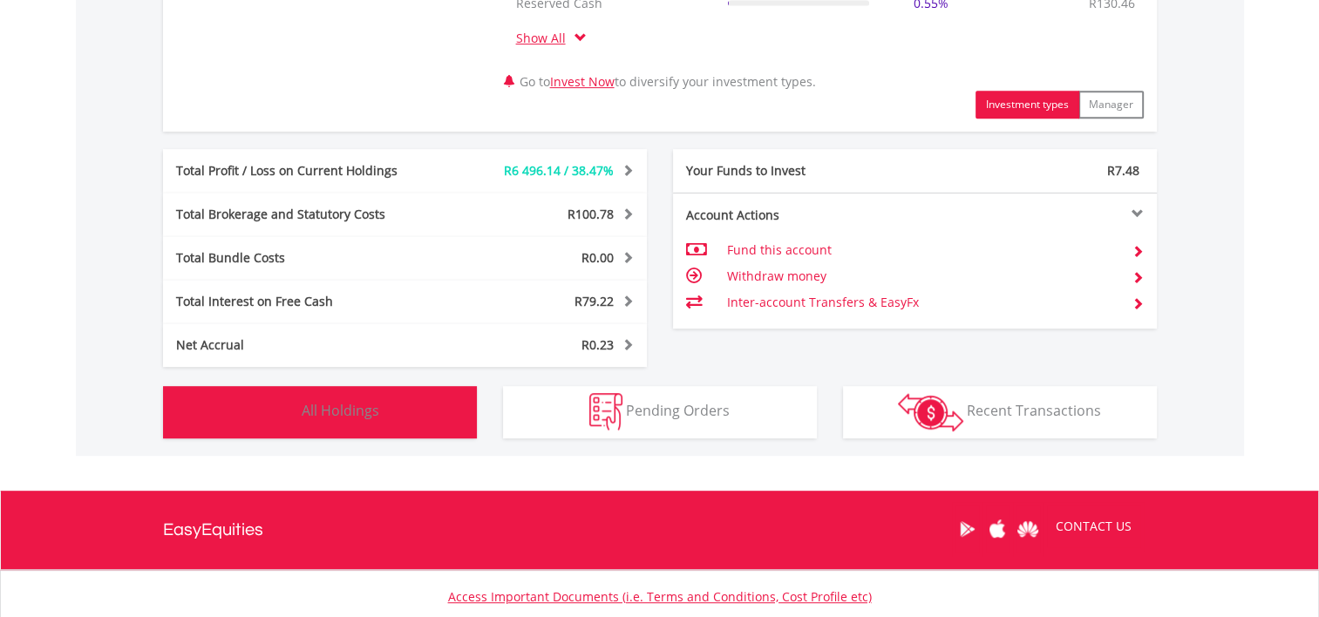
click at [327, 416] on span "All Holdings" at bounding box center [341, 410] width 78 height 19
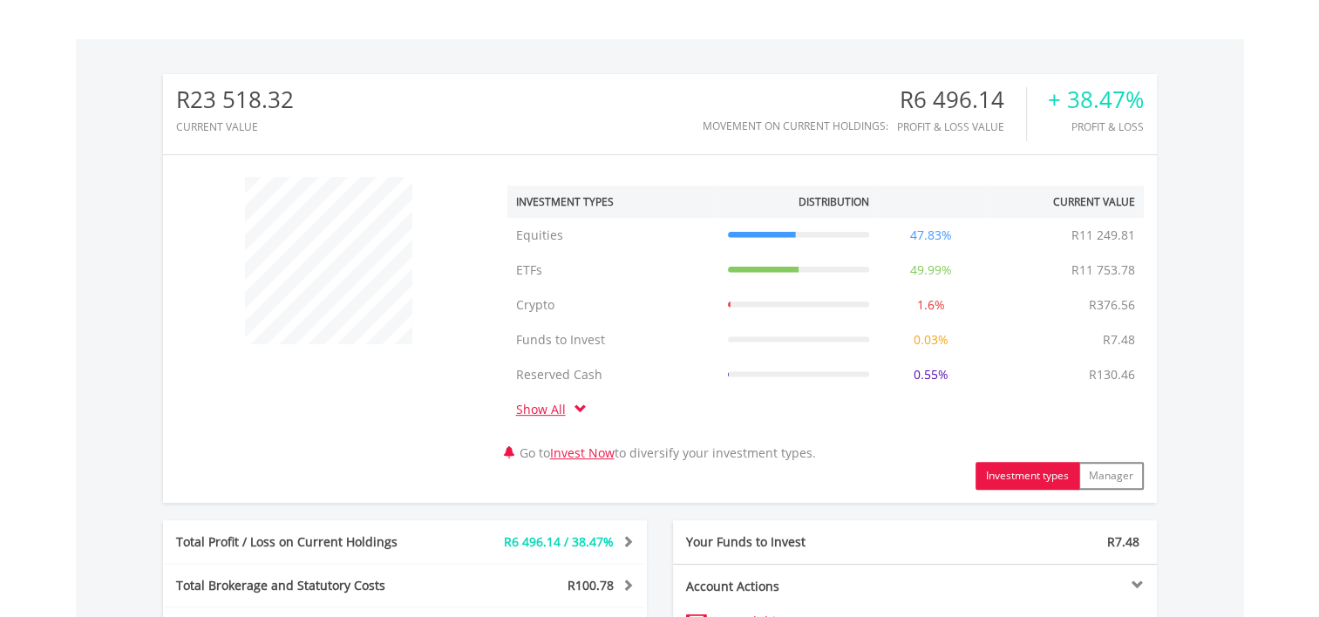
scroll to position [489, 0]
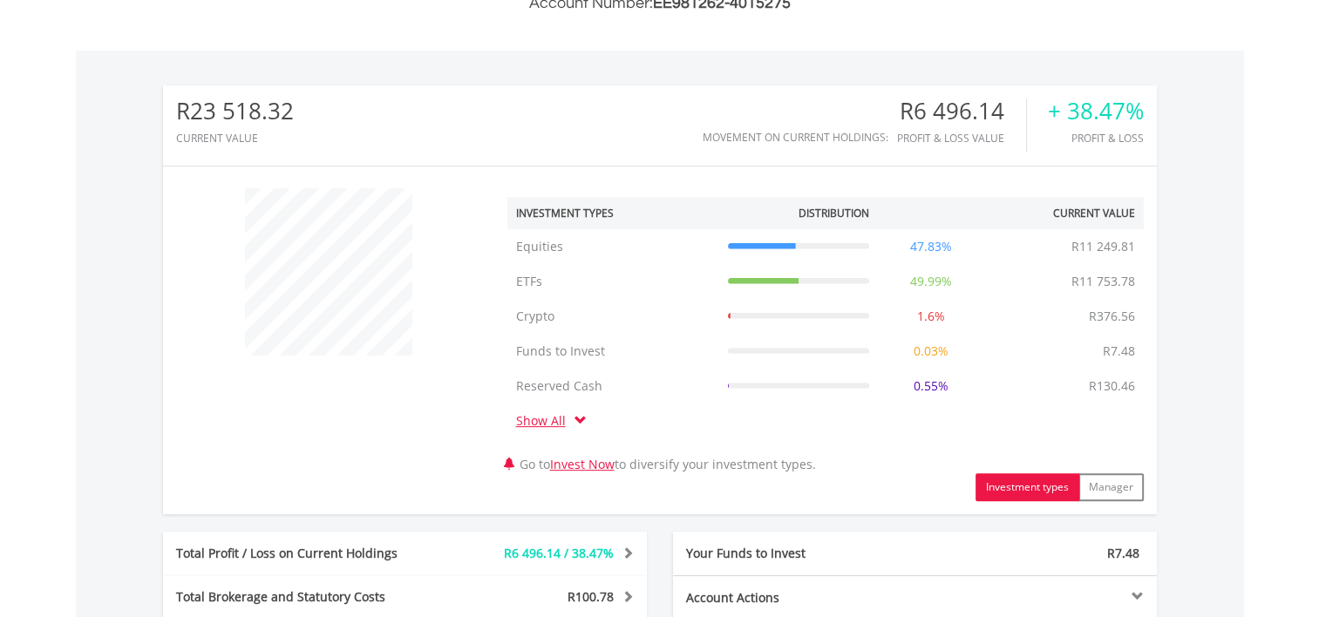
click at [542, 420] on link "Show All" at bounding box center [545, 420] width 58 height 17
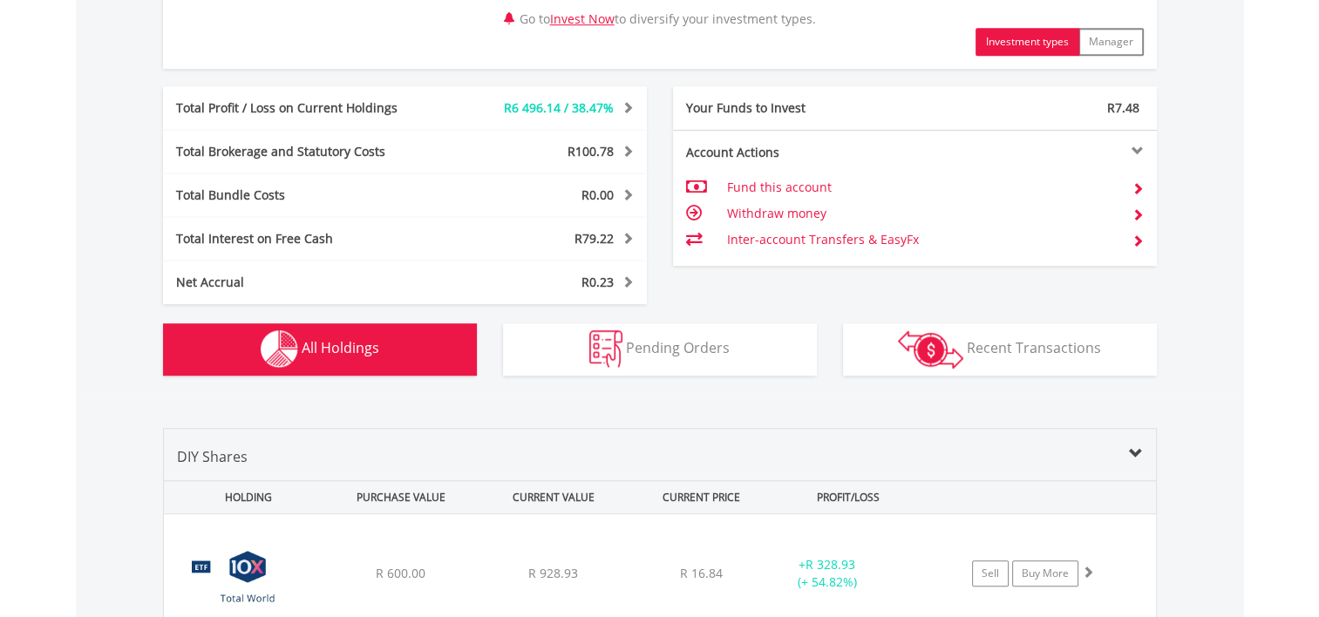
scroll to position [1012, 0]
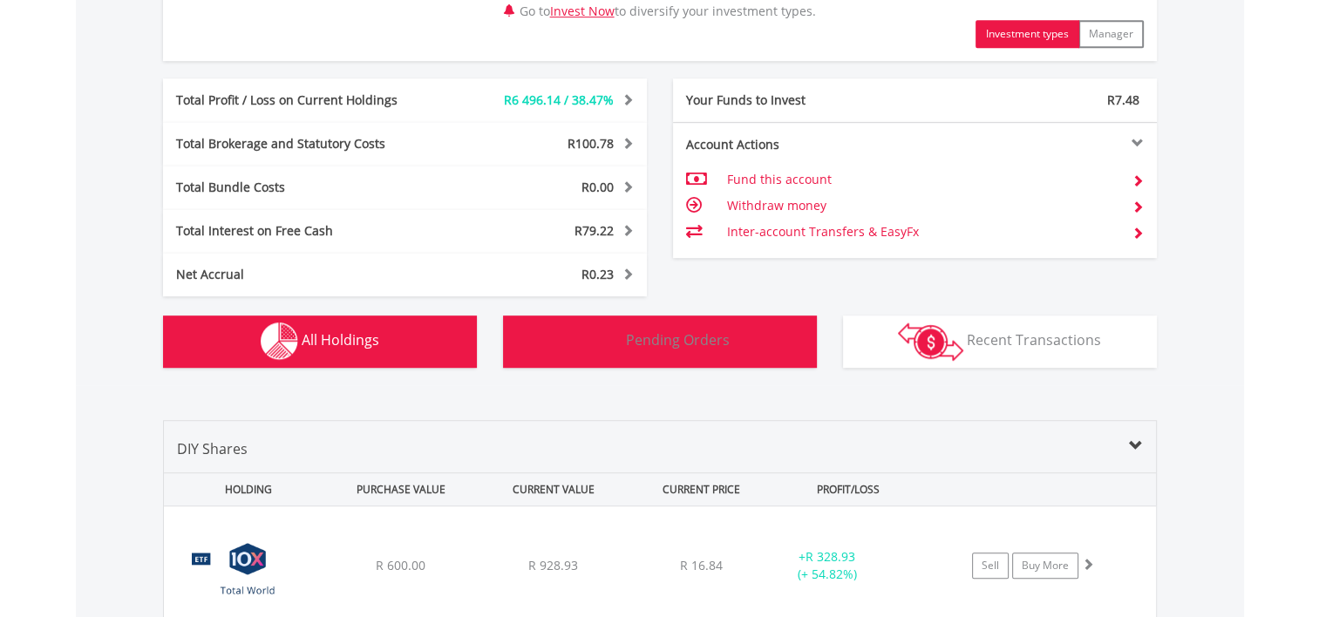
click at [655, 348] on button "Pending Orders Pending Orders" at bounding box center [660, 342] width 314 height 52
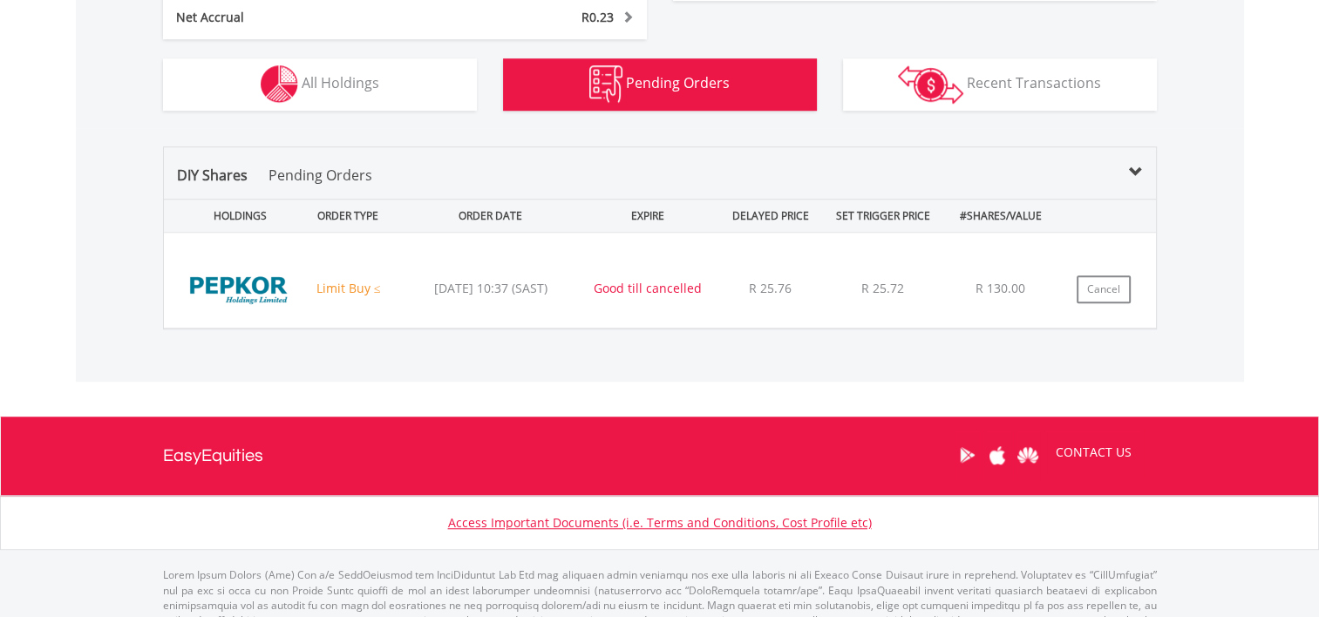
scroll to position [1318, 0]
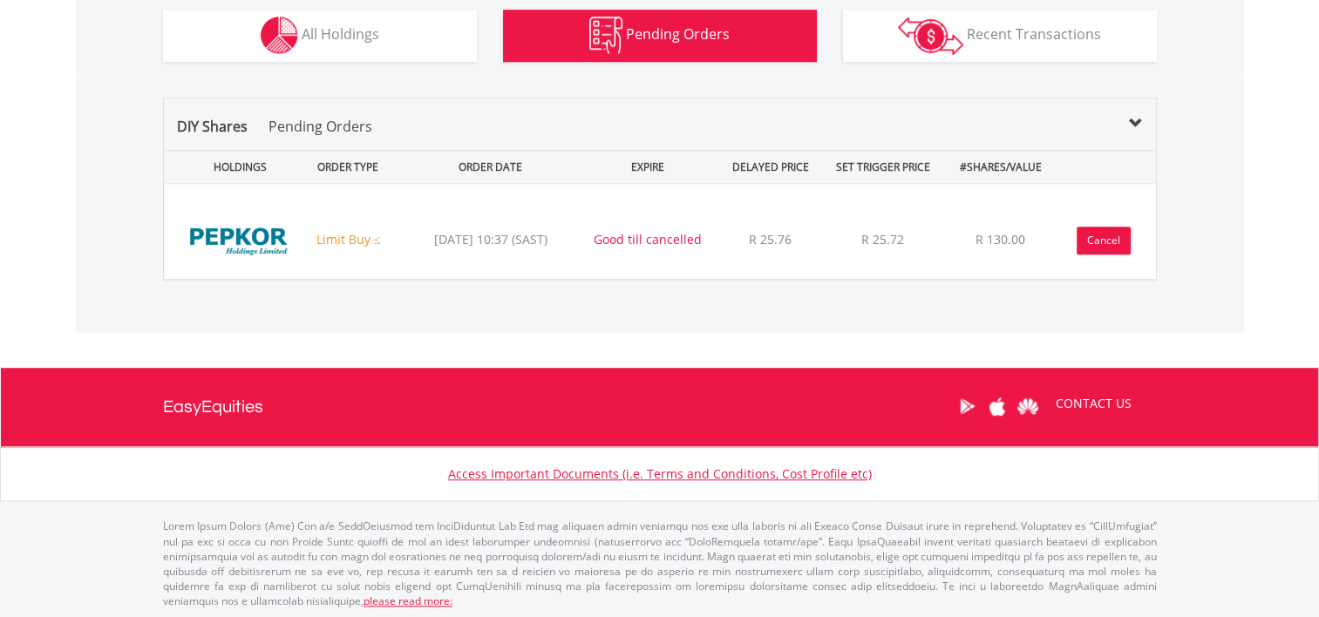
click at [1116, 240] on button "Cancel" at bounding box center [1104, 241] width 54 height 28
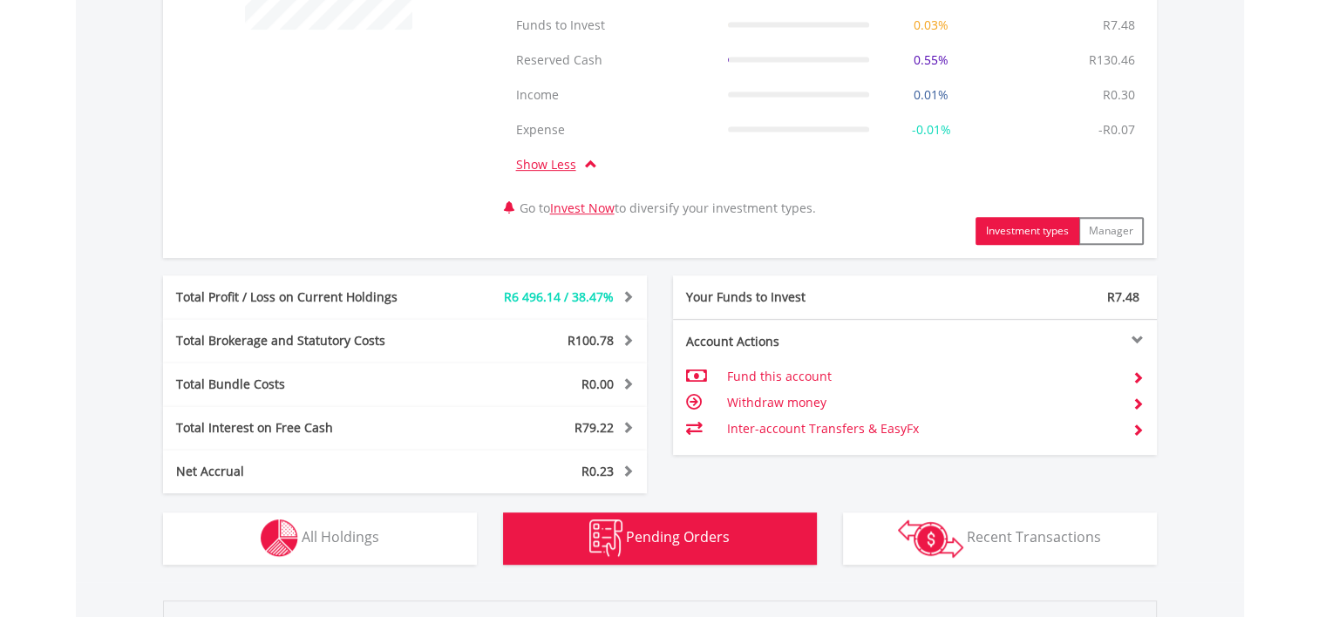
scroll to position [970, 0]
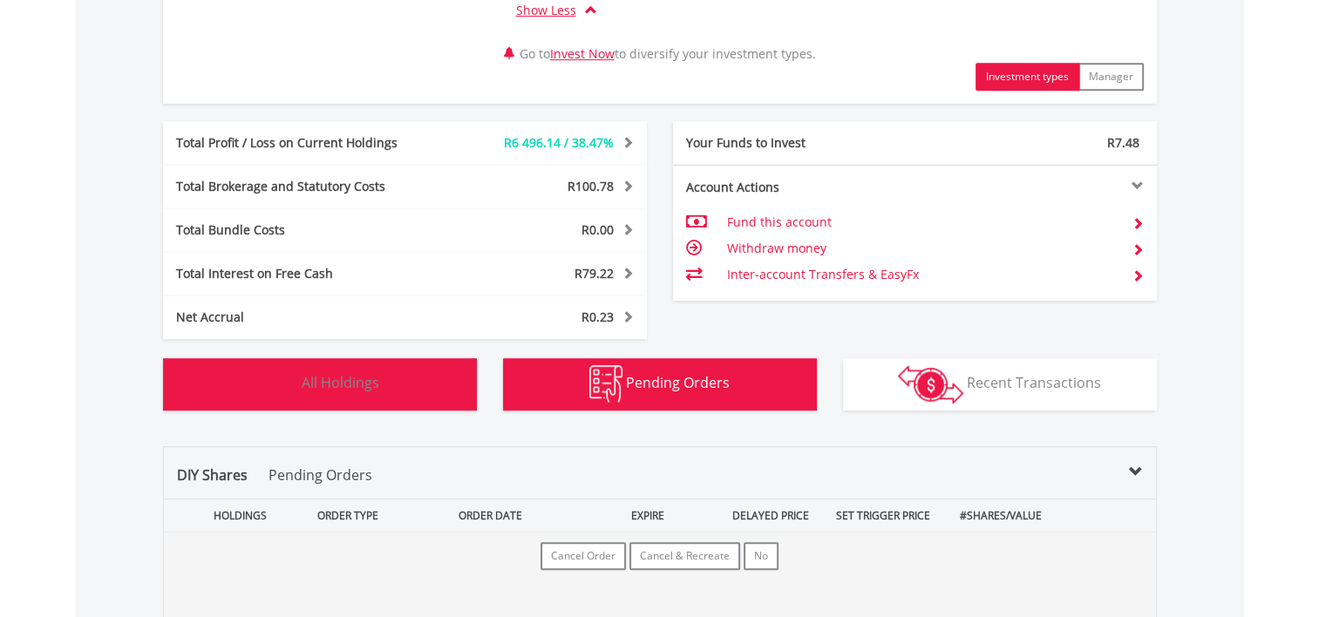
click at [320, 385] on span "All Holdings" at bounding box center [341, 382] width 78 height 19
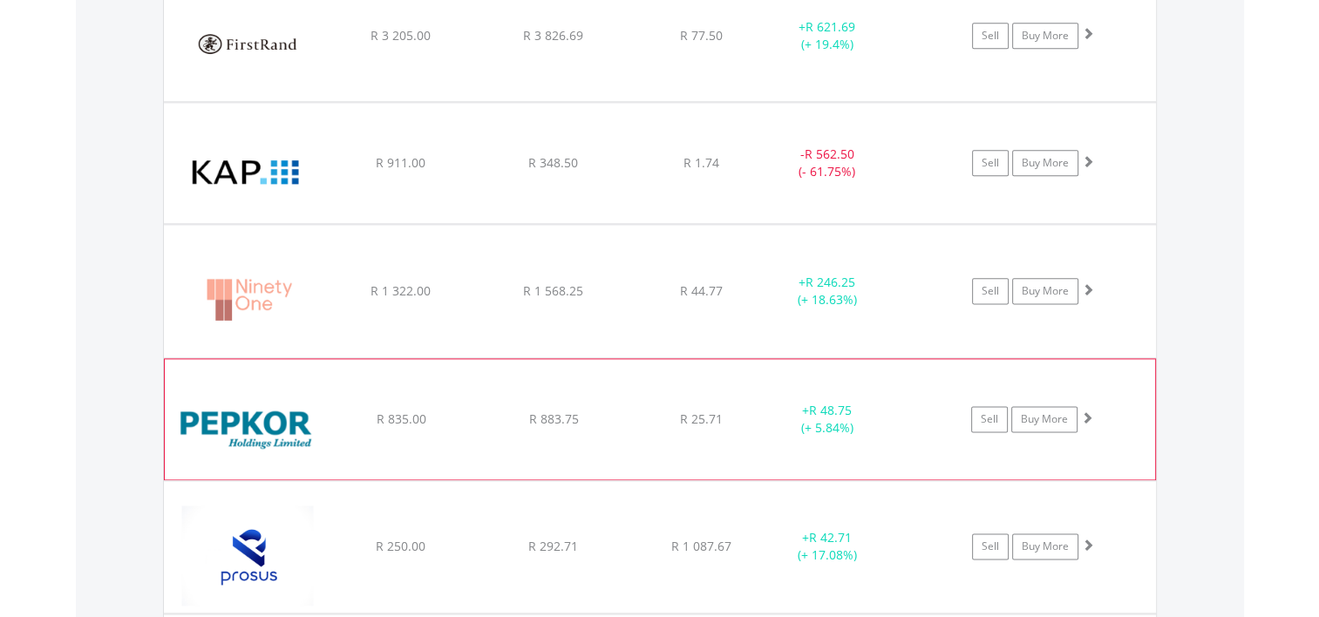
scroll to position [2190, 0]
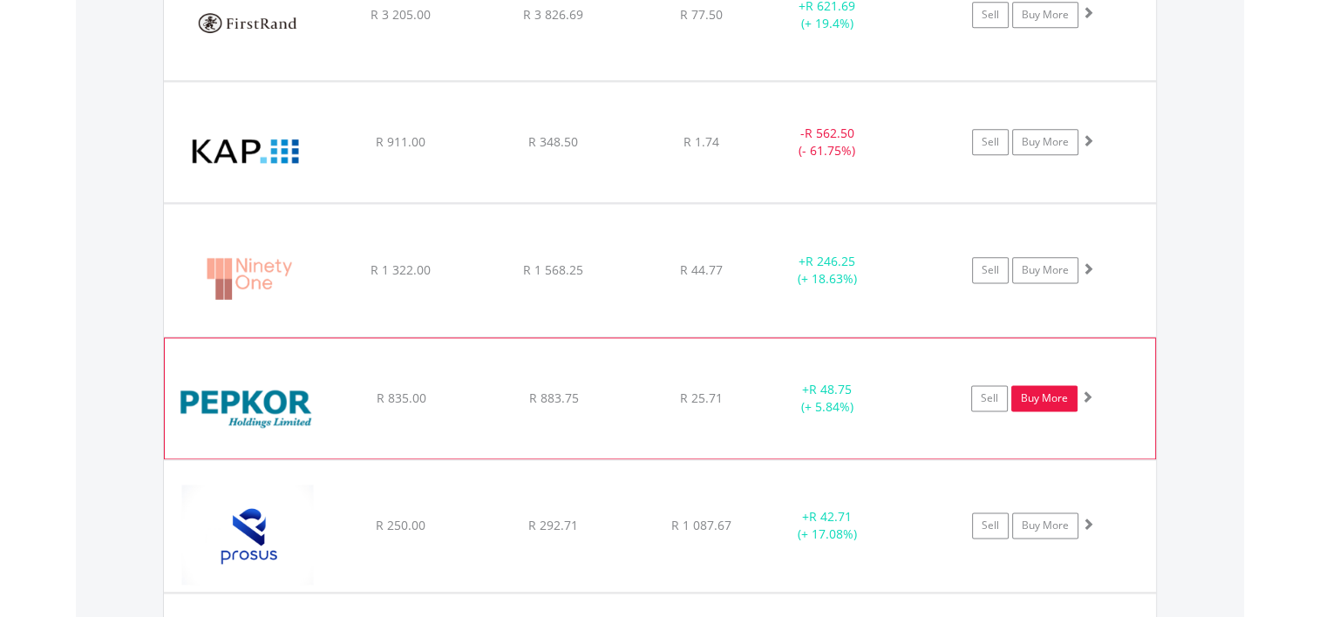
click at [1053, 393] on link "Buy More" at bounding box center [1045, 398] width 66 height 26
drag, startPoint x: 1132, startPoint y: 417, endPoint x: 1121, endPoint y: 418, distance: 11.4
